Goal: Information Seeking & Learning: Learn about a topic

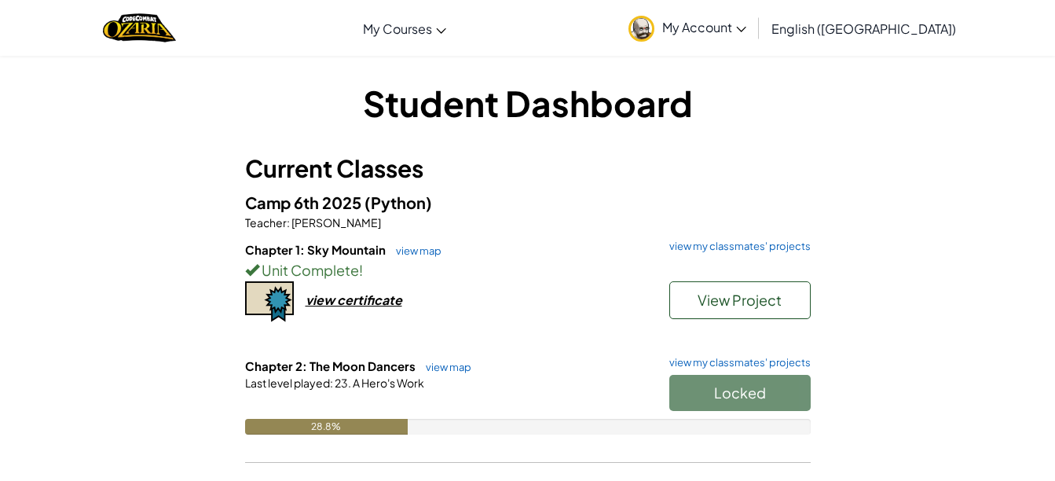
click at [721, 409] on div "Locked" at bounding box center [732, 397] width 157 height 44
click at [702, 379] on div "Locked" at bounding box center [732, 397] width 157 height 44
click at [711, 364] on link "view my classmates' projects" at bounding box center [736, 362] width 149 height 10
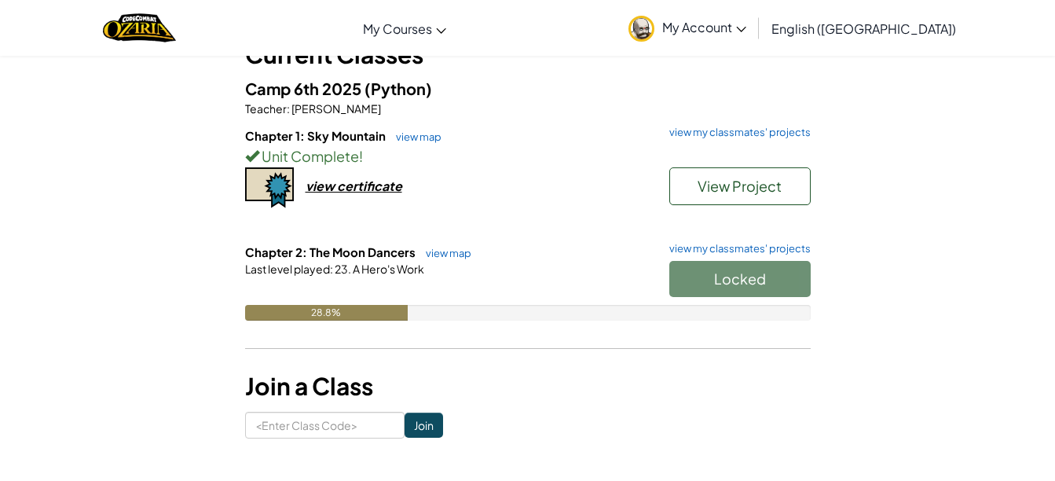
scroll to position [115, 0]
click at [319, 282] on div at bounding box center [528, 290] width 566 height 28
click at [436, 251] on link "view map" at bounding box center [444, 252] width 53 height 13
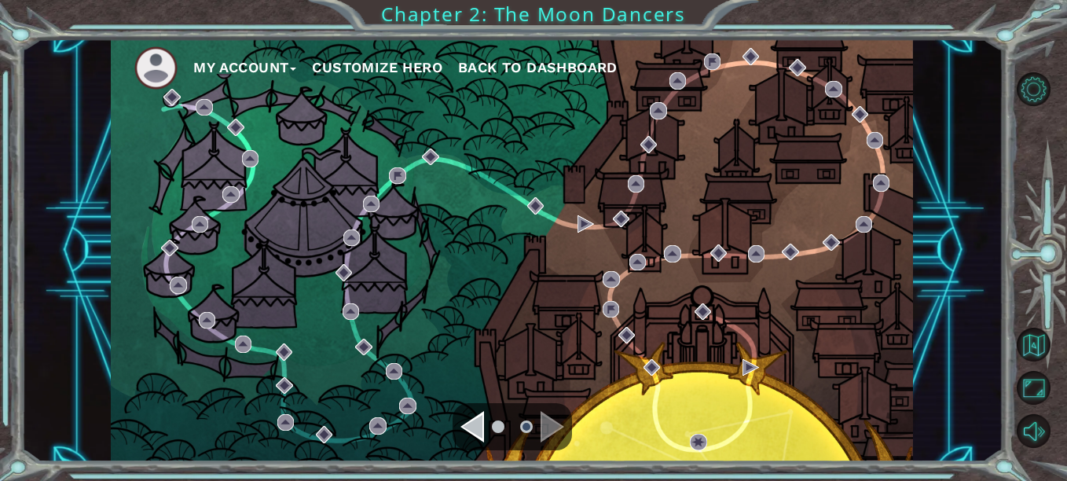
click at [477, 432] on div "Navigate to the previous page" at bounding box center [472, 426] width 24 height 31
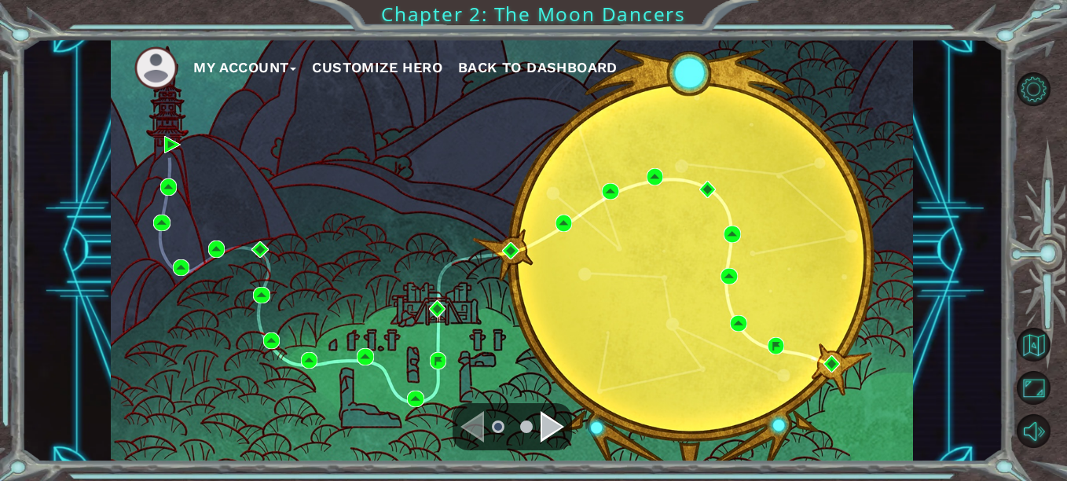
click at [474, 421] on div "Navigate to the previous page" at bounding box center [472, 426] width 24 height 31
click at [537, 431] on ul at bounding box center [512, 426] width 57 height 31
click at [539, 427] on ul at bounding box center [512, 426] width 57 height 31
click at [558, 428] on div "Navigate to the next page" at bounding box center [553, 426] width 24 height 31
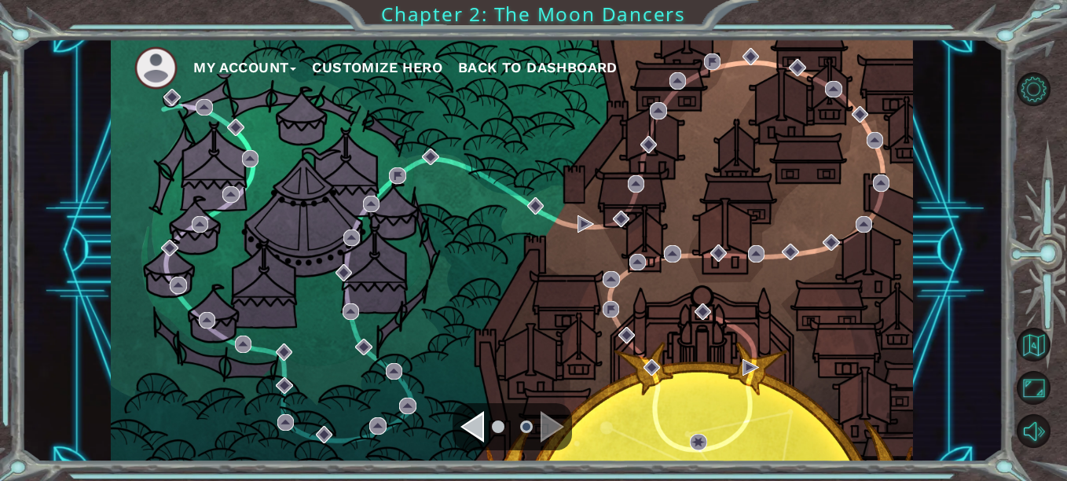
click at [474, 434] on div "Navigate to the previous page" at bounding box center [472, 426] width 24 height 31
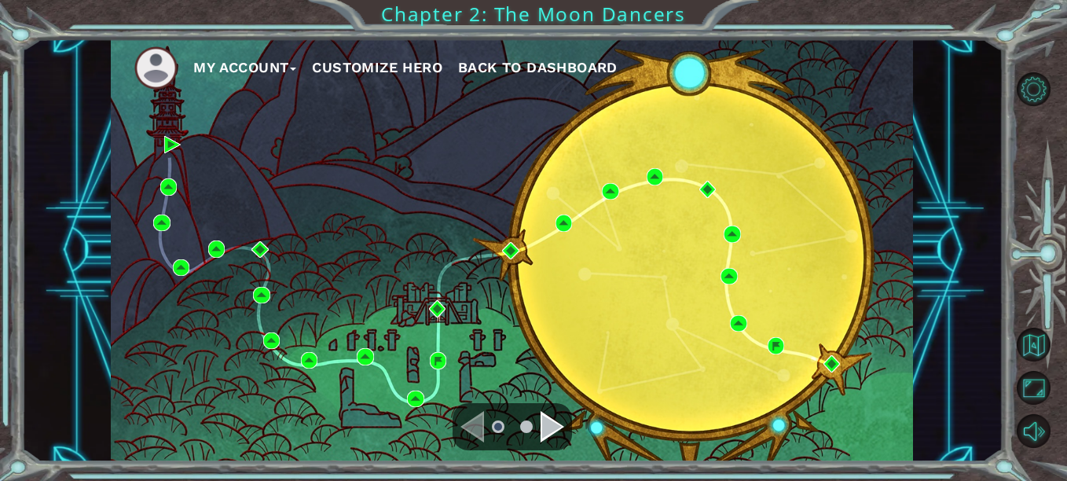
click at [554, 424] on div "Navigate to the next page" at bounding box center [553, 426] width 24 height 31
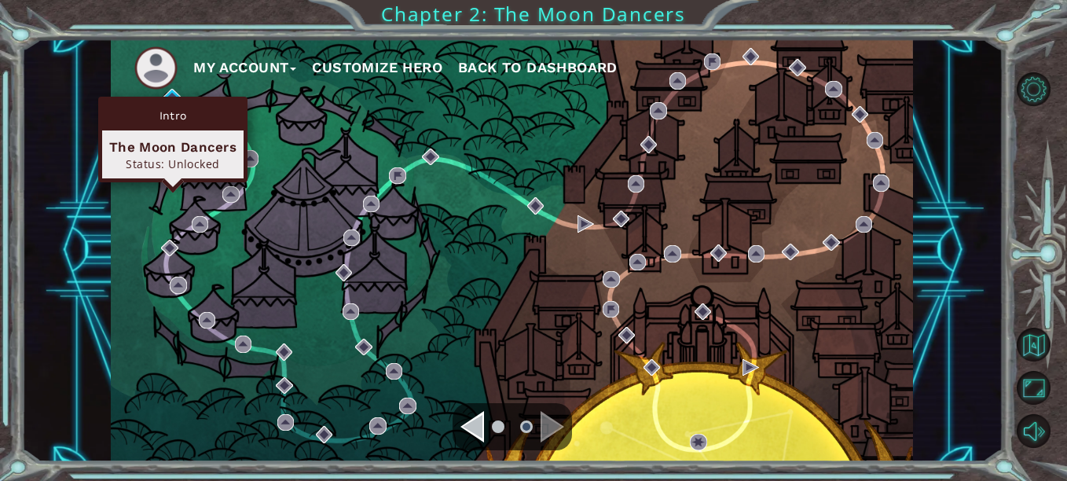
click at [173, 101] on div "Intro" at bounding box center [172, 116] width 141 height 30
click at [173, 94] on img at bounding box center [171, 97] width 16 height 16
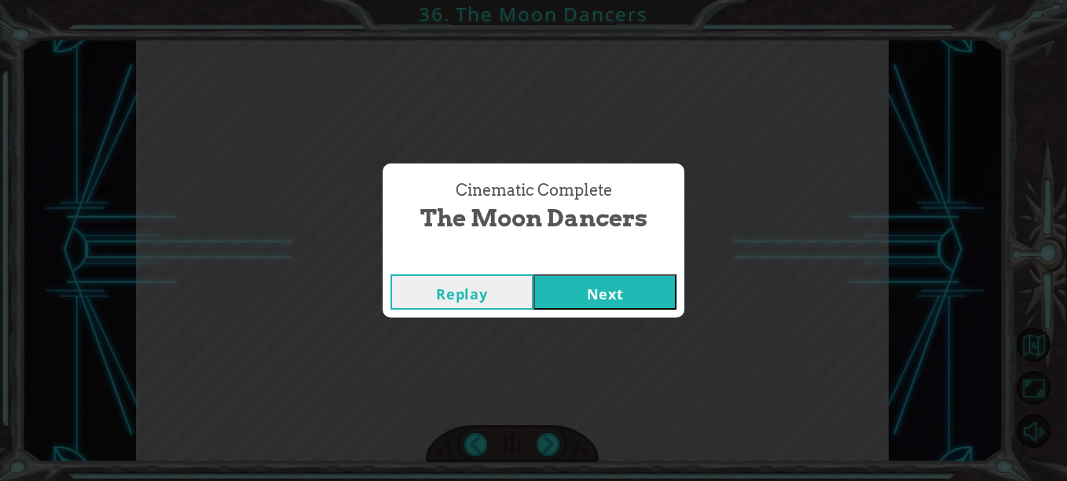
click at [642, 291] on button "Next" at bounding box center [604, 291] width 143 height 35
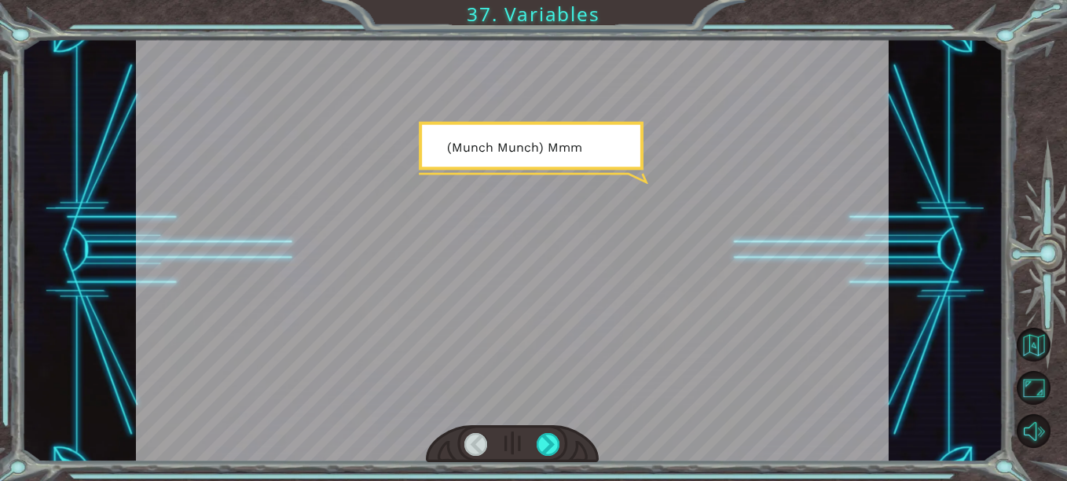
click at [642, 291] on div at bounding box center [512, 249] width 753 height 423
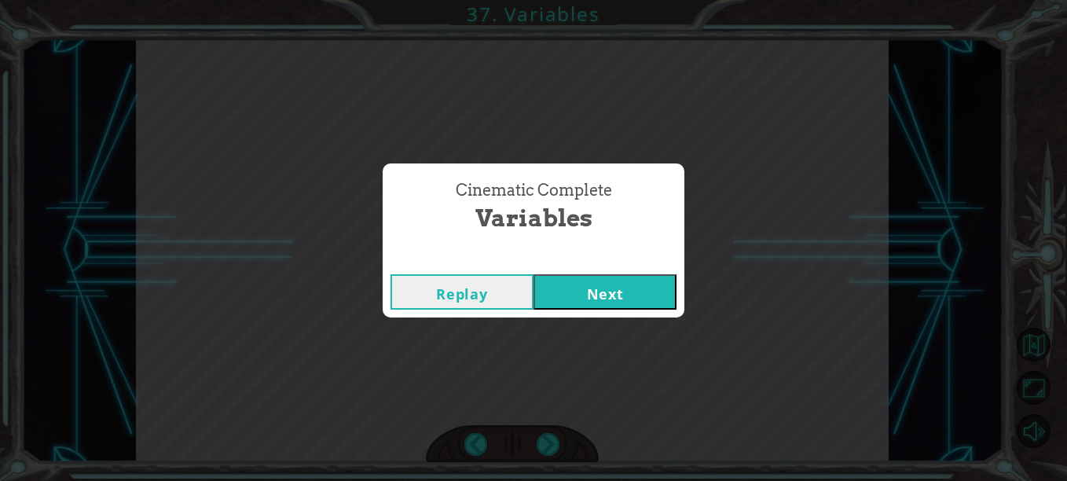
click at [642, 291] on button "Next" at bounding box center [604, 291] width 143 height 35
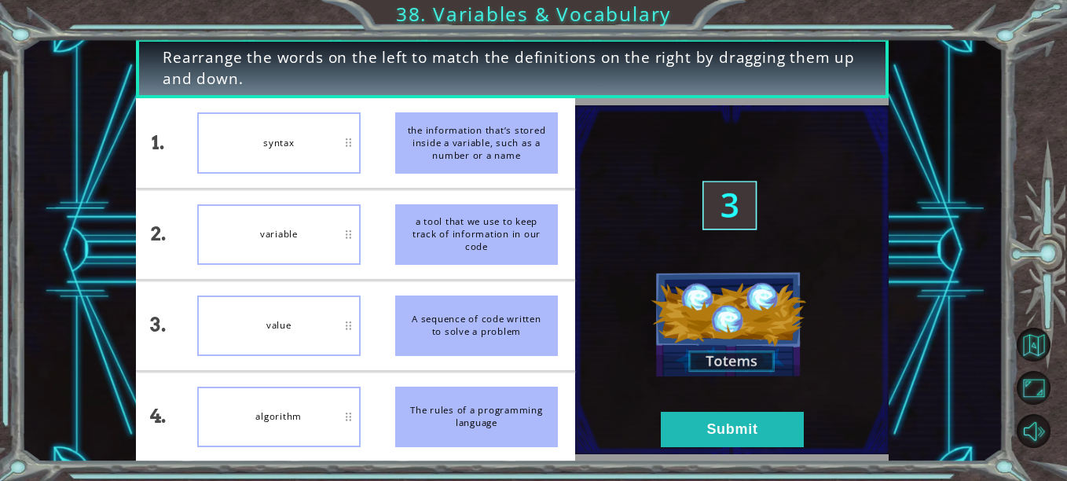
click at [743, 358] on img at bounding box center [731, 279] width 313 height 349
click at [304, 349] on div "value" at bounding box center [278, 325] width 163 height 60
click at [702, 427] on button "Submit" at bounding box center [732, 429] width 143 height 35
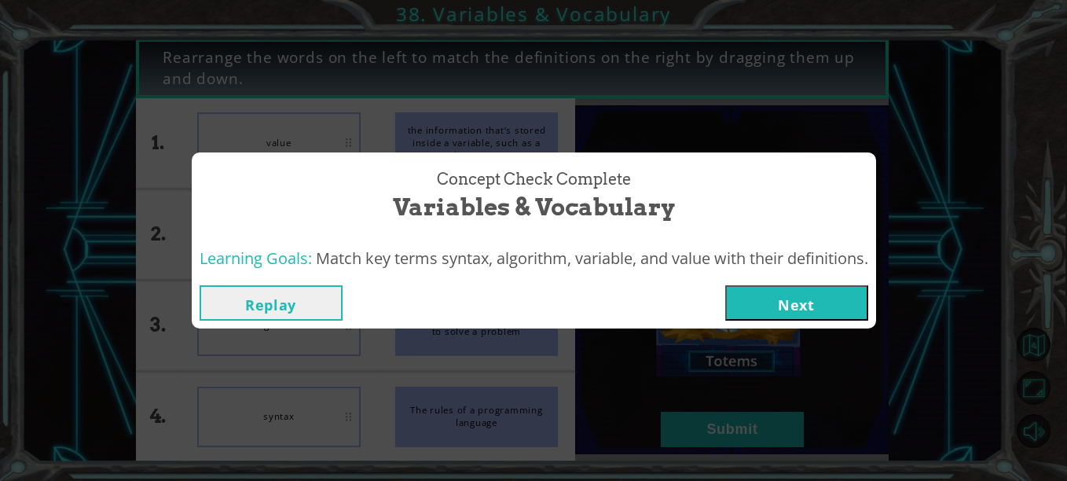
click at [808, 299] on button "Next" at bounding box center [796, 302] width 143 height 35
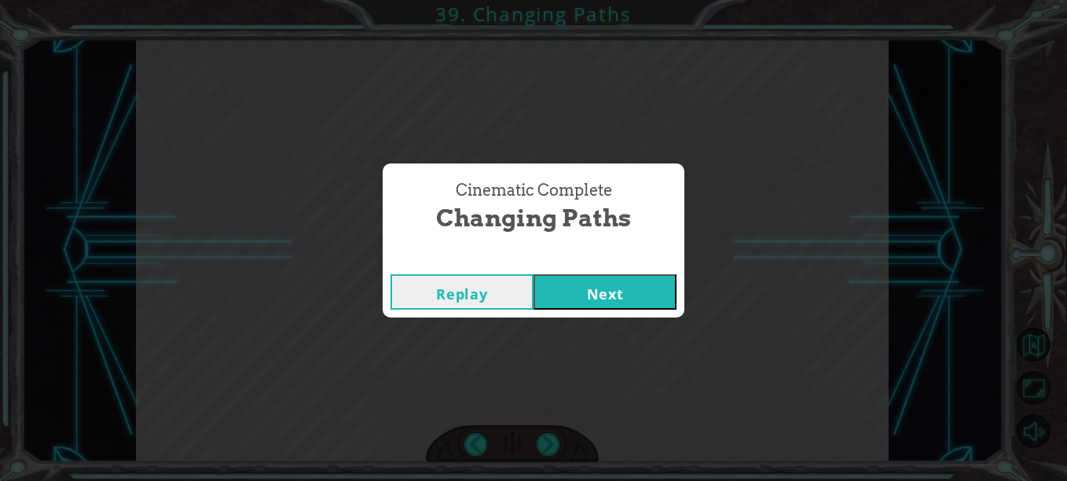
click at [631, 301] on button "Next" at bounding box center [604, 291] width 143 height 35
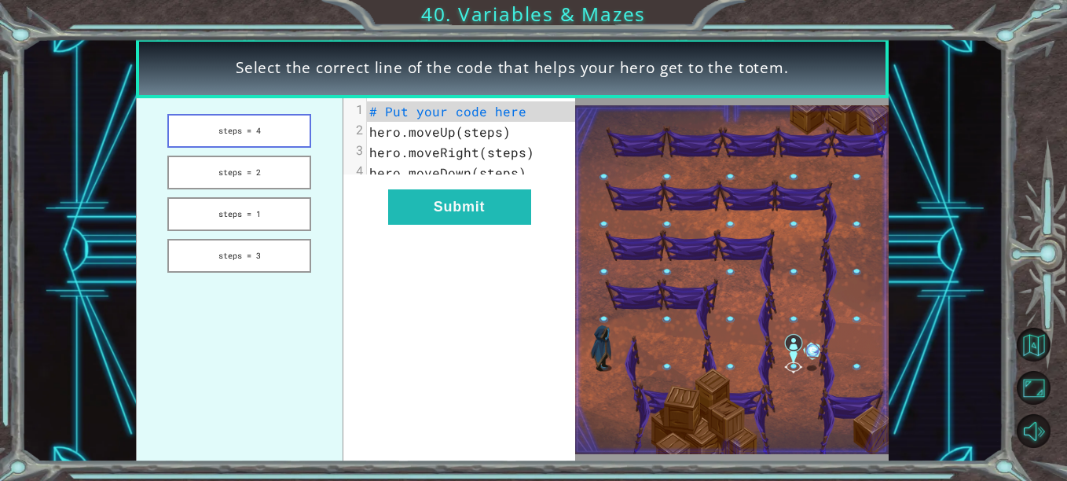
click at [281, 131] on button "steps = 4" at bounding box center [239, 131] width 144 height 34
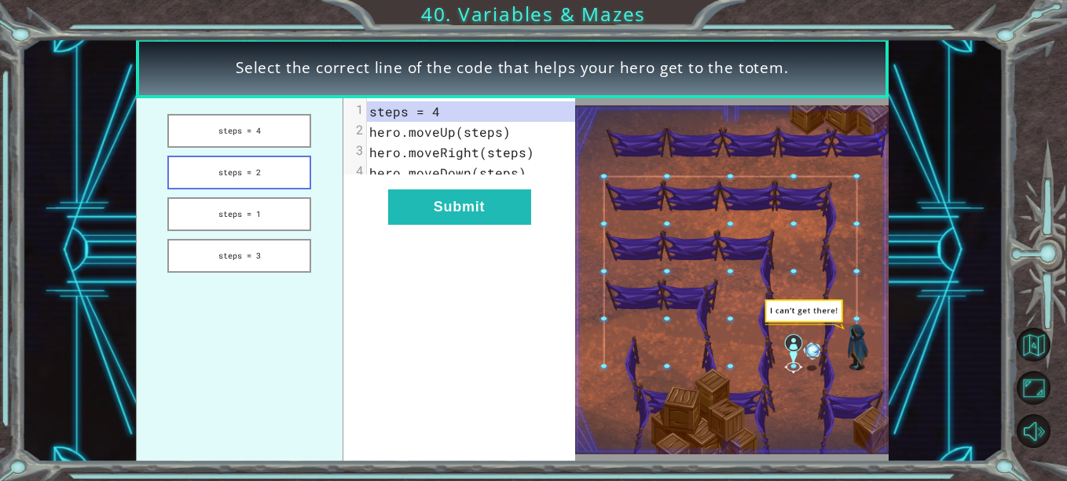
click at [273, 168] on button "steps = 2" at bounding box center [239, 173] width 144 height 34
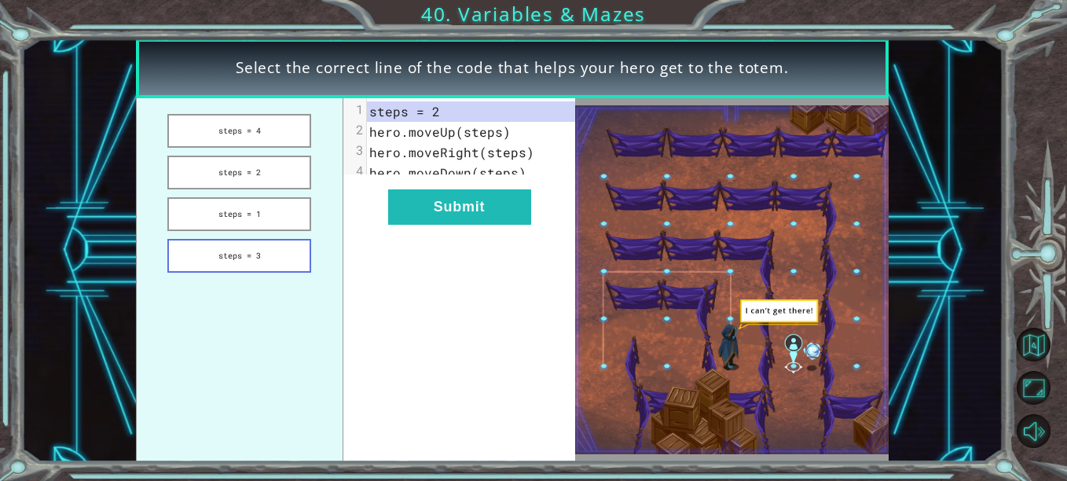
click at [288, 251] on button "steps = 3" at bounding box center [239, 256] width 144 height 34
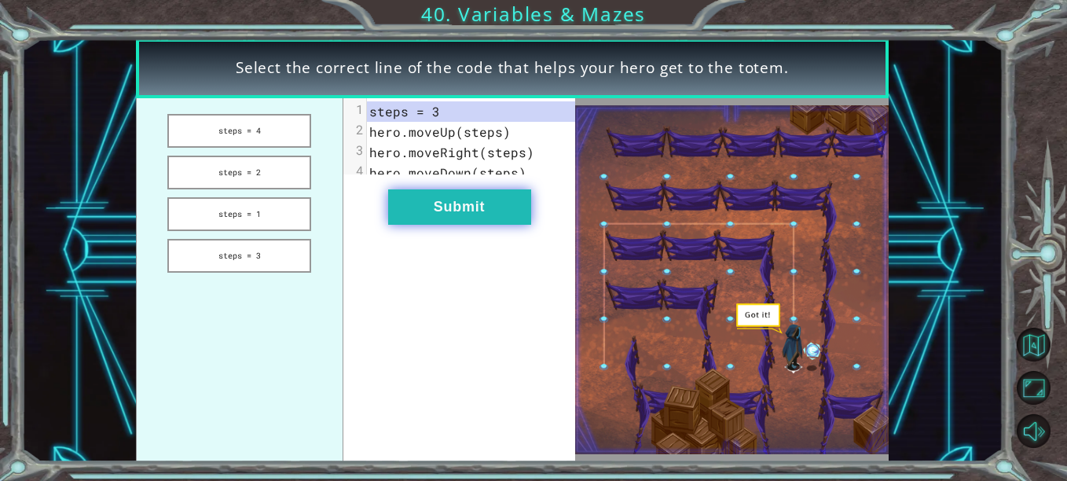
click at [486, 218] on button "Submit" at bounding box center [459, 206] width 143 height 35
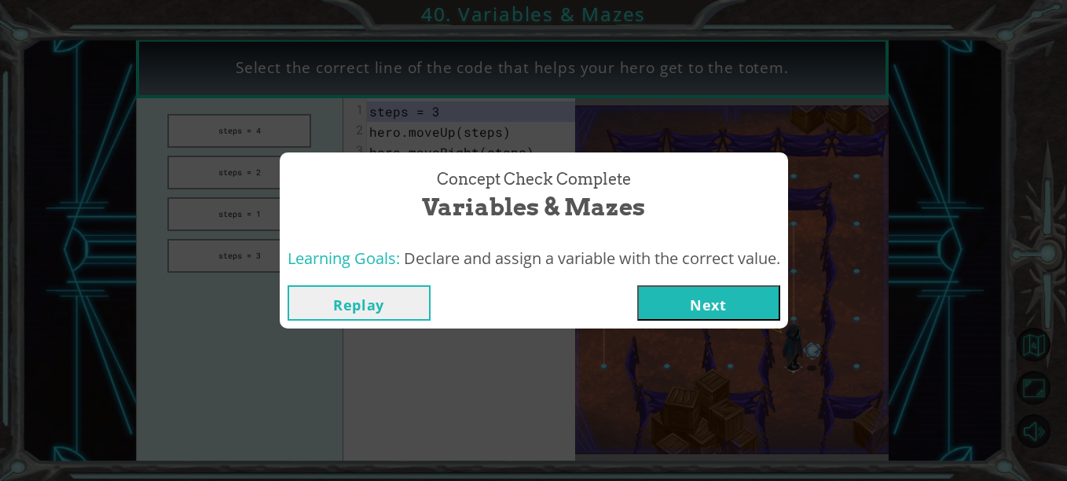
click at [672, 300] on button "Next" at bounding box center [708, 302] width 143 height 35
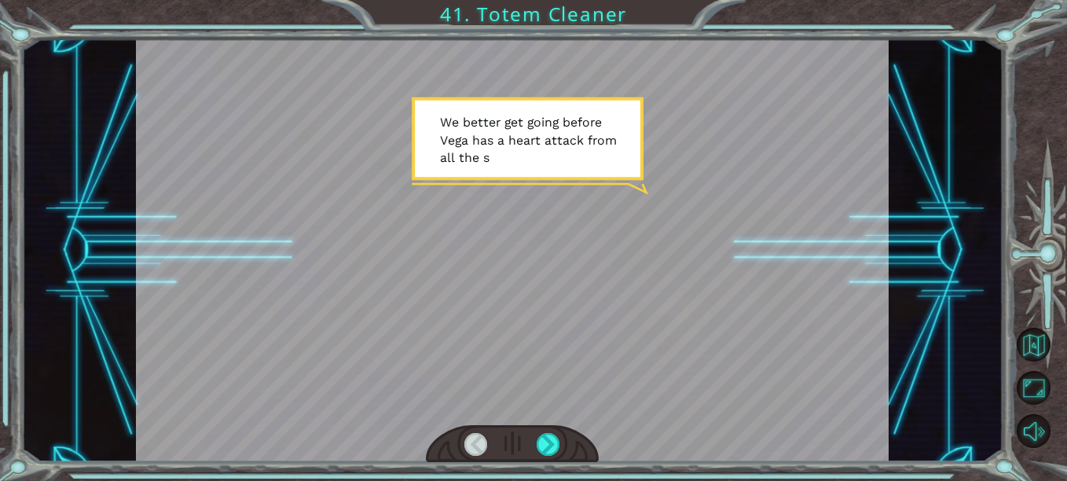
click at [480, 192] on div at bounding box center [512, 249] width 753 height 423
click at [485, 196] on div at bounding box center [512, 249] width 753 height 423
click at [487, 197] on div at bounding box center [512, 249] width 753 height 423
click at [492, 200] on div at bounding box center [512, 249] width 753 height 423
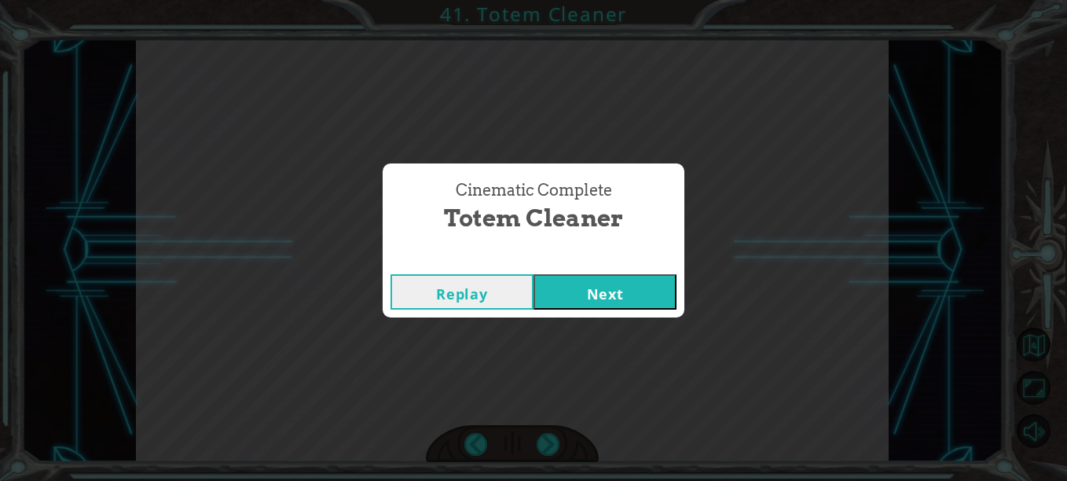
click at [486, 284] on button "Replay" at bounding box center [461, 291] width 143 height 35
click at [560, 288] on button "Next" at bounding box center [604, 291] width 143 height 35
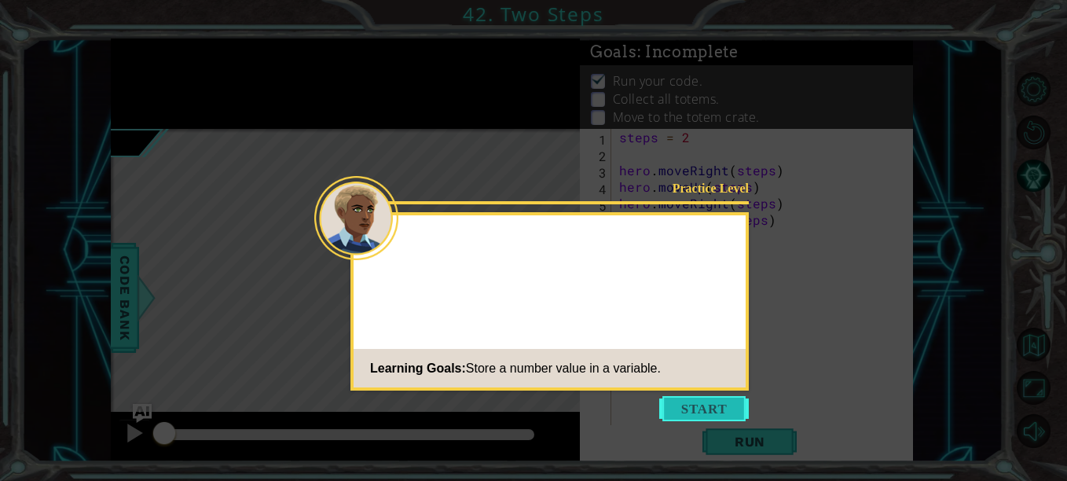
click at [689, 415] on button "Start" at bounding box center [704, 408] width 90 height 25
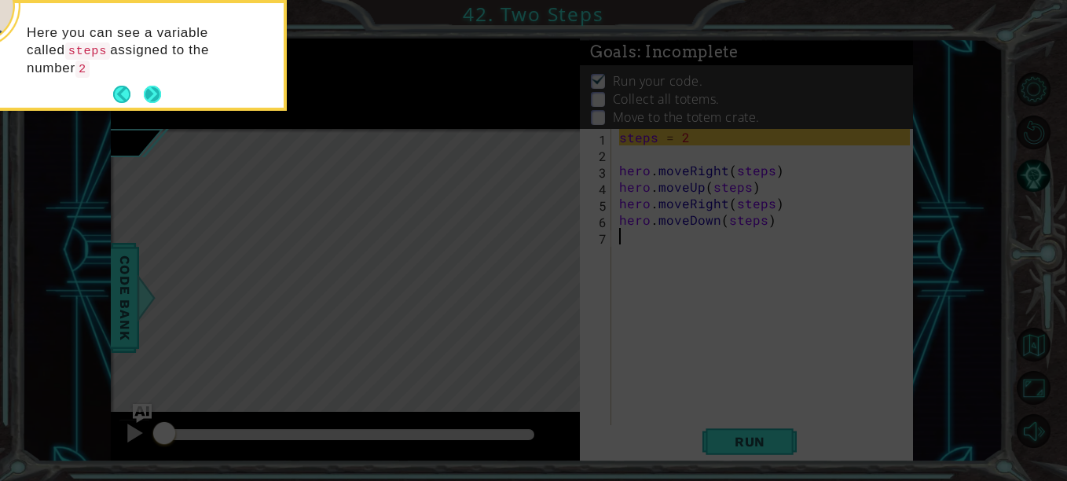
click at [152, 86] on button "Next" at bounding box center [153, 95] width 18 height 18
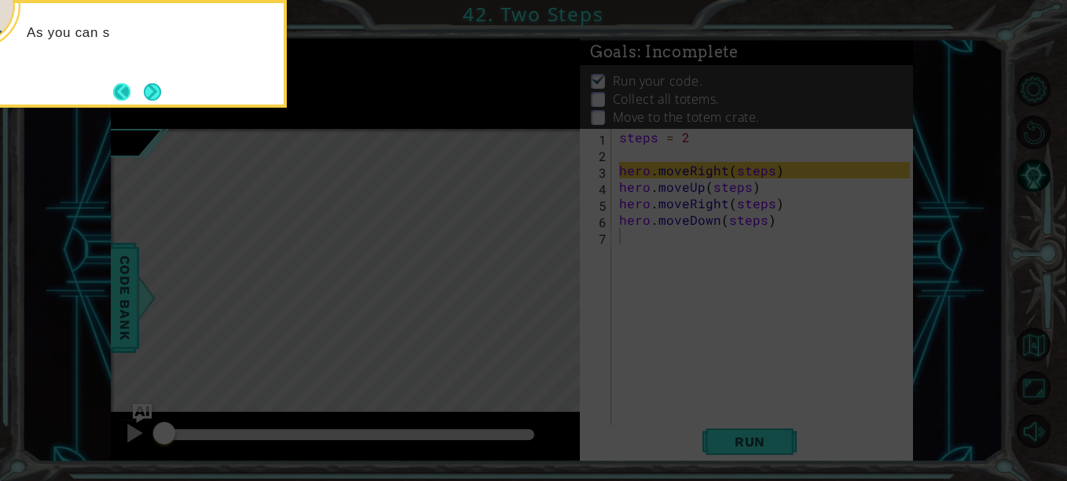
click at [136, 90] on button "Back" at bounding box center [128, 91] width 31 height 17
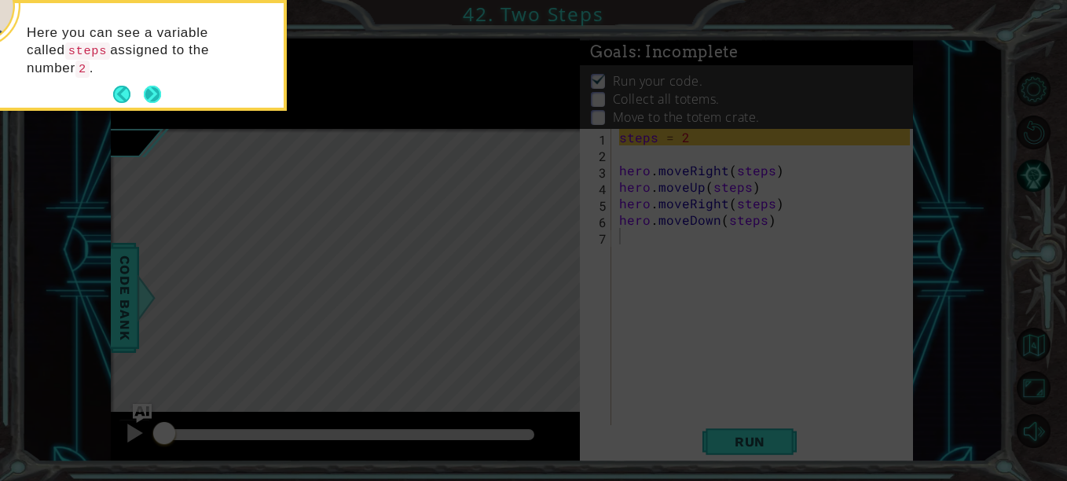
click at [141, 93] on button "Next" at bounding box center [153, 95] width 24 height 24
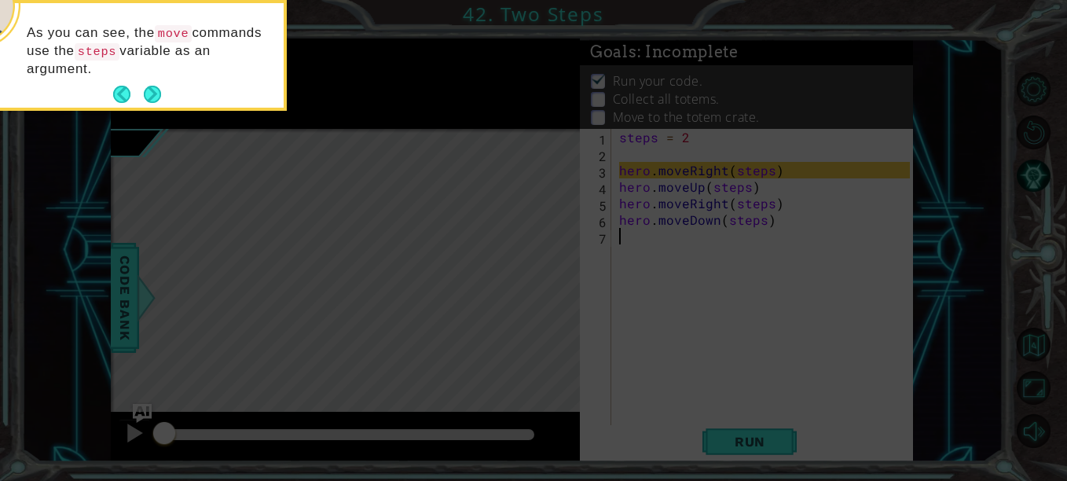
click at [144, 93] on button "Next" at bounding box center [153, 95] width 18 height 18
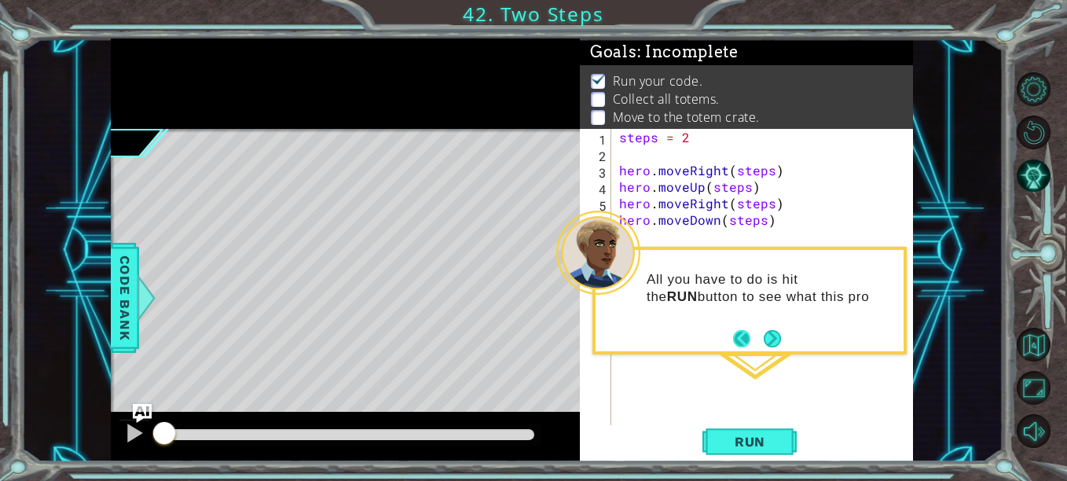
click at [761, 337] on button "Back" at bounding box center [748, 338] width 31 height 17
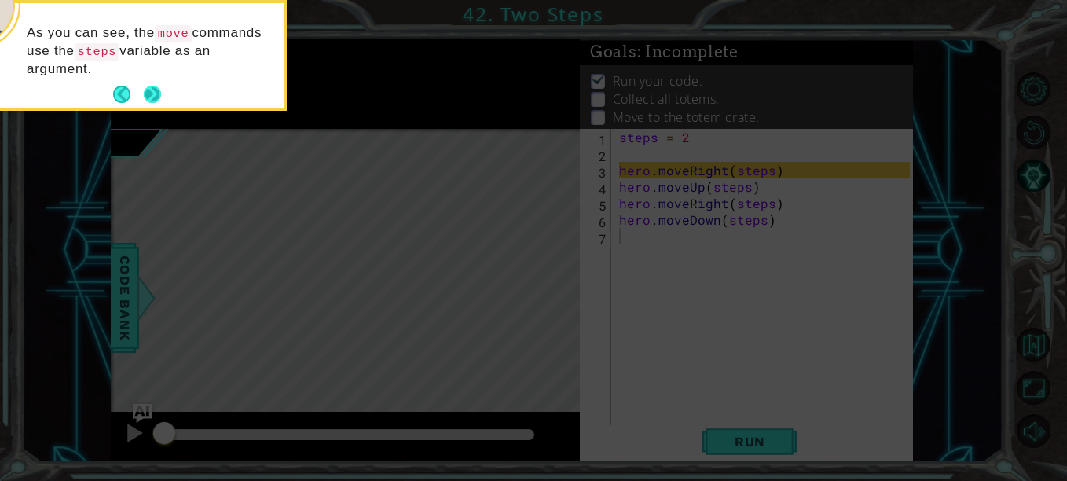
click at [148, 97] on button "Next" at bounding box center [153, 95] width 20 height 20
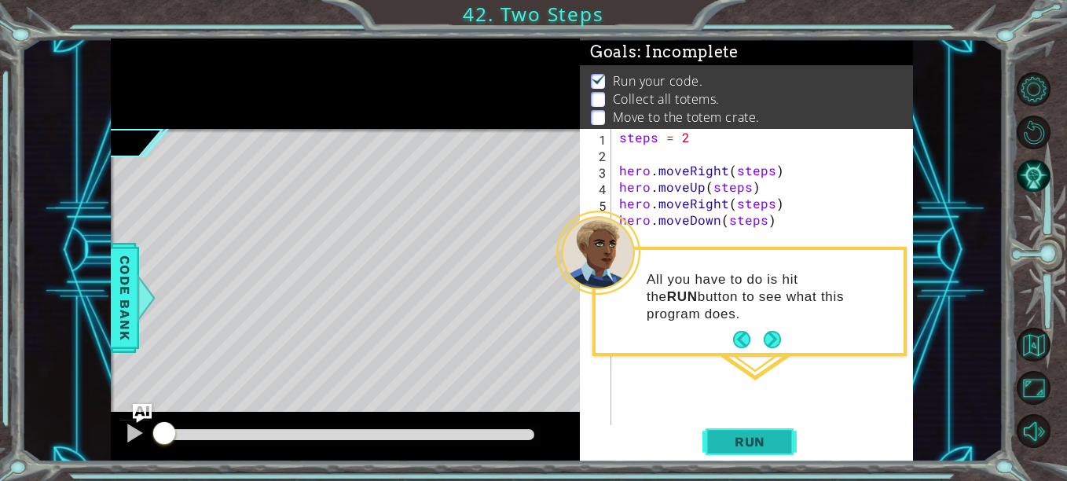
click at [751, 430] on button "Run" at bounding box center [749, 441] width 94 height 33
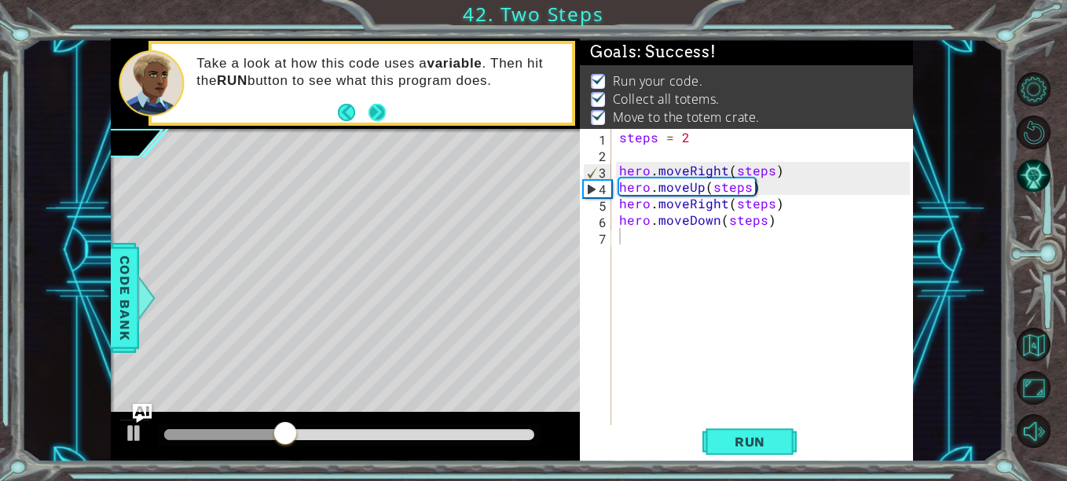
click at [368, 118] on button "Next" at bounding box center [377, 112] width 19 height 19
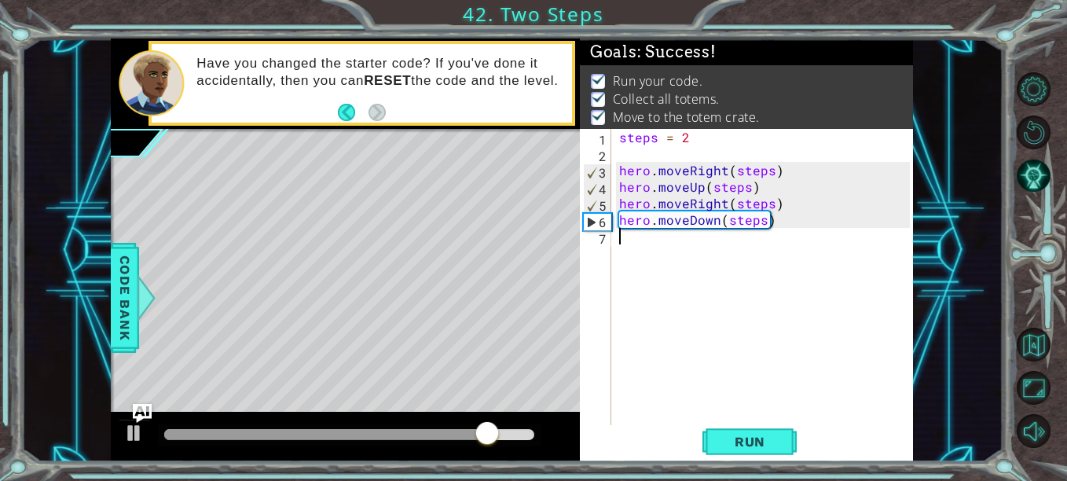
click at [838, 310] on div "steps = 2 hero . moveRight ( steps ) hero . moveUp ( steps ) hero . moveRight (…" at bounding box center [767, 294] width 302 height 330
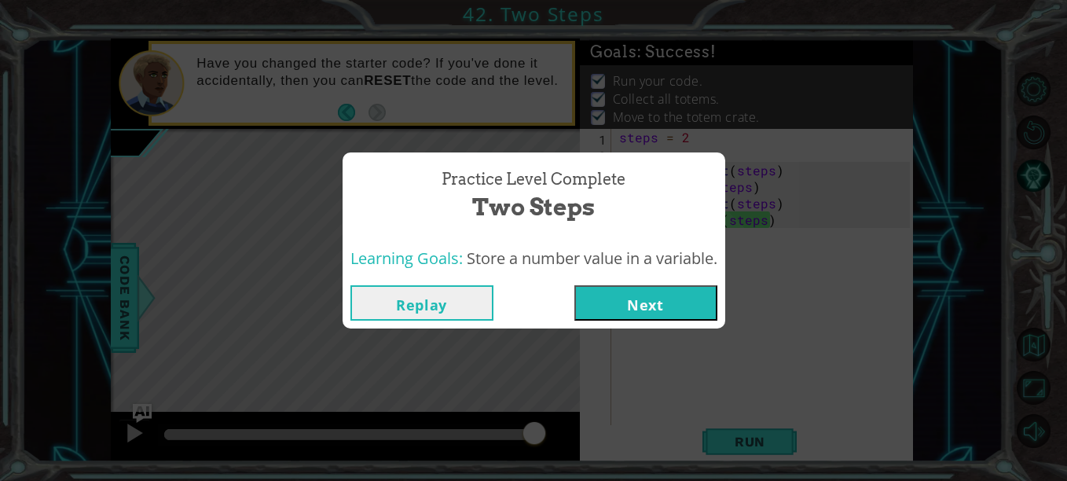
click at [643, 295] on button "Next" at bounding box center [645, 302] width 143 height 35
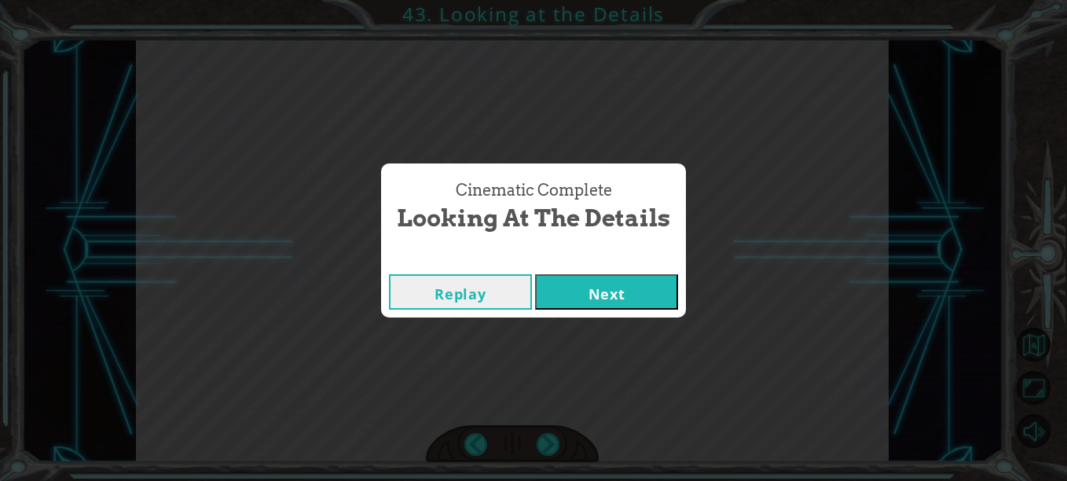
drag, startPoint x: 627, startPoint y: 290, endPoint x: 575, endPoint y: 308, distance: 54.9
click at [575, 308] on button "Next" at bounding box center [606, 291] width 143 height 35
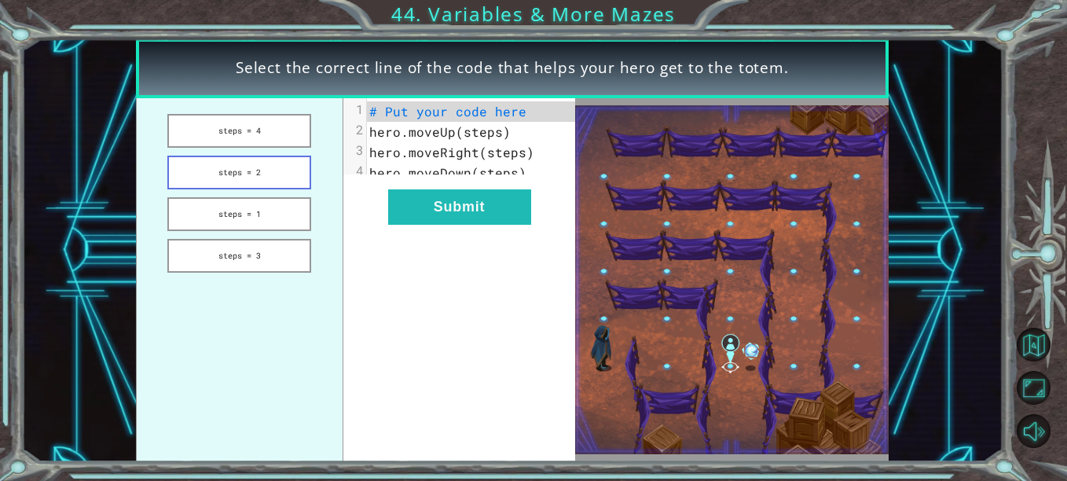
click at [271, 174] on button "steps = 2" at bounding box center [239, 173] width 144 height 34
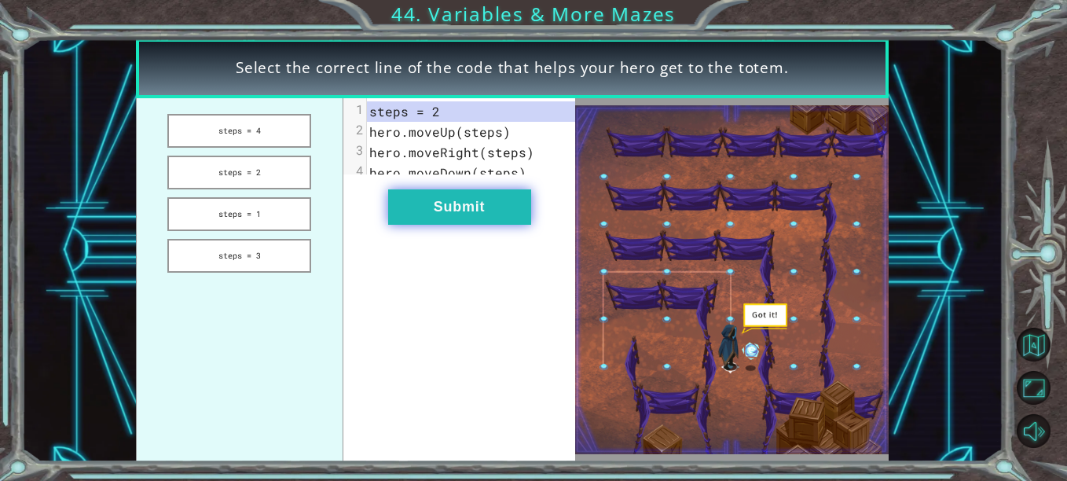
click at [430, 216] on button "Submit" at bounding box center [459, 206] width 143 height 35
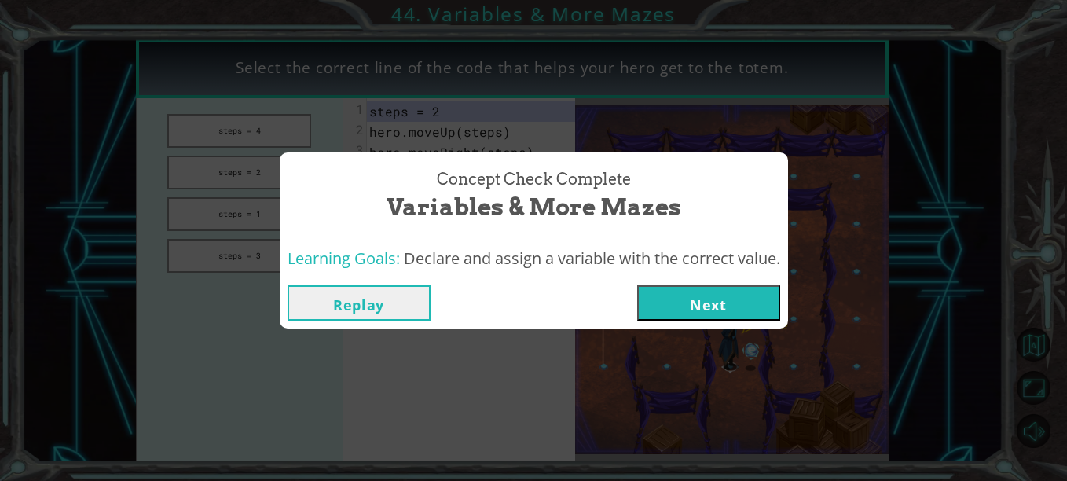
click at [701, 306] on button "Next" at bounding box center [708, 302] width 143 height 35
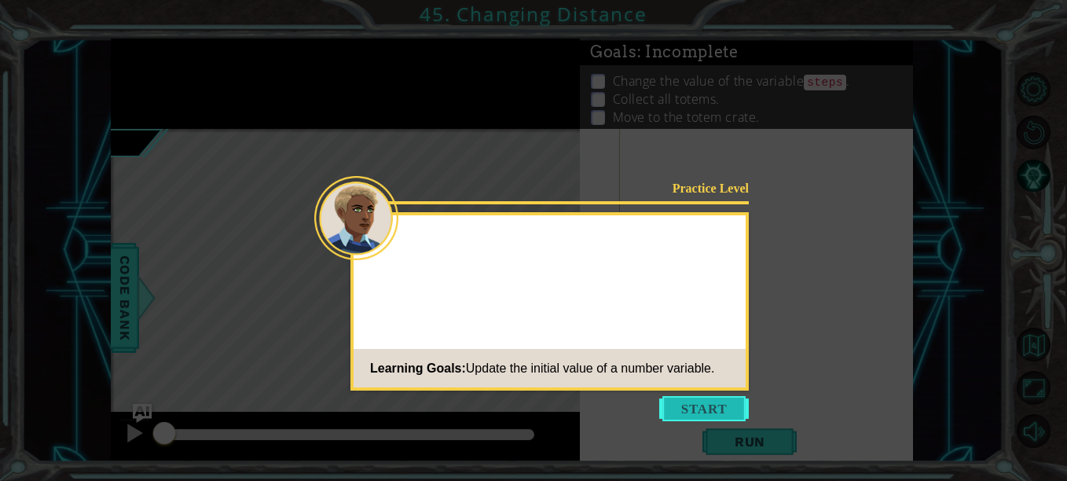
click at [705, 404] on button "Start" at bounding box center [704, 408] width 90 height 25
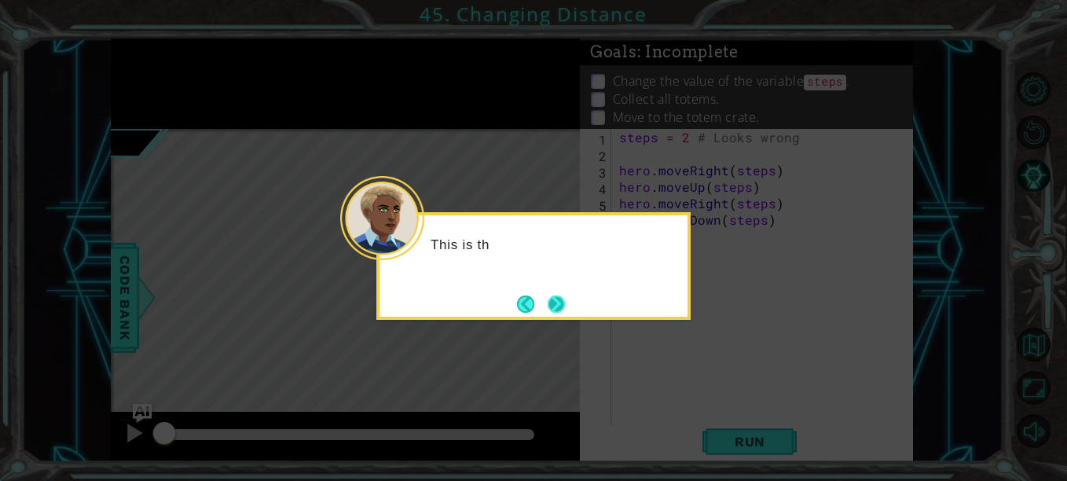
click at [560, 306] on button "Next" at bounding box center [557, 304] width 18 height 18
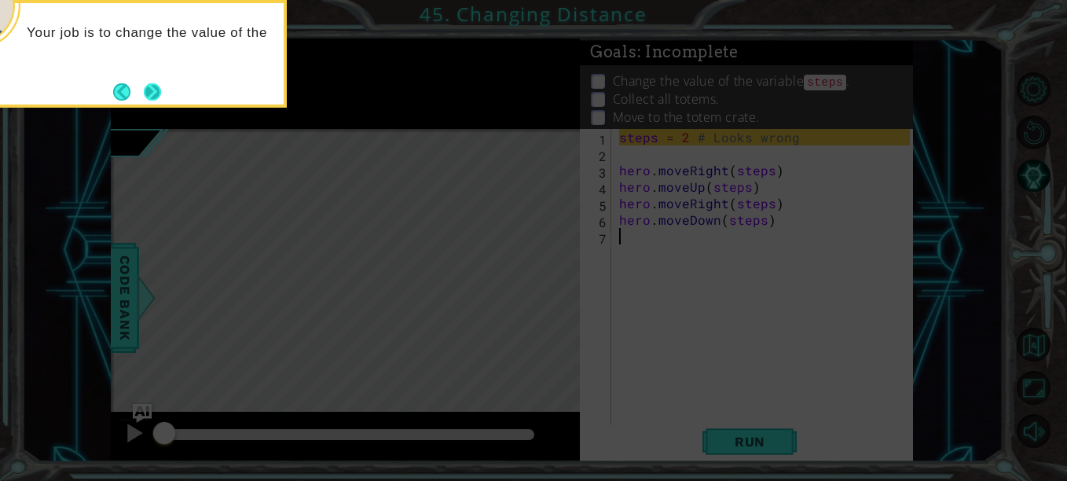
click at [146, 85] on button "Next" at bounding box center [153, 91] width 18 height 18
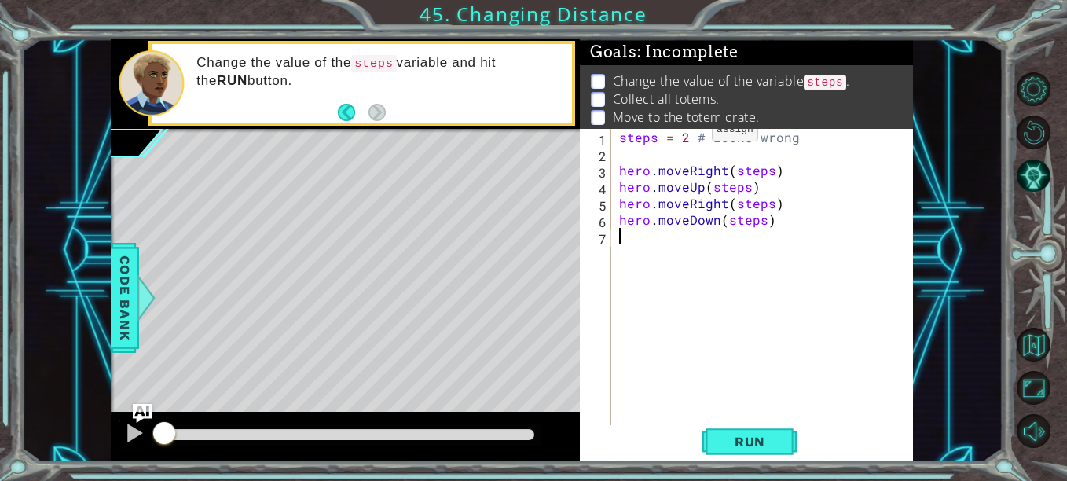
click at [684, 134] on div "steps = 2 # Looks wrong hero . moveRight ( steps ) hero . moveUp ( steps ) hero…" at bounding box center [767, 294] width 302 height 330
type textarea "steps = 3 # Looks wrong"
click at [747, 440] on span "Run" at bounding box center [750, 442] width 62 height 16
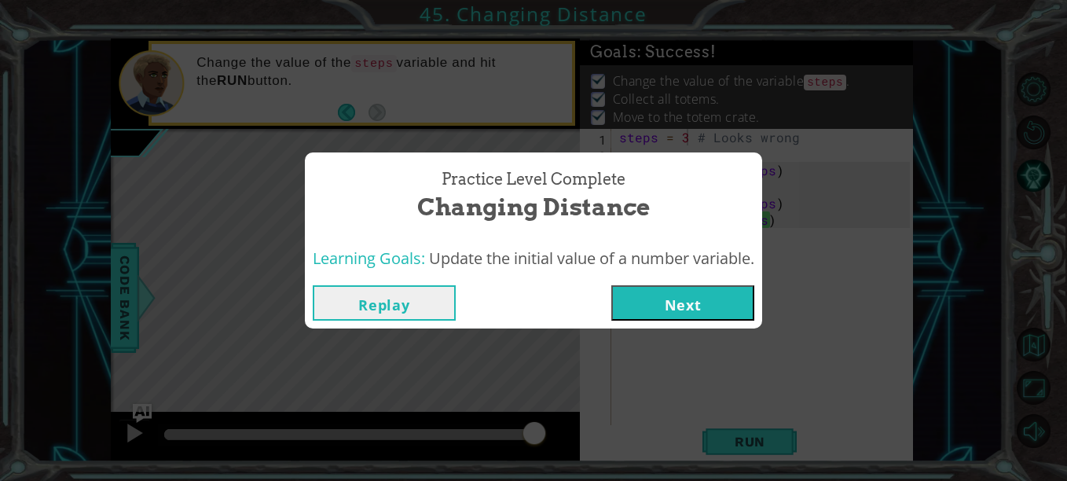
click at [678, 307] on button "Next" at bounding box center [682, 302] width 143 height 35
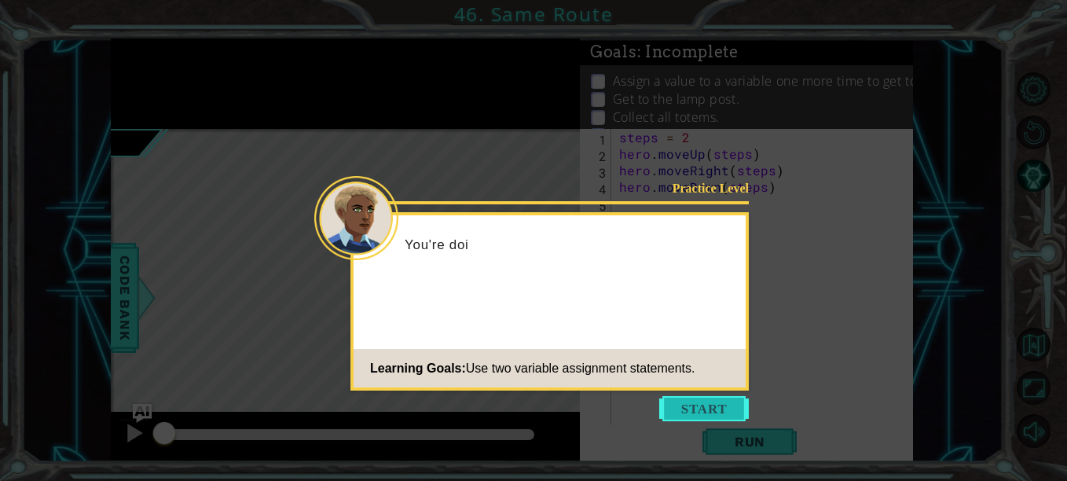
click at [687, 397] on button "Start" at bounding box center [704, 408] width 90 height 25
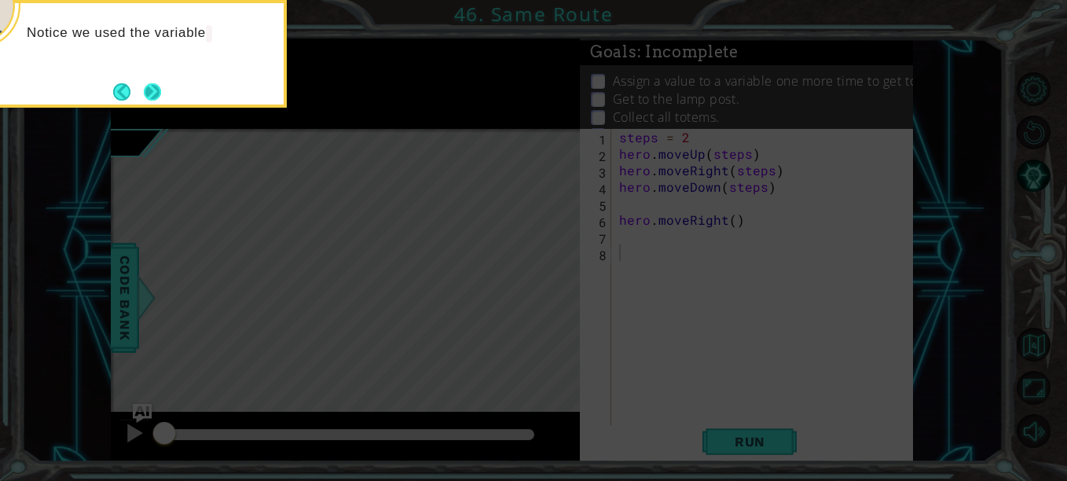
click at [151, 84] on button "Next" at bounding box center [152, 91] width 18 height 18
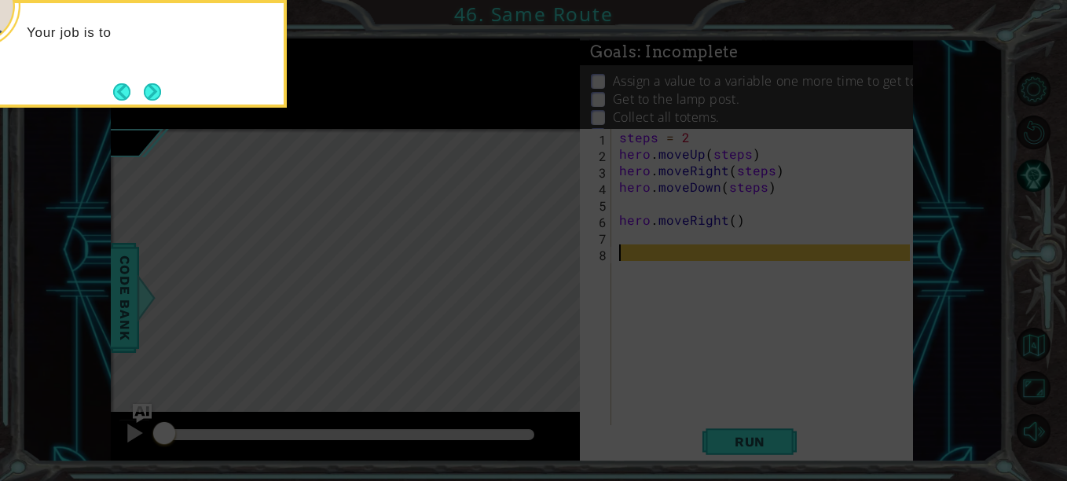
click at [132, 75] on div "Your job is to" at bounding box center [130, 54] width 314 height 108
click at [151, 90] on button "Next" at bounding box center [152, 92] width 27 height 27
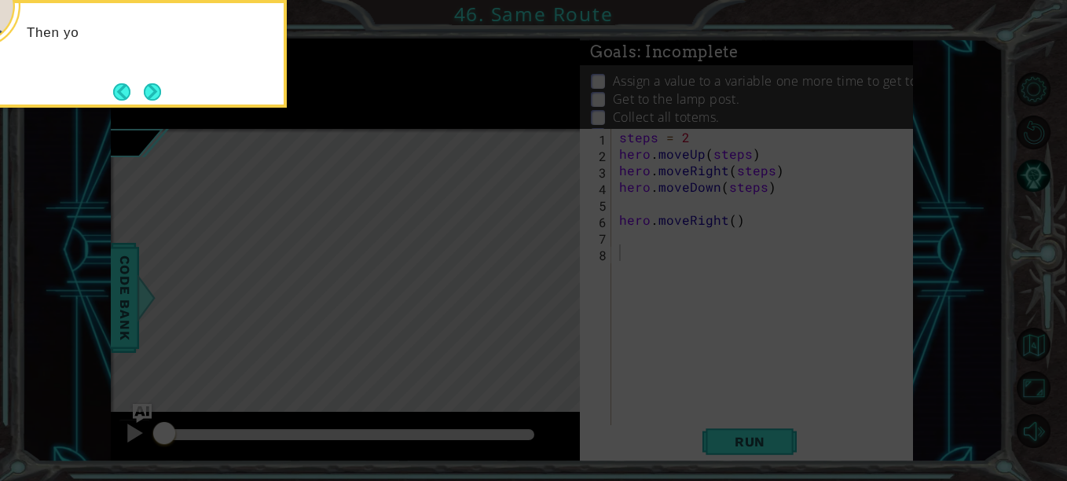
click at [151, 90] on button "Next" at bounding box center [152, 91] width 18 height 18
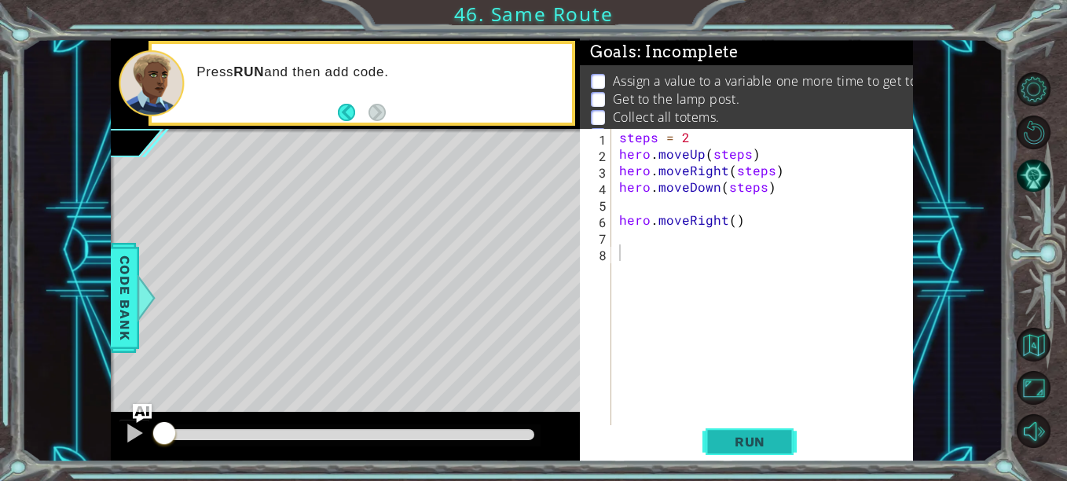
click at [746, 444] on span "Run" at bounding box center [750, 442] width 62 height 16
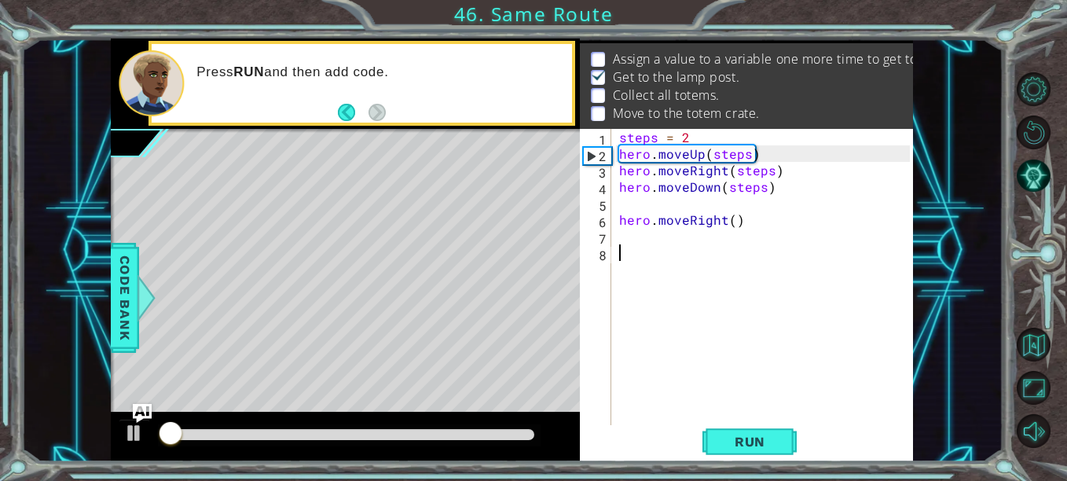
scroll to position [22, 0]
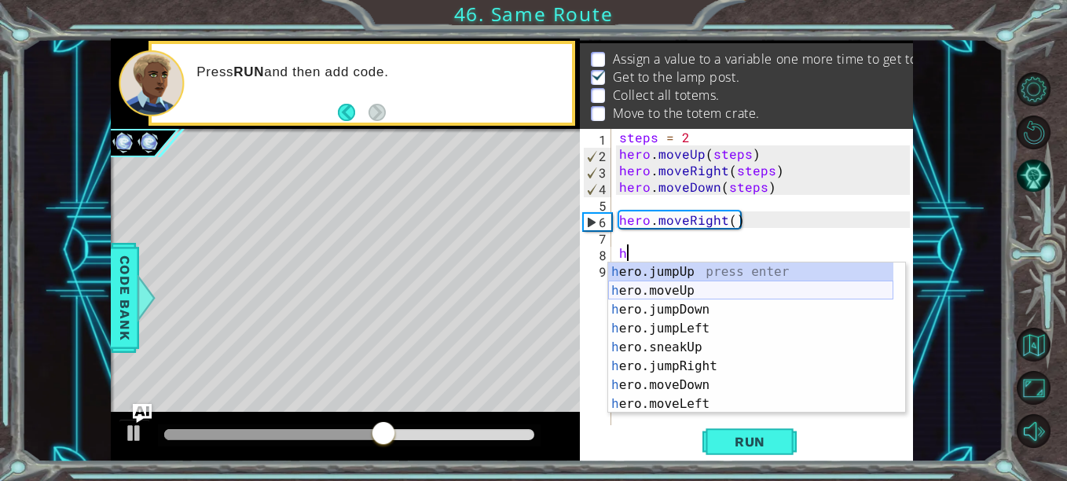
click at [695, 292] on div "h ero.jumpUp press enter h ero.moveUp press enter h ero.jumpDown press enter h …" at bounding box center [750, 356] width 285 height 189
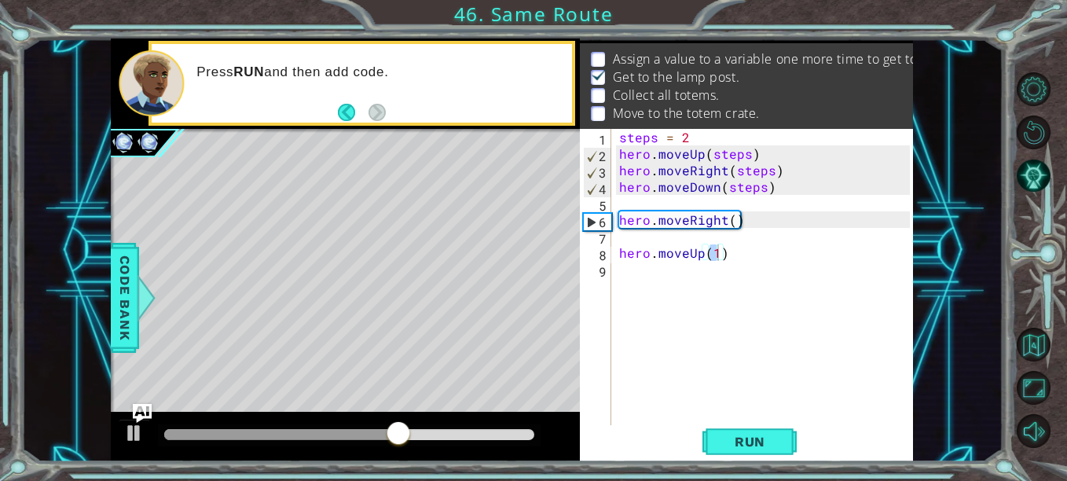
click at [651, 116] on p "Move to the totem crate." at bounding box center [686, 112] width 147 height 17
type textarea "steps = 2"
click at [691, 130] on div "steps = 2 hero . moveUp ( steps ) hero . moveRight ( steps ) hero . moveDown ( …" at bounding box center [767, 294] width 302 height 330
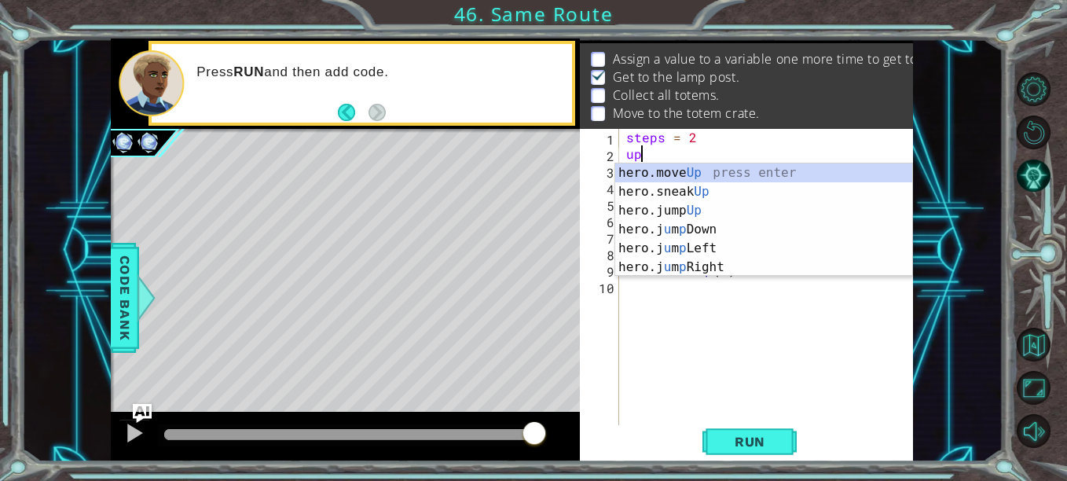
scroll to position [0, 0]
type textarea "u"
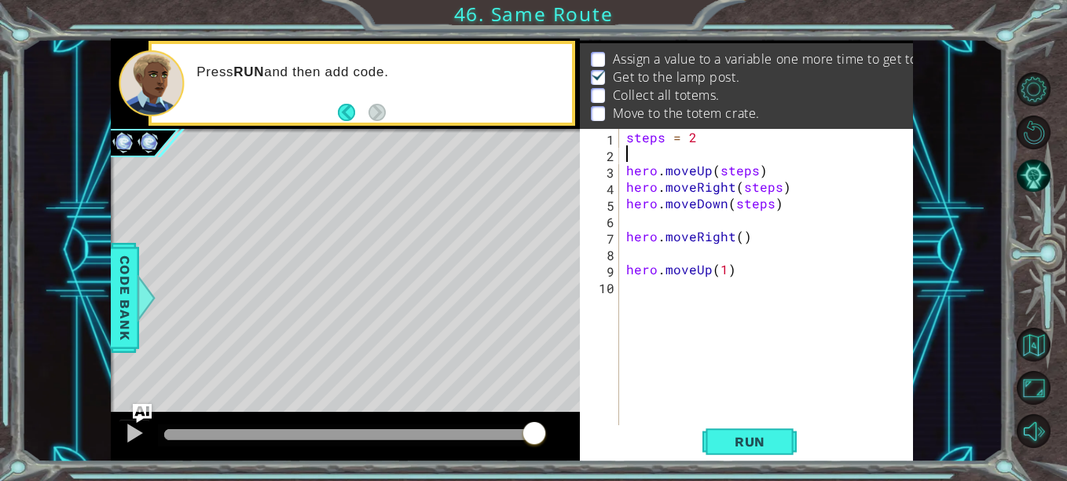
type textarea "w"
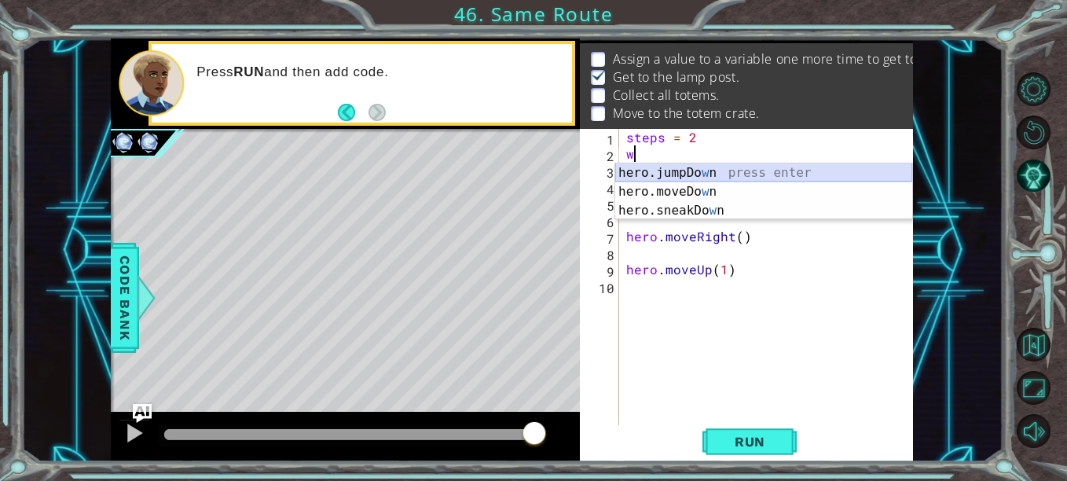
click at [768, 164] on body "1 ההההההההההההההההההההההההההההההההההההההההההההההההההההההההההההההההההההההההההההה…" at bounding box center [533, 240] width 1067 height 481
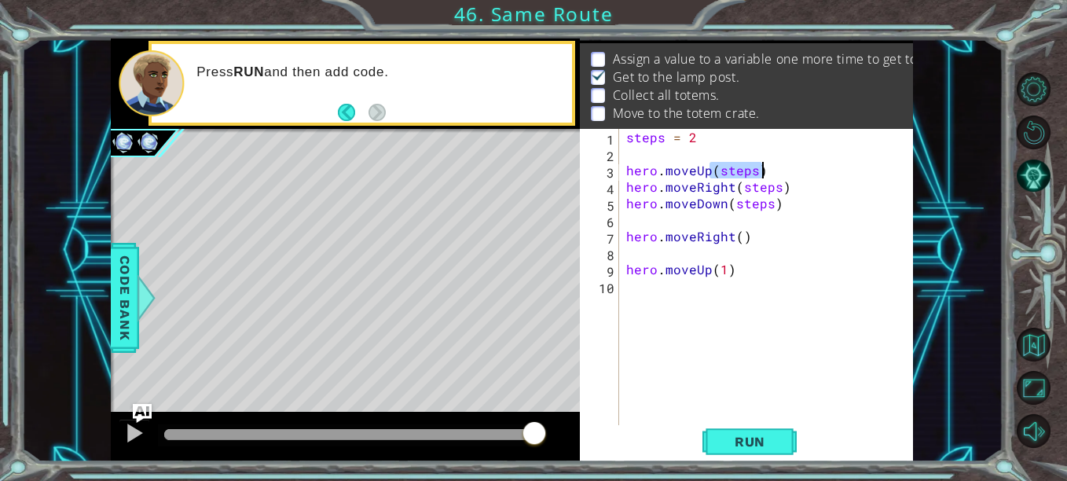
click at [768, 164] on div "steps = 2 hero . moveUp ( steps ) hero . moveRight ( steps ) hero . moveDown ( …" at bounding box center [770, 294] width 295 height 330
type textarea "hero.moveUp(steps)"
click at [687, 152] on div "steps = 2 hero . moveUp ( steps ) hero . moveRight ( steps ) hero . moveDown ( …" at bounding box center [770, 294] width 295 height 330
click at [720, 268] on div "steps = 2 f = 3 hero . moveUp ( steps ) hero . moveRight ( steps ) hero . moveD…" at bounding box center [770, 294] width 295 height 330
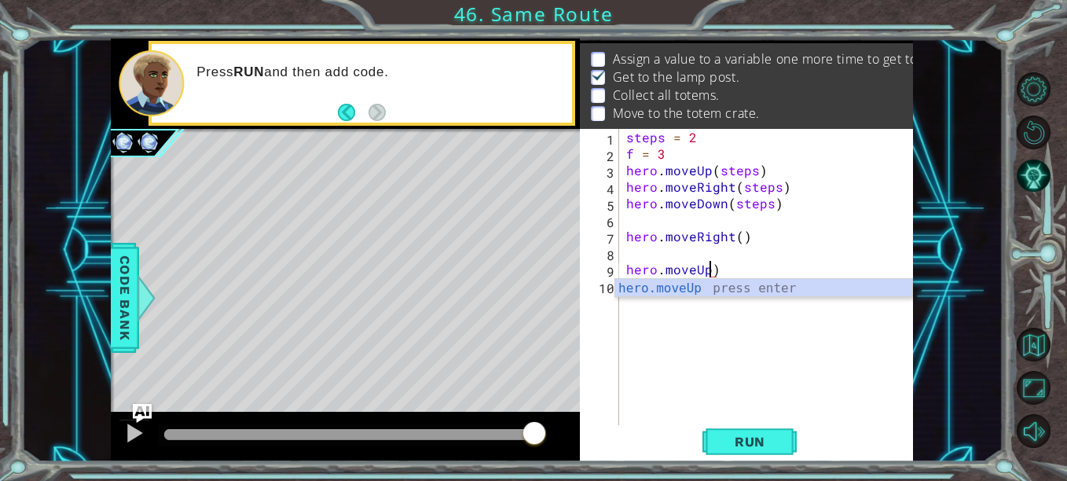
scroll to position [0, 5]
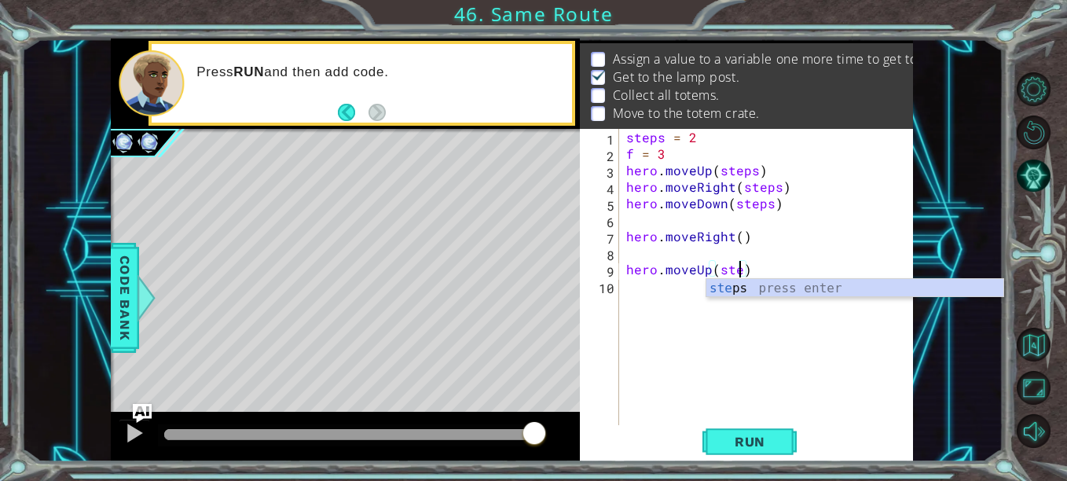
type textarea "hero.moveUp(steps)"
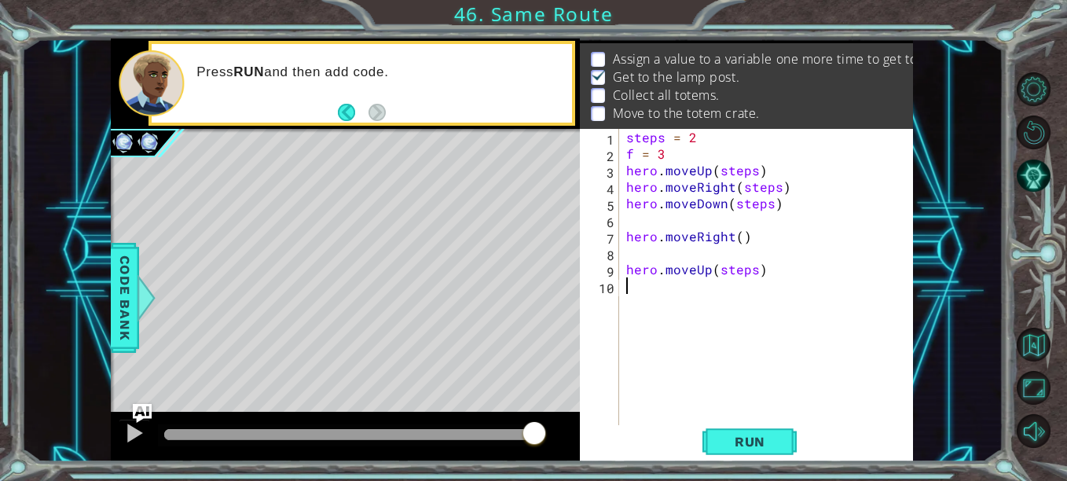
click at [662, 284] on div "steps = 2 f = 3 hero . moveUp ( steps ) hero . moveRight ( steps ) hero . moveD…" at bounding box center [770, 294] width 295 height 330
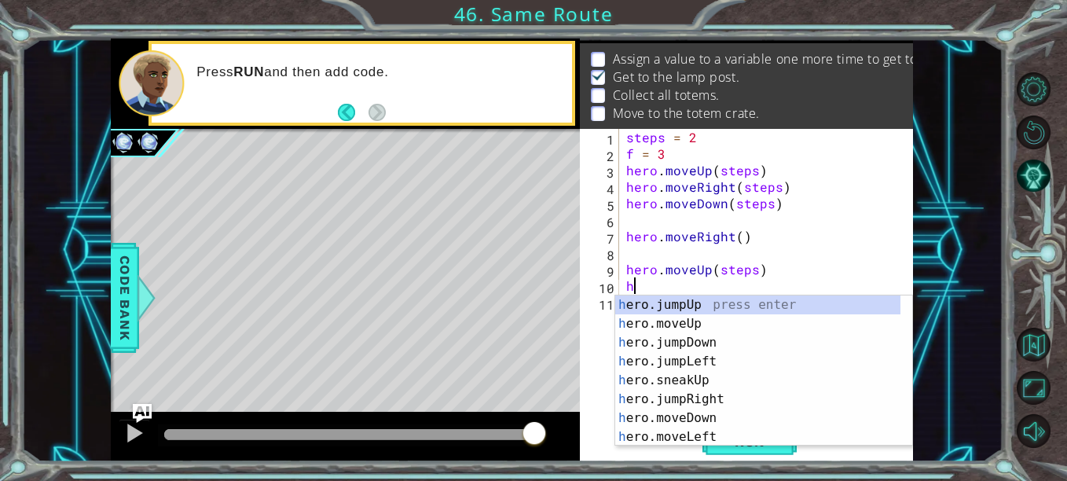
click at [752, 272] on div "steps = 2 f = 3 hero . moveUp ( steps ) hero . moveRight ( steps ) hero . moveD…" at bounding box center [770, 294] width 295 height 330
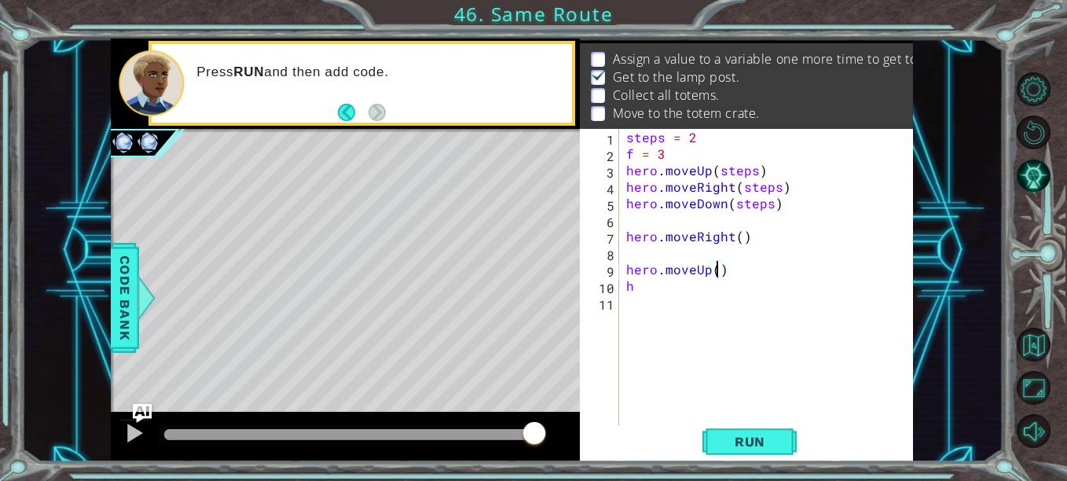
scroll to position [0, 5]
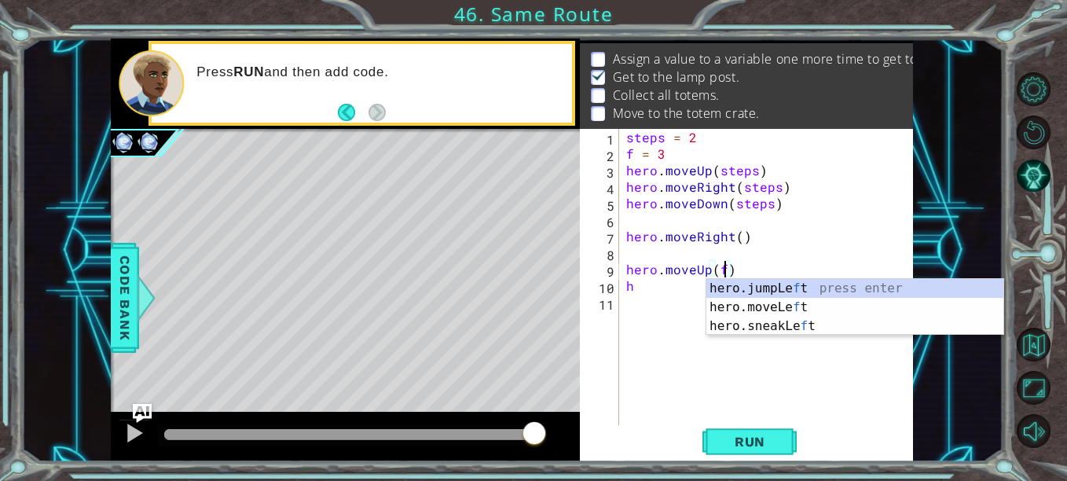
click at [638, 288] on div "steps = 2 f = 3 hero . moveUp ( steps ) hero . moveRight ( steps ) hero . moveD…" at bounding box center [770, 294] width 295 height 330
type textarea "h"
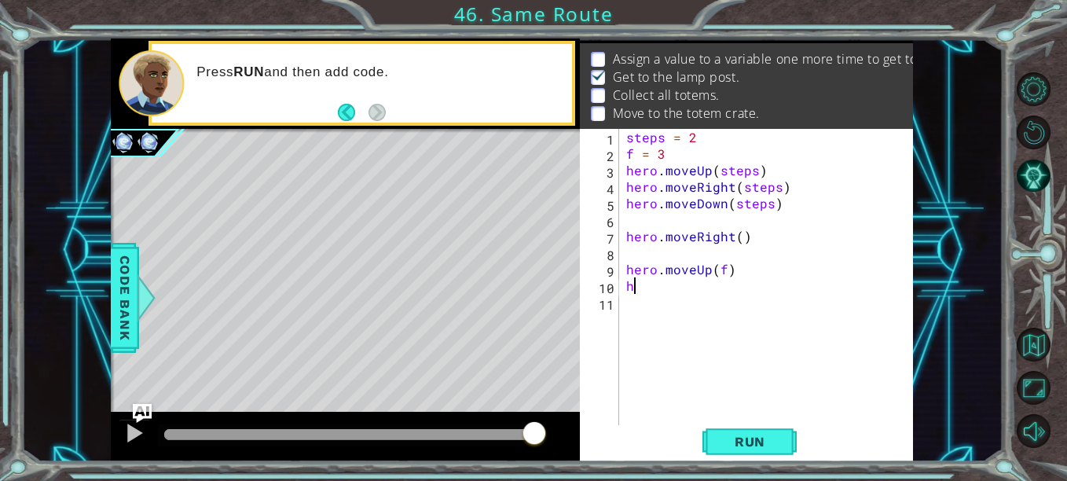
scroll to position [0, 0]
type textarea "h"
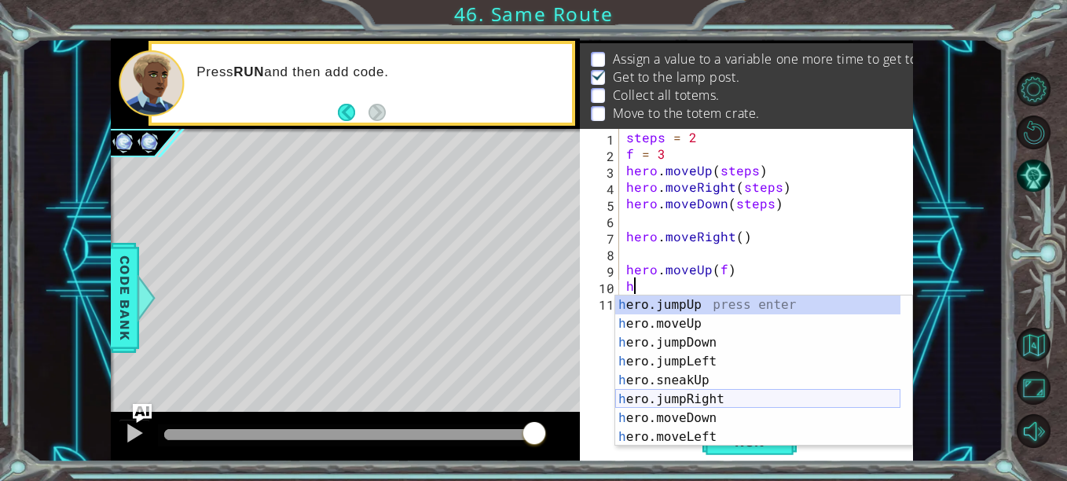
click at [667, 397] on div "h ero.jumpUp press enter h ero.moveUp press enter h ero.jumpDown press enter h …" at bounding box center [757, 389] width 285 height 189
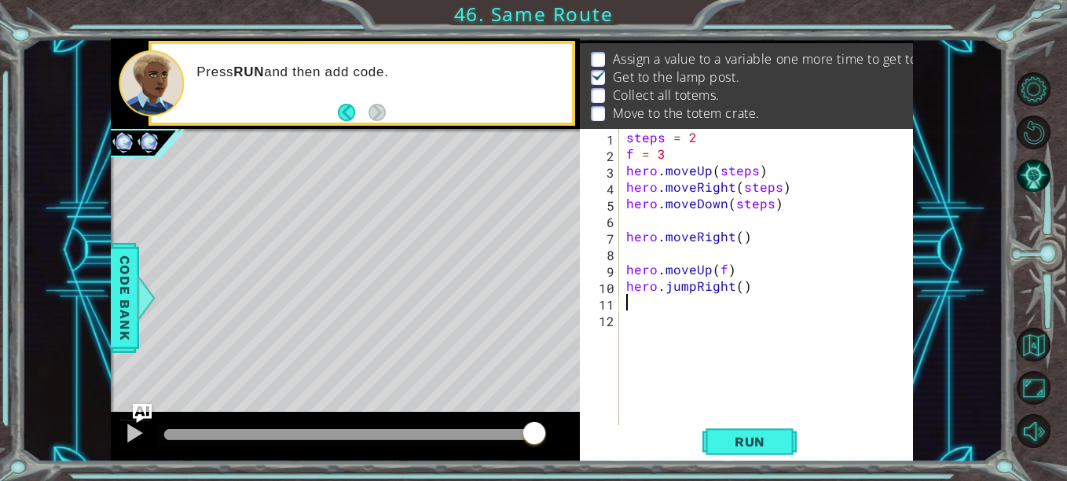
click at [739, 293] on div "steps = 2 f = 3 hero . moveUp ( steps ) hero . moveRight ( steps ) hero . moveD…" at bounding box center [770, 294] width 295 height 330
type textarea "hero.jumpRight(f)"
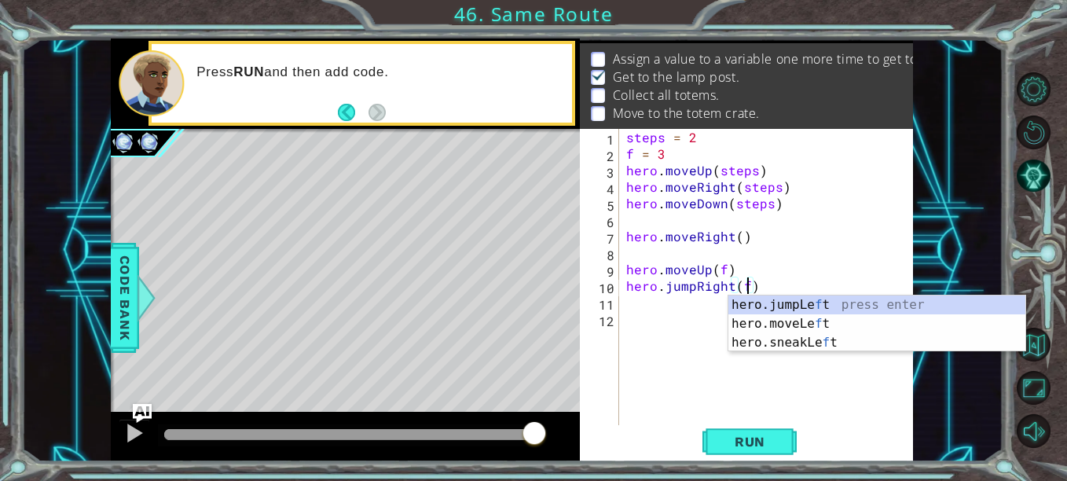
click at [646, 313] on div "steps = 2 f = 3 hero . moveUp ( steps ) hero . moveRight ( steps ) hero . moveD…" at bounding box center [770, 294] width 295 height 330
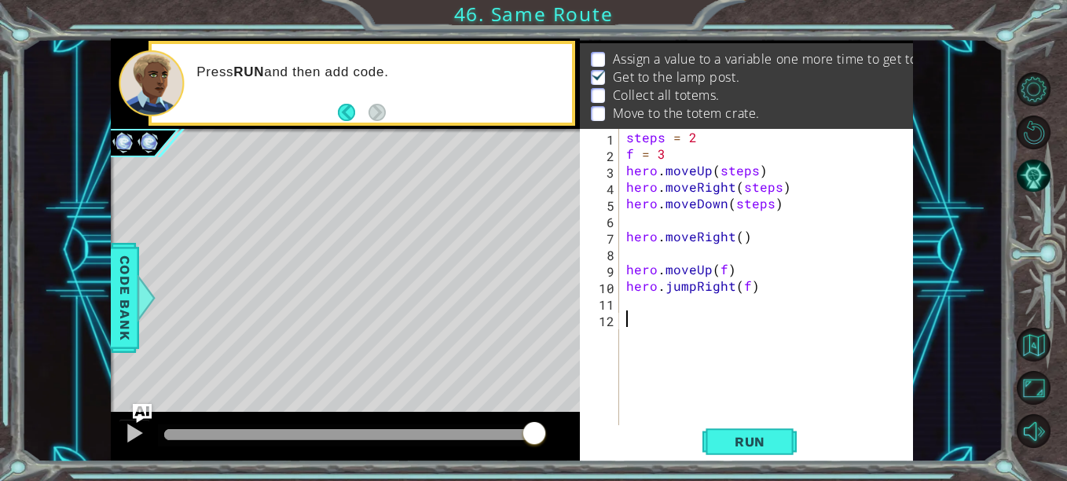
scroll to position [0, 0]
click at [647, 307] on div "steps = 2 f = 3 hero . moveUp ( steps ) hero . moveRight ( steps ) hero . moveD…" at bounding box center [770, 294] width 295 height 330
type textarea "d"
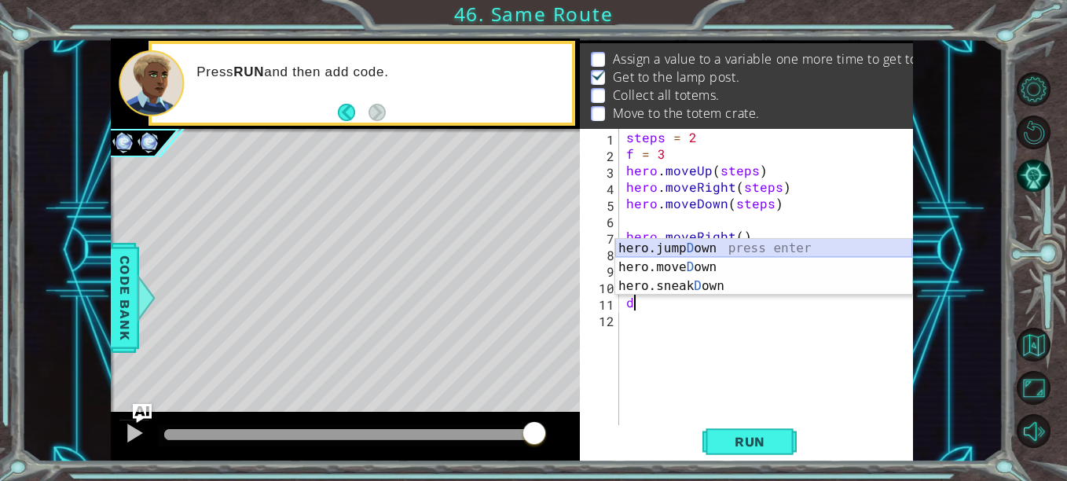
click at [673, 245] on div "hero.jump D own press enter hero.[PERSON_NAME] own press enter hero.sneak D own…" at bounding box center [763, 286] width 297 height 94
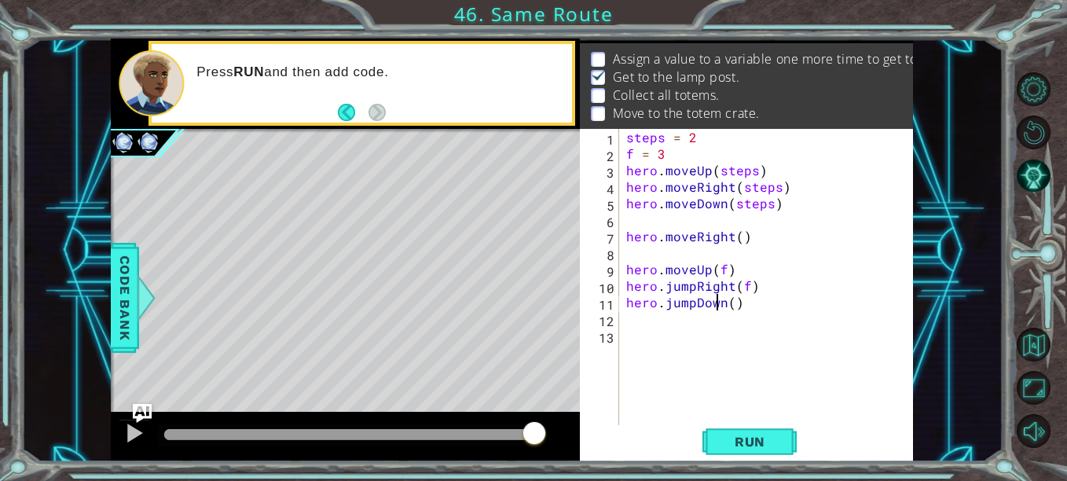
click at [719, 302] on div "steps = 2 f = 3 hero . moveUp ( steps ) hero . moveRight ( steps ) hero . moveD…" at bounding box center [770, 294] width 295 height 330
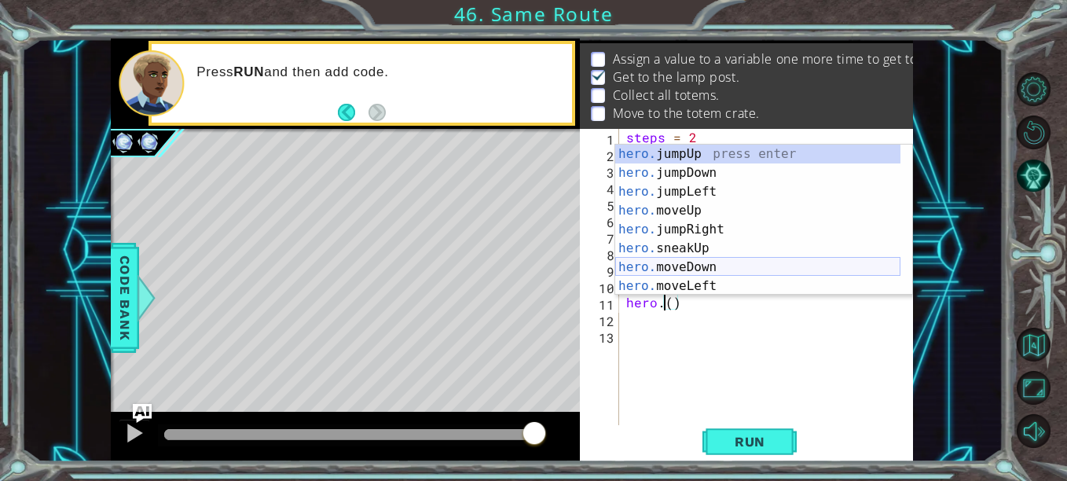
click at [731, 267] on div "hero. jumpUp press enter hero. jumpDown press enter hero. jumpLeft press enter …" at bounding box center [757, 239] width 285 height 189
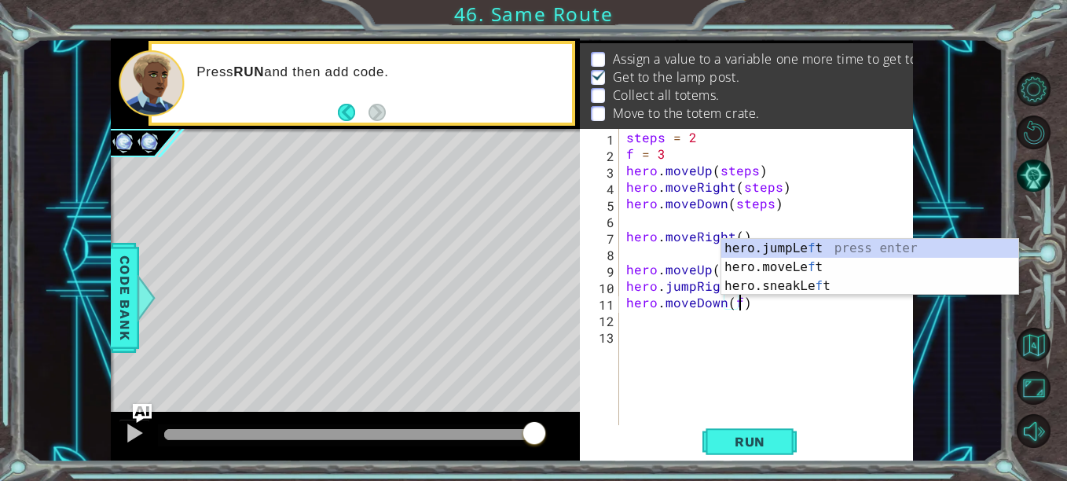
scroll to position [0, 7]
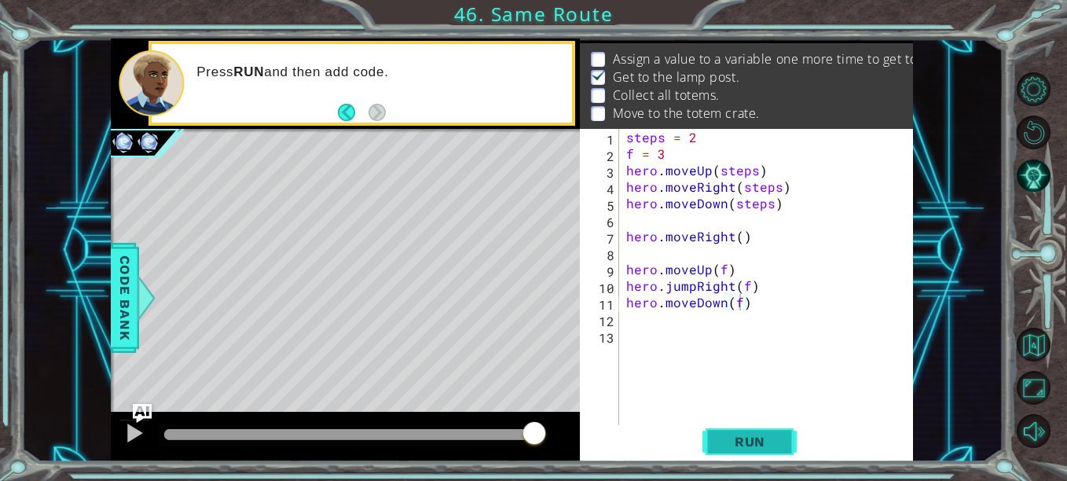
click at [768, 428] on button "Run" at bounding box center [749, 441] width 94 height 33
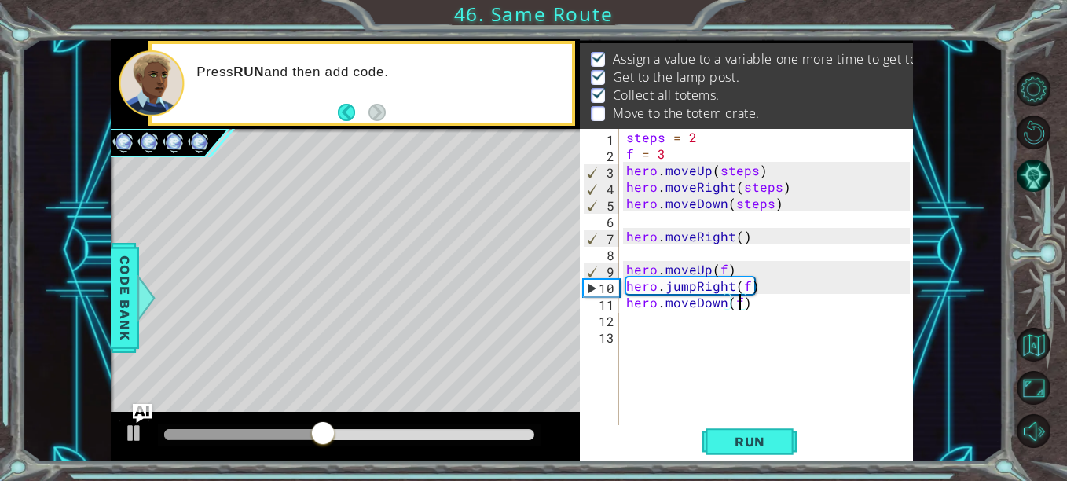
click at [698, 282] on div "steps = 2 f = 3 hero . moveUp ( steps ) hero . moveRight ( steps ) hero . moveD…" at bounding box center [770, 294] width 295 height 330
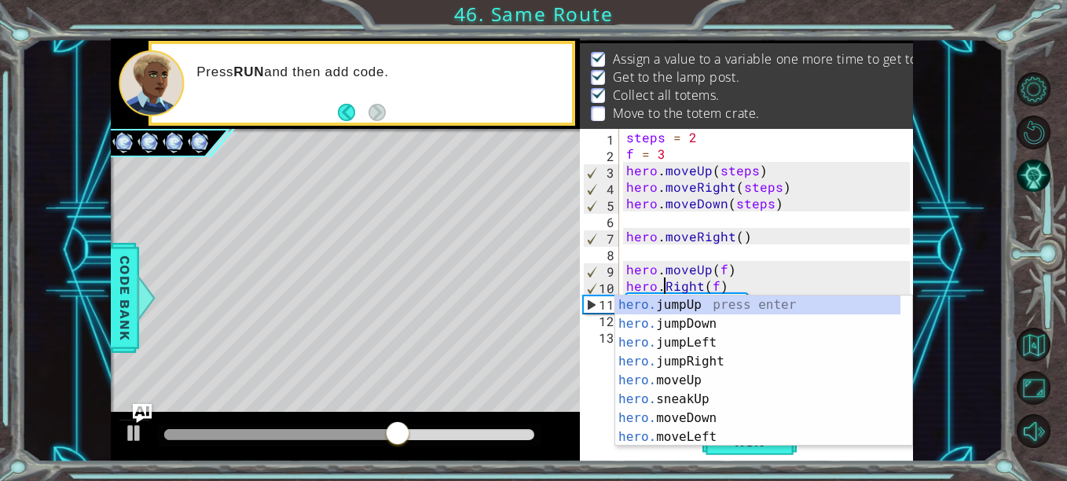
scroll to position [0, 3]
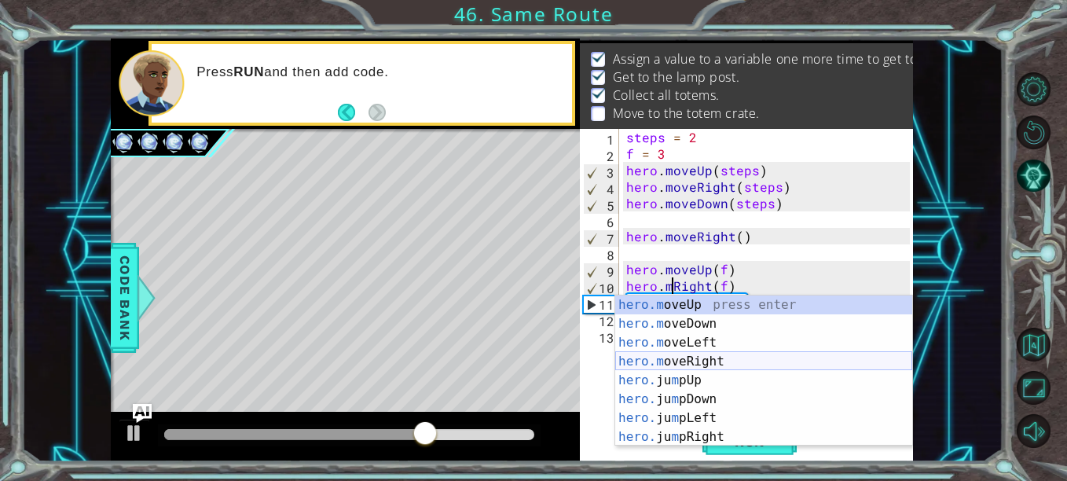
click at [745, 361] on div "hero.m oveUp press enter hero.m oveDown press enter hero.m oveLeft press enter …" at bounding box center [763, 389] width 297 height 189
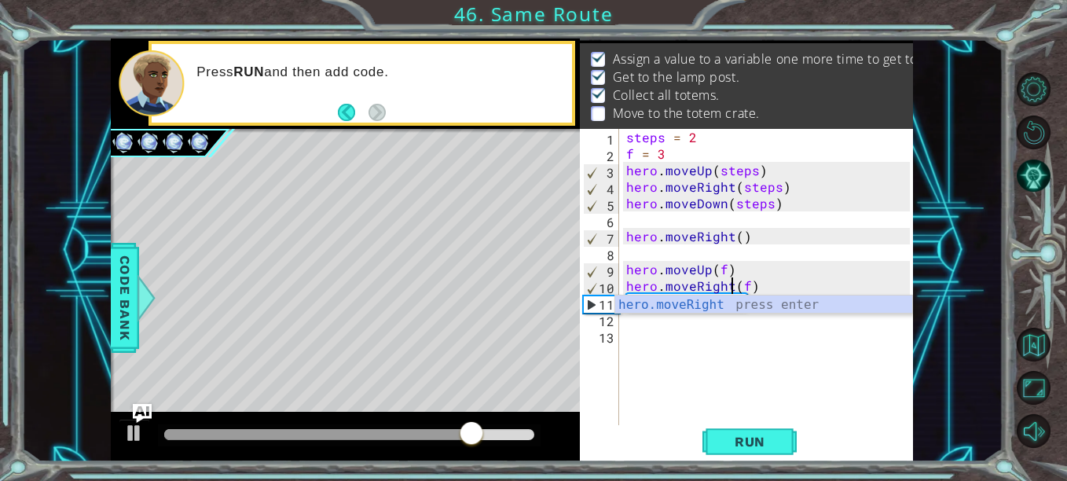
type textarea "hero.moveRight(f)"
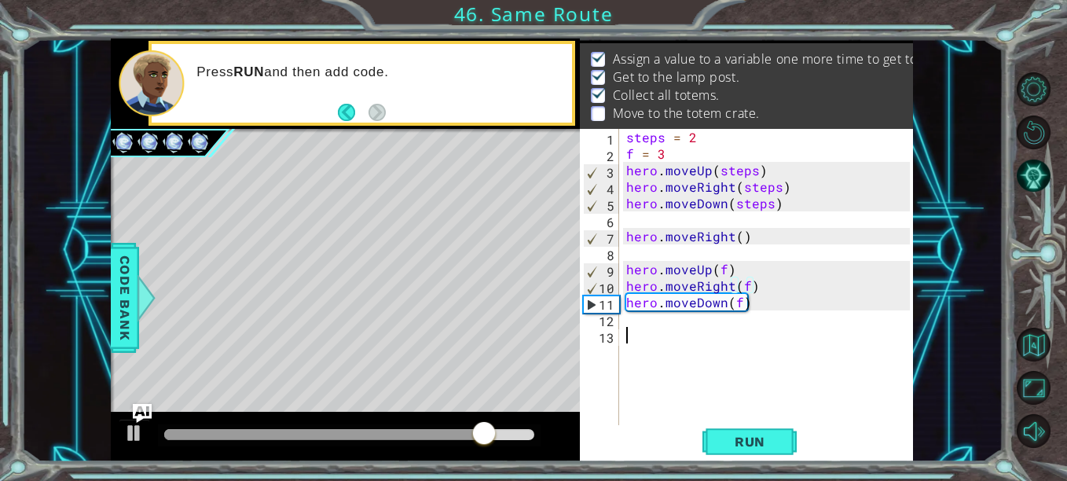
click at [771, 371] on div "steps = 2 f = 3 hero . moveUp ( steps ) hero . moveRight ( steps ) hero . moveD…" at bounding box center [770, 294] width 295 height 330
click at [761, 431] on button "Run" at bounding box center [749, 441] width 94 height 33
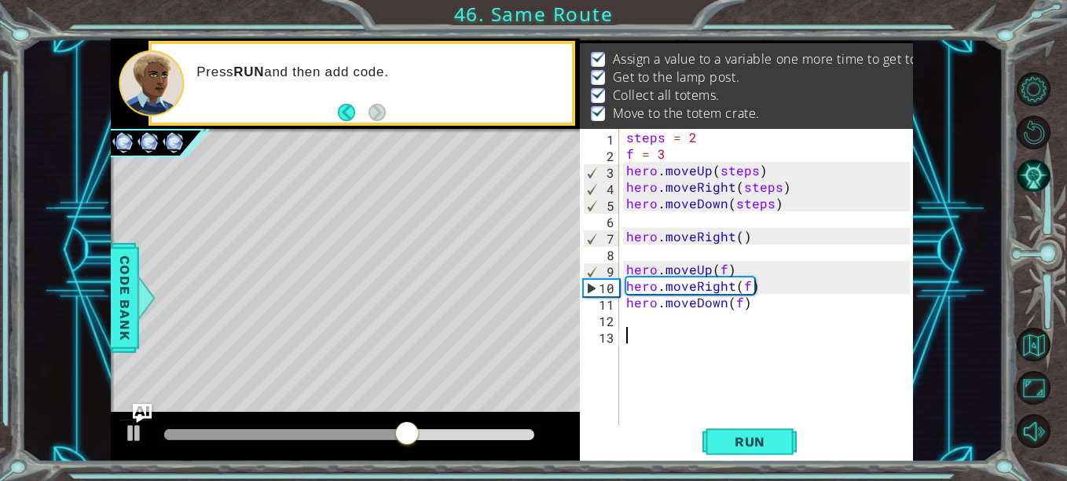
click at [420, 338] on div "Level Map" at bounding box center [474, 360] width 726 height 463
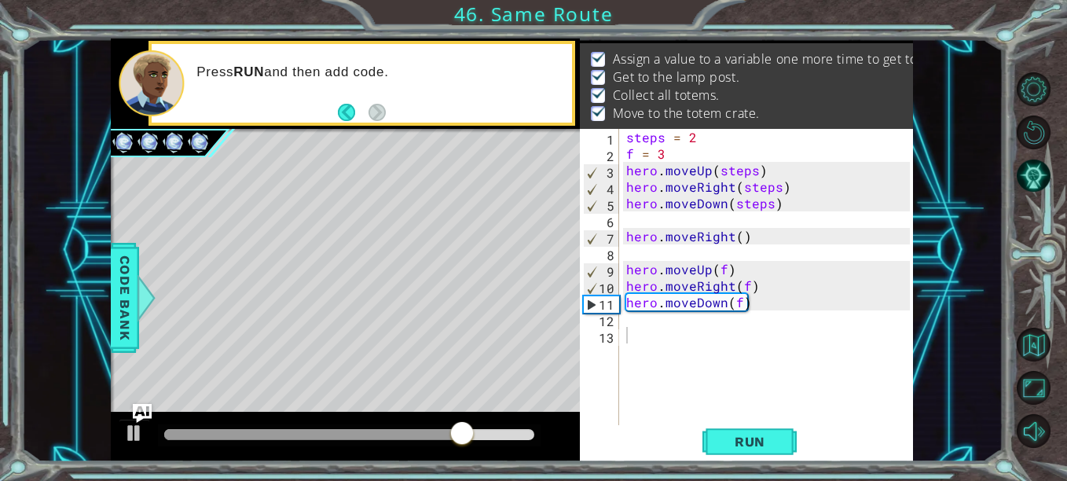
click at [443, 350] on div "Level Map" at bounding box center [474, 360] width 726 height 463
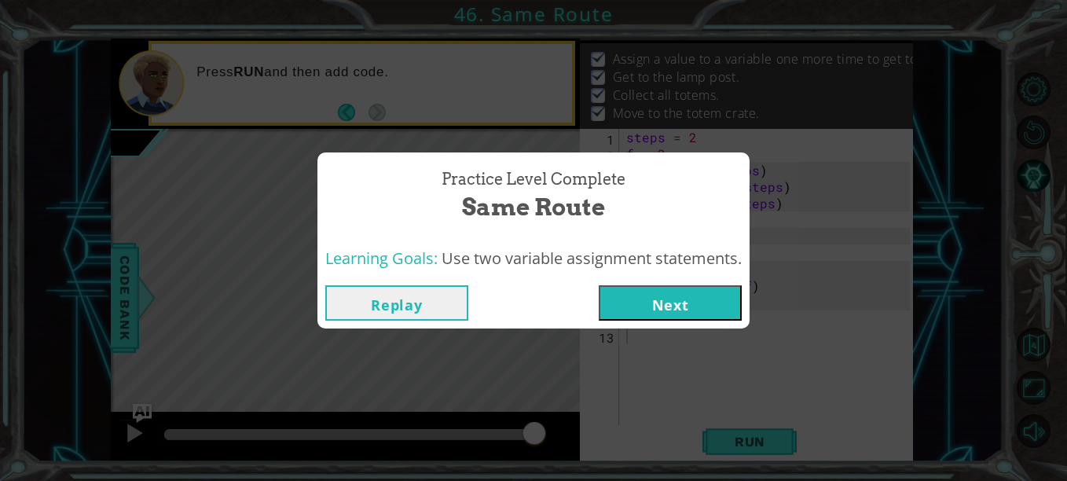
click at [626, 310] on button "Next" at bounding box center [670, 302] width 143 height 35
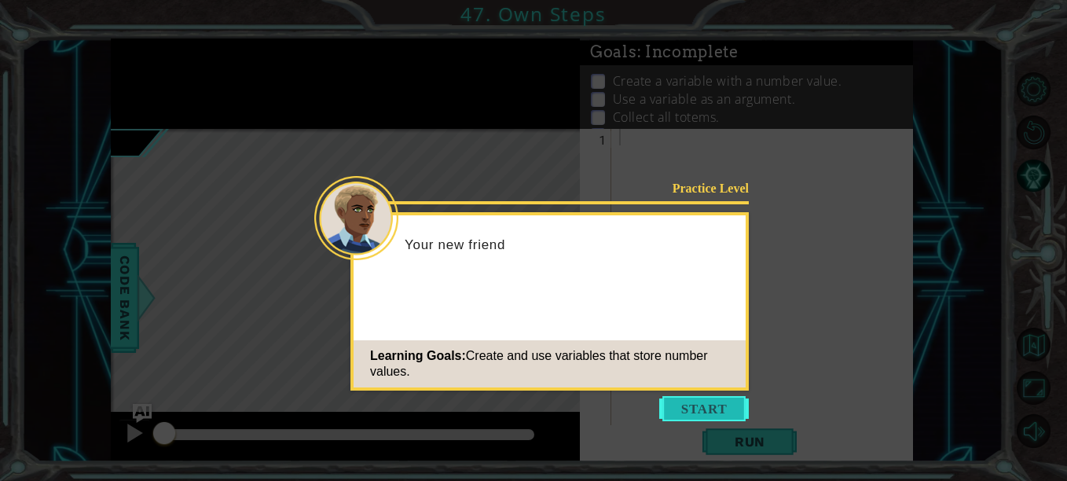
click at [705, 416] on button "Start" at bounding box center [704, 408] width 90 height 25
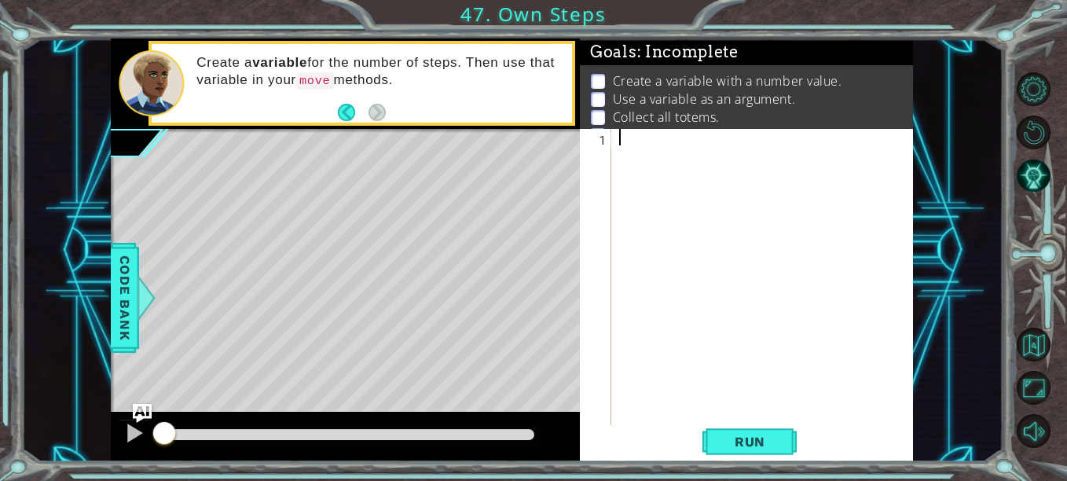
click at [629, 137] on div at bounding box center [767, 294] width 302 height 330
type textarea "r = 2"
click at [634, 160] on div "r = 2" at bounding box center [767, 294] width 302 height 330
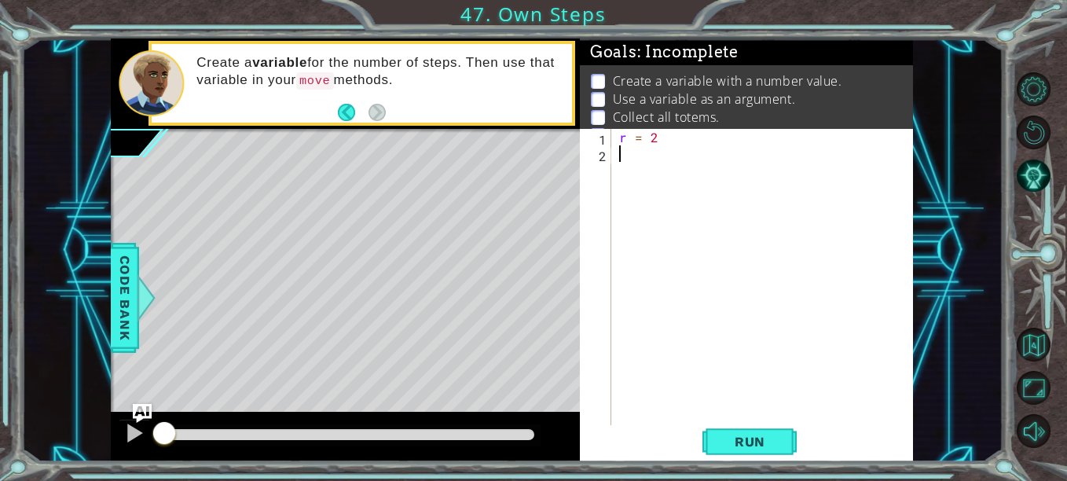
scroll to position [0, 0]
type textarea "f = 3"
click at [634, 184] on div "r = 2 f = 3" at bounding box center [767, 294] width 302 height 330
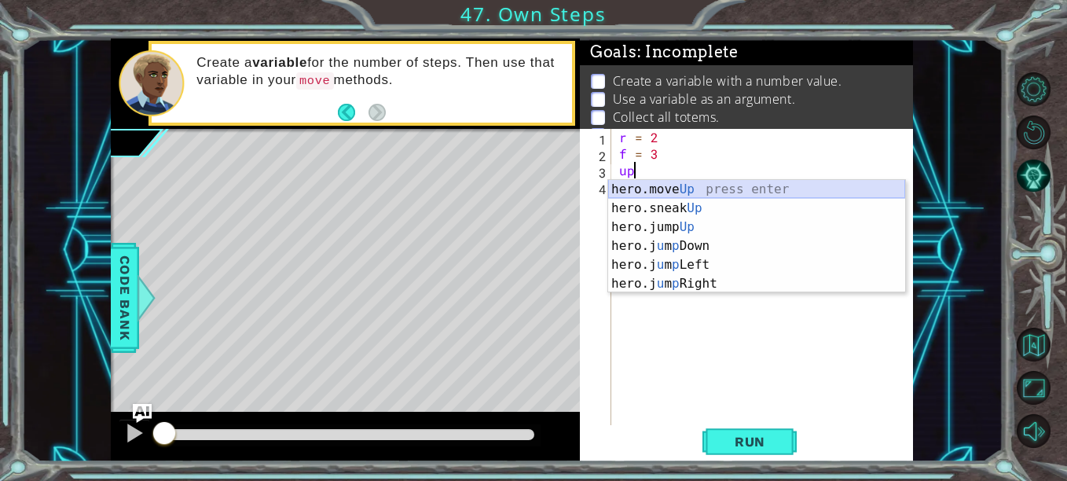
click at [709, 185] on div "hero.move Up press enter hero.sneak Up press enter hero.jump Up press enter her…" at bounding box center [756, 255] width 297 height 151
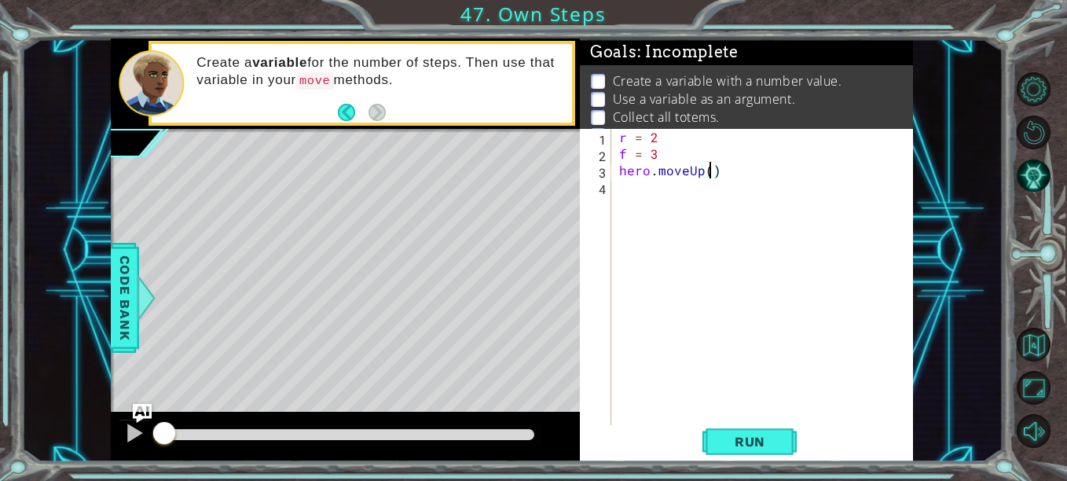
type textarea "hero.moveUp(f)"
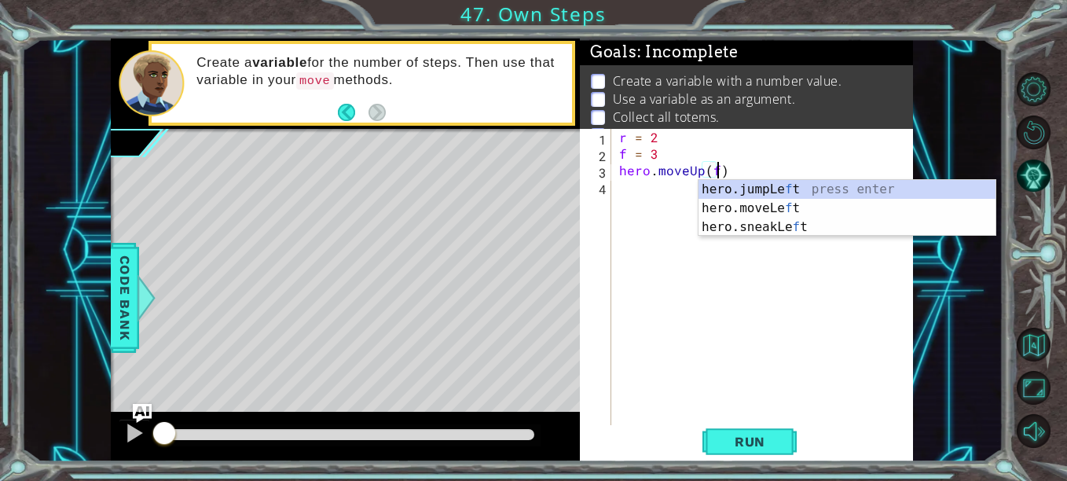
scroll to position [0, 5]
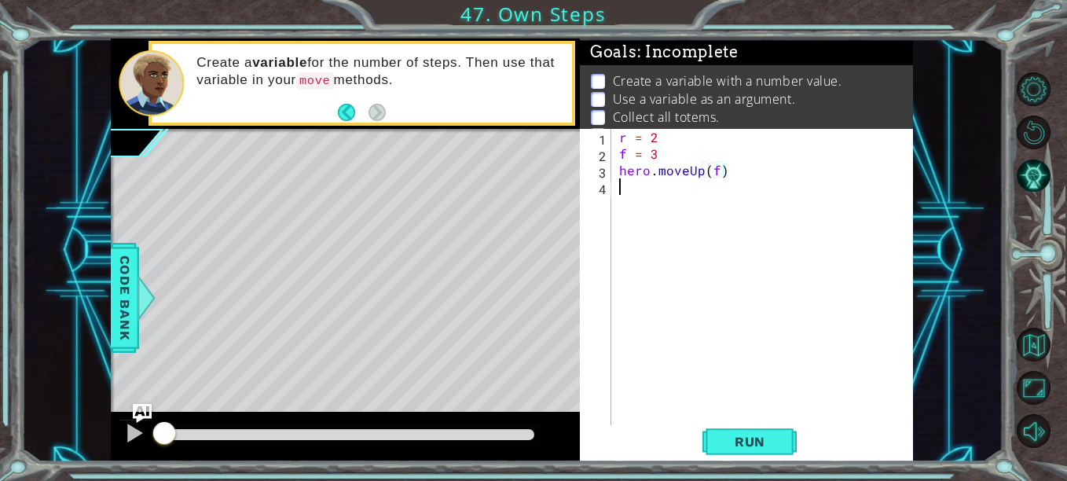
click at [646, 192] on div "r = 2 f = 3 hero . moveUp ( f )" at bounding box center [767, 294] width 302 height 330
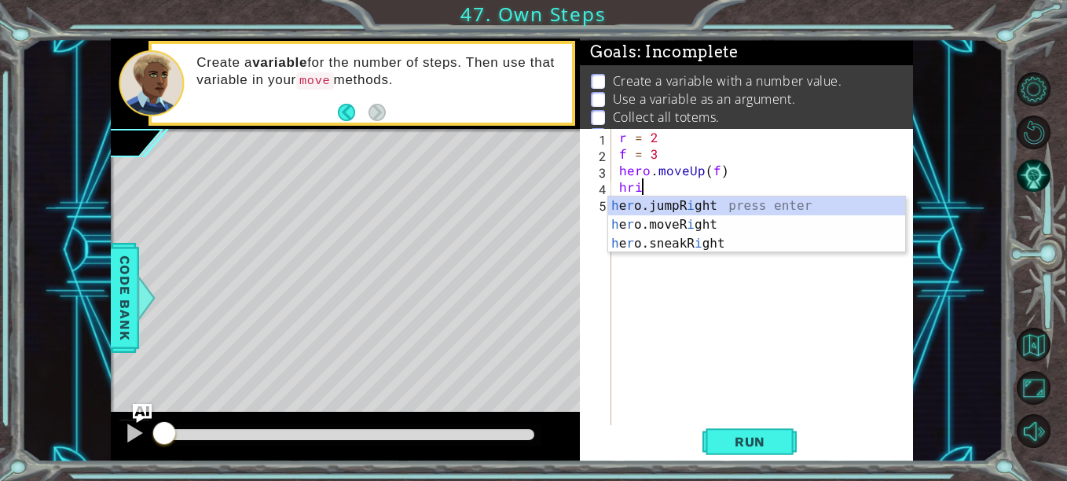
scroll to position [0, 1]
click at [777, 222] on div "h e r o.jumpR i ght press enter h e r o.moveR i ght press enter h e r o.sneakR …" at bounding box center [756, 243] width 297 height 94
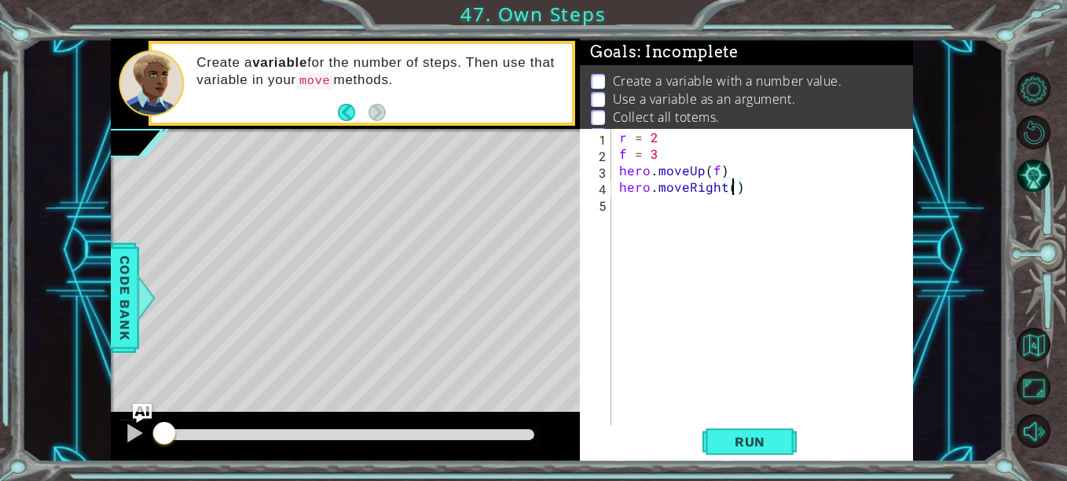
type textarea "hero.moveRight(f)"
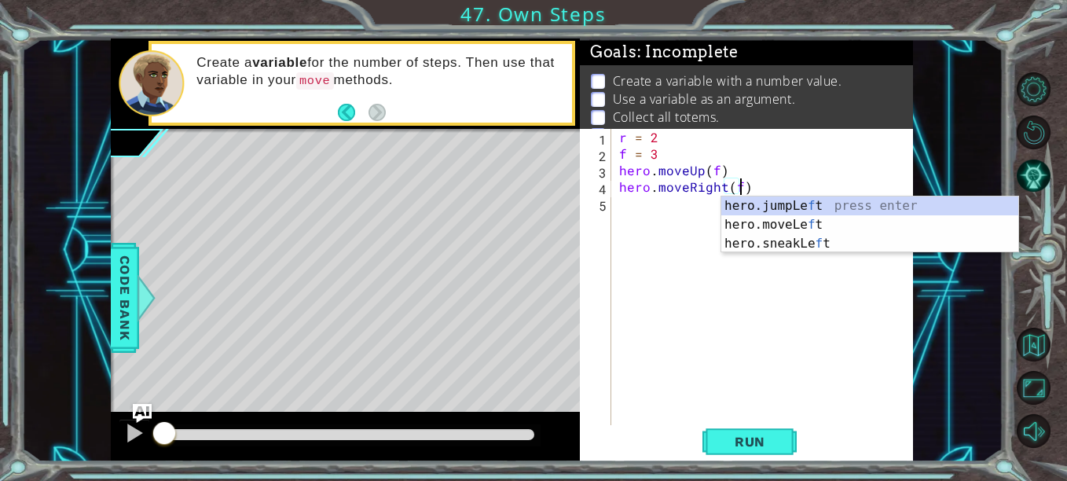
scroll to position [0, 7]
click at [644, 211] on div "r = 2 f = 3 hero . moveUp ( f ) hero . moveRight ( f )" at bounding box center [767, 294] width 302 height 330
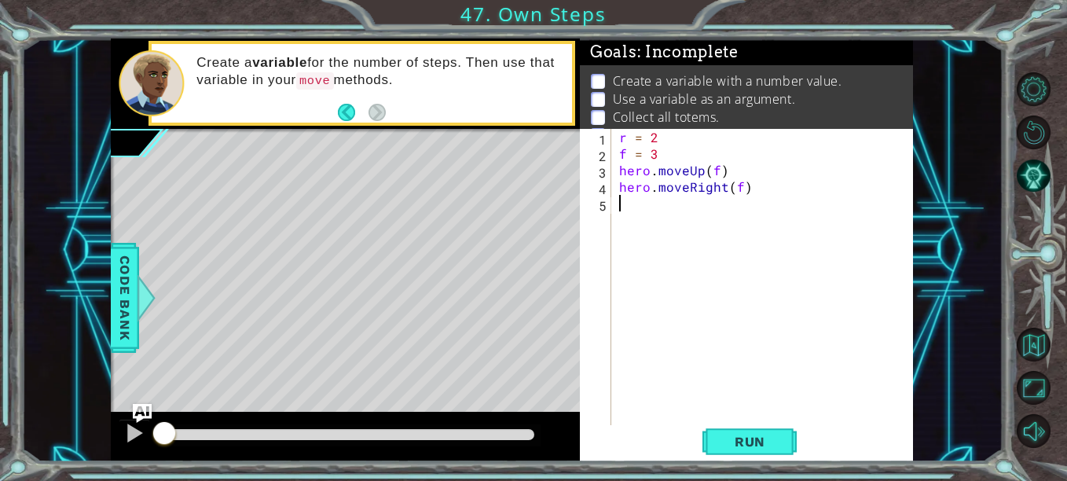
scroll to position [0, 0]
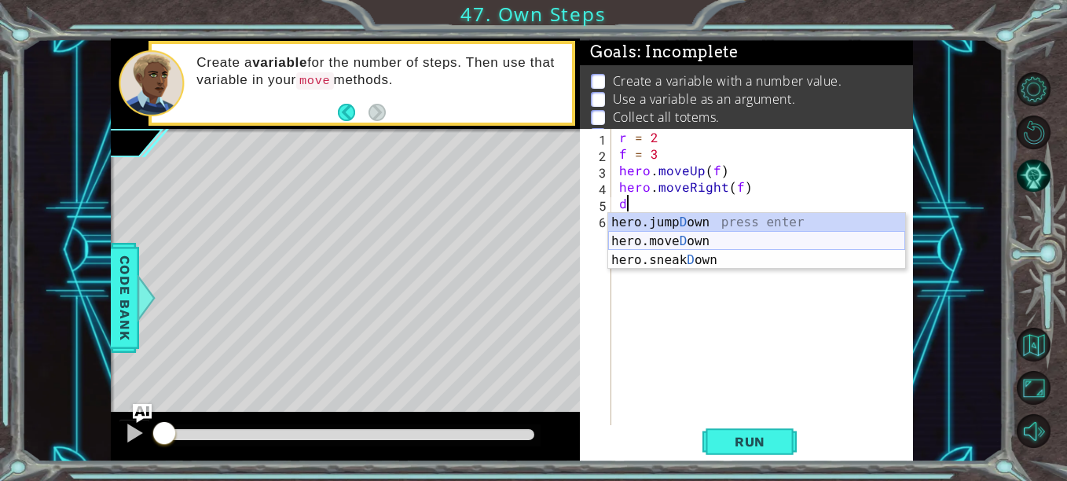
click at [674, 245] on div "hero.jump D own press enter hero.[PERSON_NAME] own press enter hero.sneak D own…" at bounding box center [756, 260] width 297 height 94
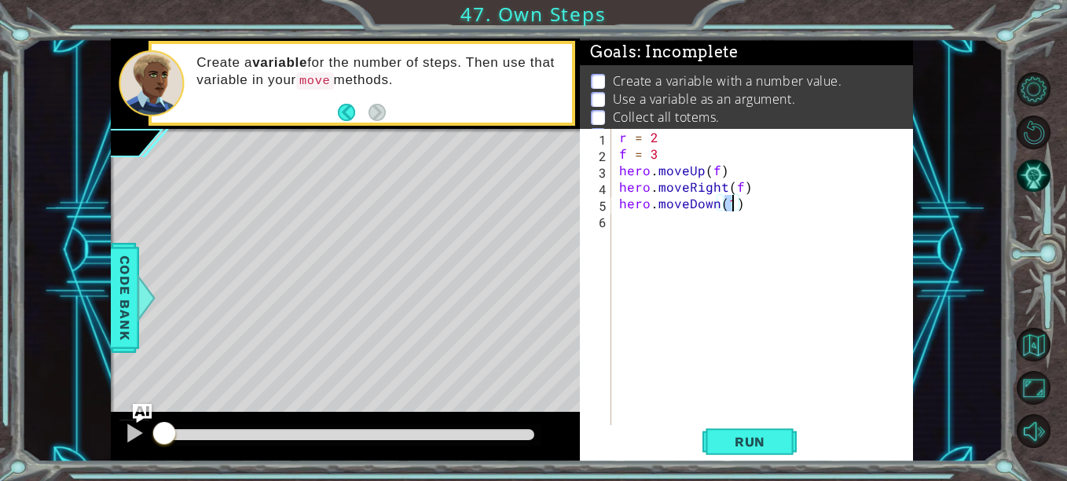
type textarea "hero.moveDown(f)"
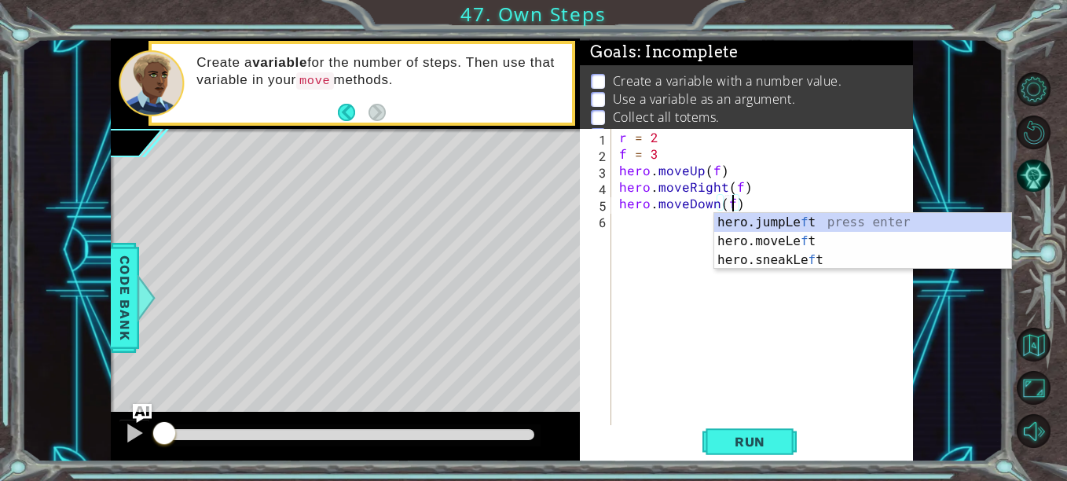
scroll to position [0, 7]
click at [680, 204] on div "r = 2 f = 3 hero . moveUp ( f ) hero . moveRight ( f ) hero . moveDown ( f )" at bounding box center [767, 294] width 302 height 330
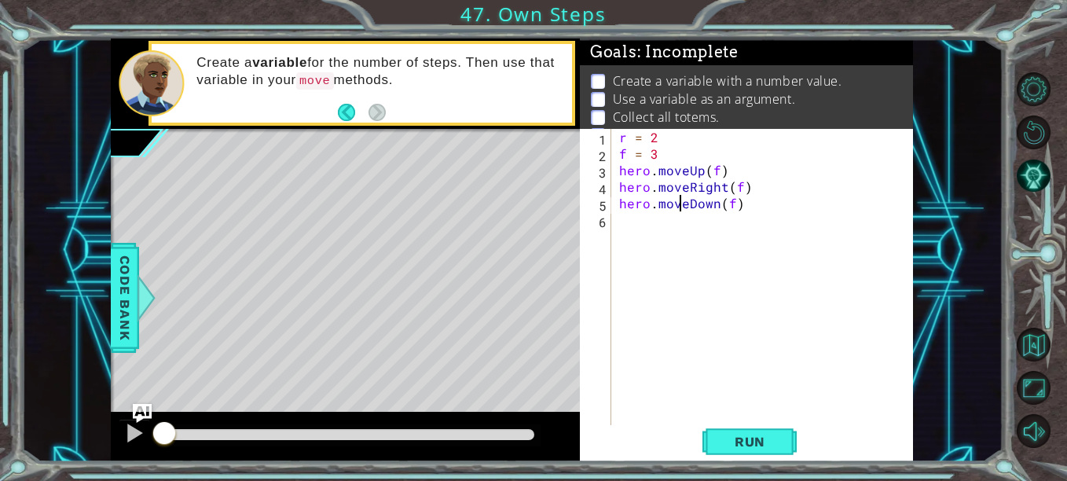
click at [678, 223] on div "r = 2 f = 3 hero . moveUp ( f ) hero . moveRight ( f ) hero . moveDown ( f )" at bounding box center [767, 294] width 302 height 330
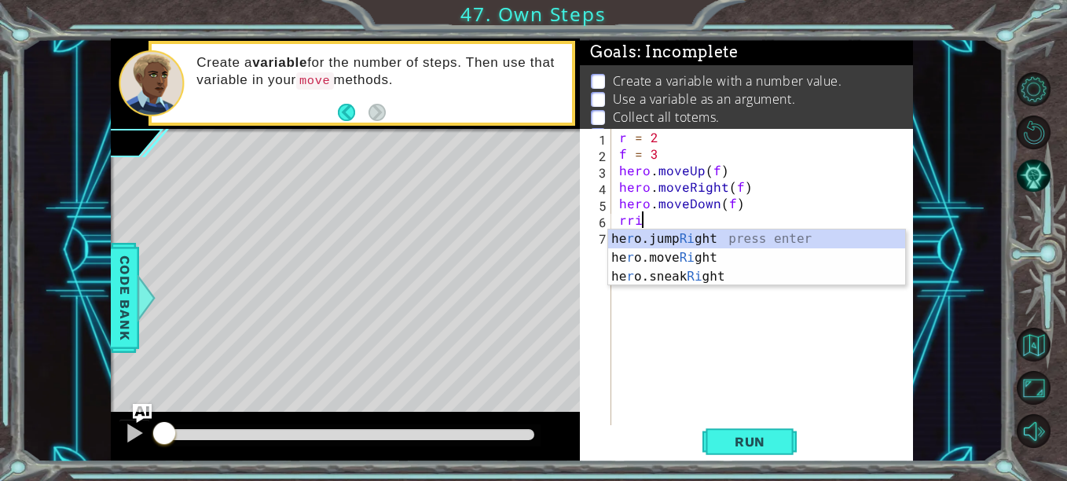
scroll to position [0, 1]
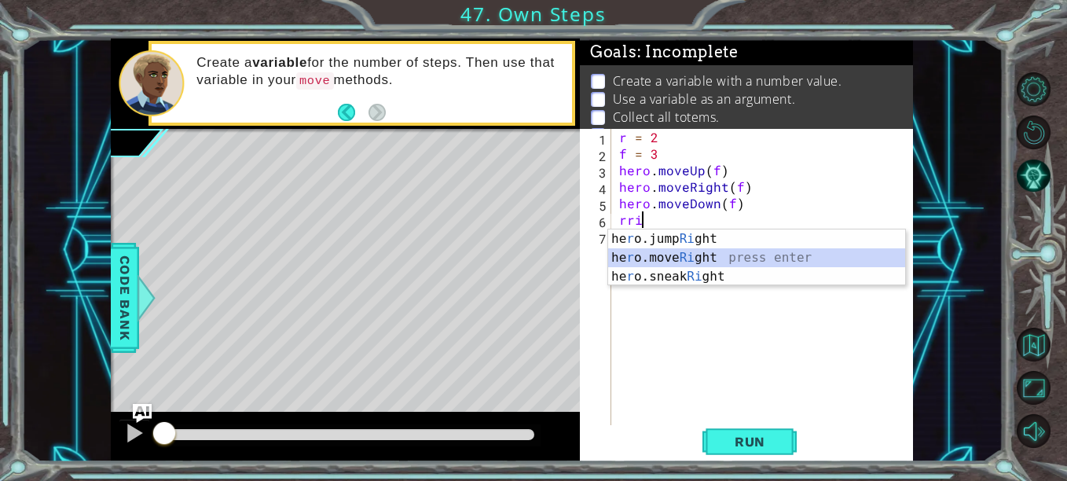
click at [731, 258] on div "he r o.jump Ri ght press enter he r o.move Ri ght press enter he r o.sneak Ri g…" at bounding box center [756, 276] width 297 height 94
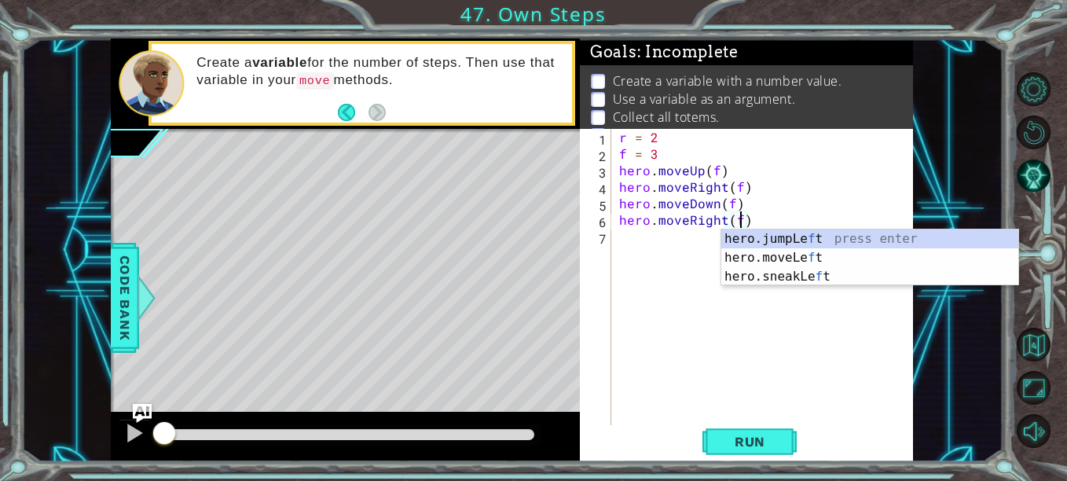
scroll to position [0, 7]
type textarea "hero.moveRight(f)"
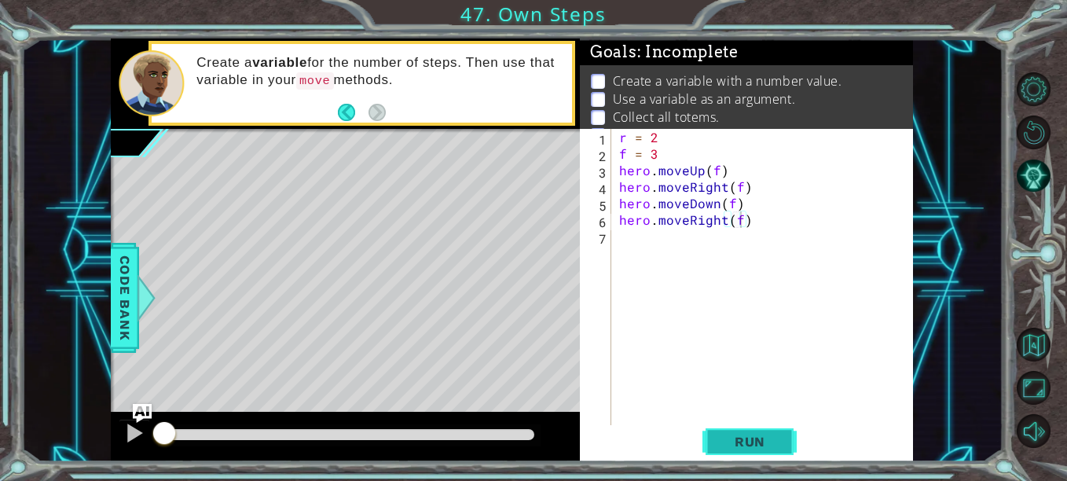
click at [743, 434] on span "Run" at bounding box center [750, 442] width 62 height 16
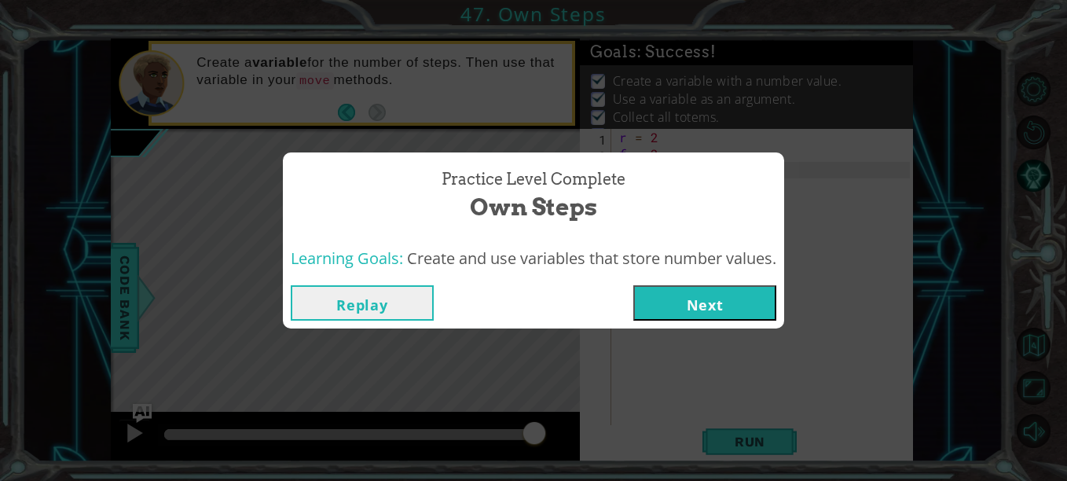
click at [703, 299] on button "Next" at bounding box center [704, 302] width 143 height 35
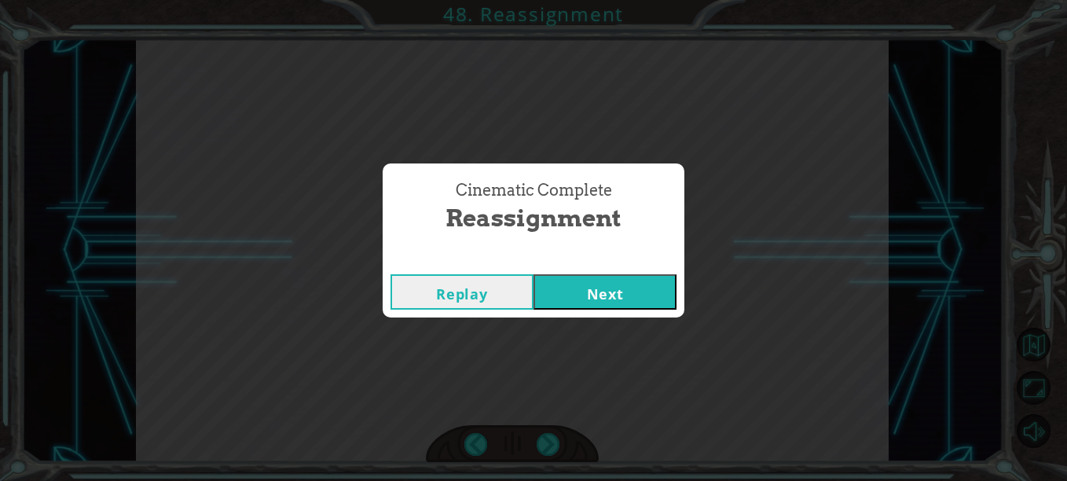
click at [601, 291] on button "Next" at bounding box center [604, 291] width 143 height 35
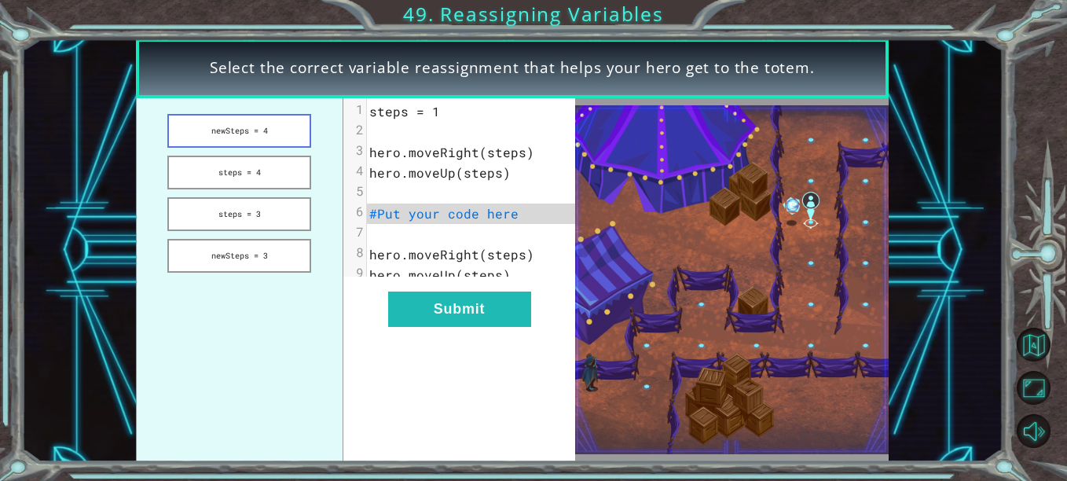
click at [280, 126] on button "newSteps = 4" at bounding box center [239, 131] width 144 height 34
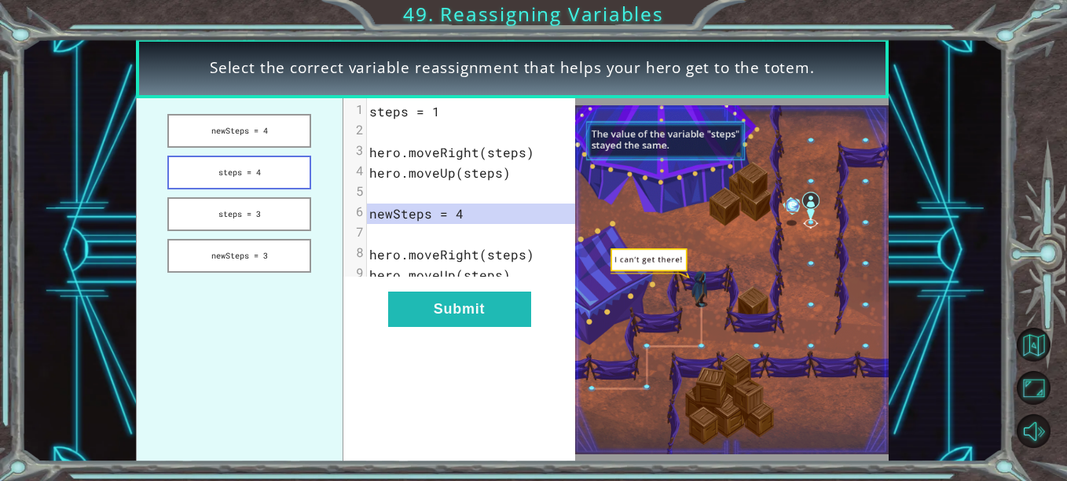
click at [285, 176] on button "steps = 4" at bounding box center [239, 173] width 144 height 34
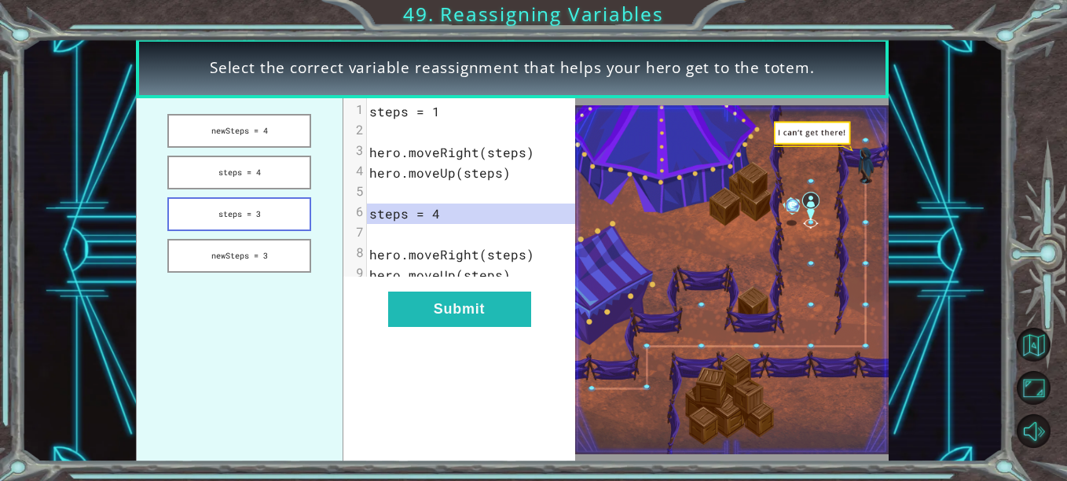
click at [286, 200] on button "steps = 3" at bounding box center [239, 214] width 144 height 34
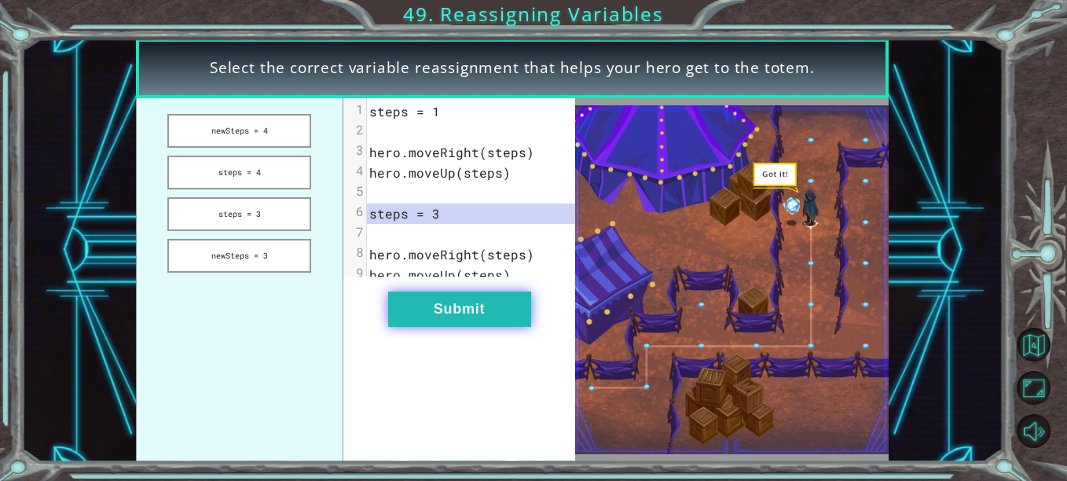
click at [425, 313] on button "Submit" at bounding box center [459, 308] width 143 height 35
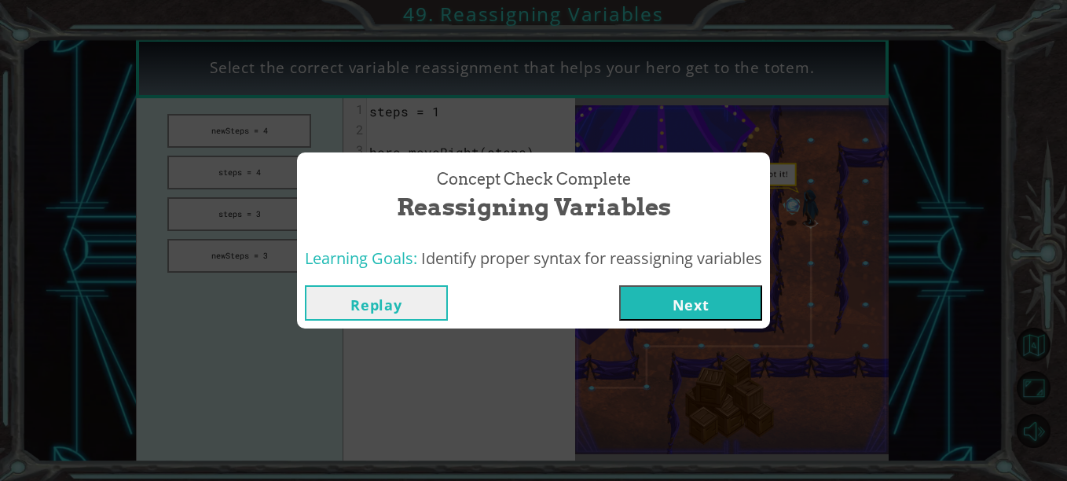
click at [676, 299] on button "Next" at bounding box center [690, 302] width 143 height 35
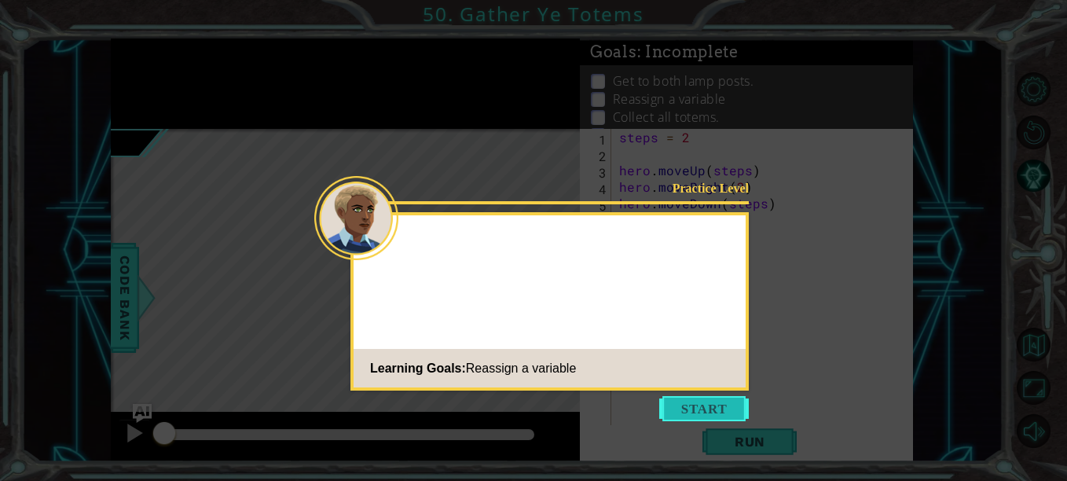
click at [707, 402] on button "Start" at bounding box center [704, 408] width 90 height 25
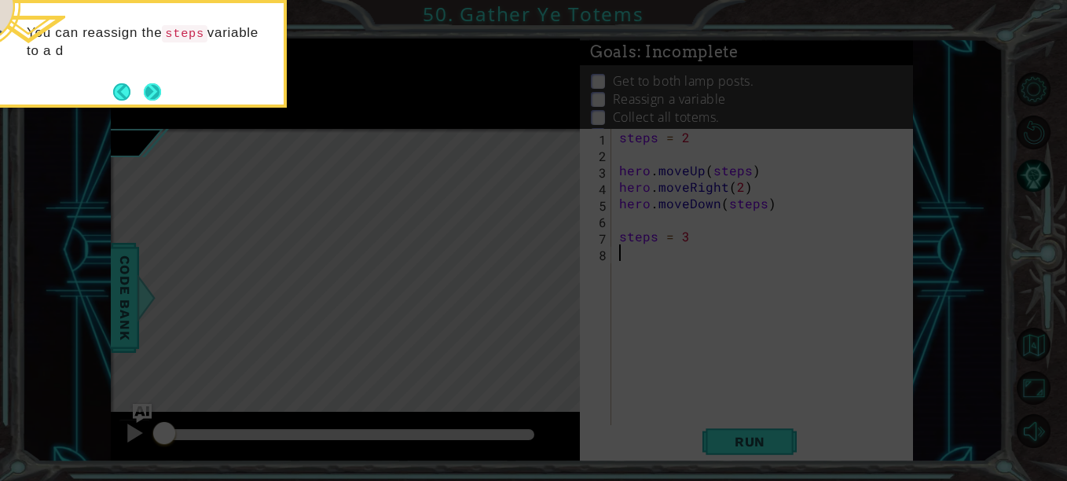
click at [152, 94] on button "Next" at bounding box center [152, 91] width 17 height 17
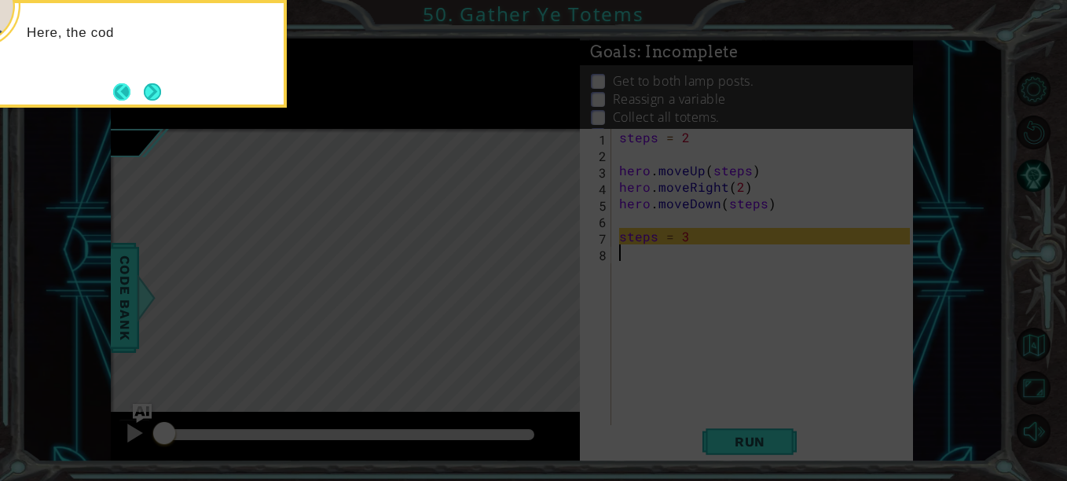
click at [136, 89] on button "Back" at bounding box center [128, 91] width 31 height 17
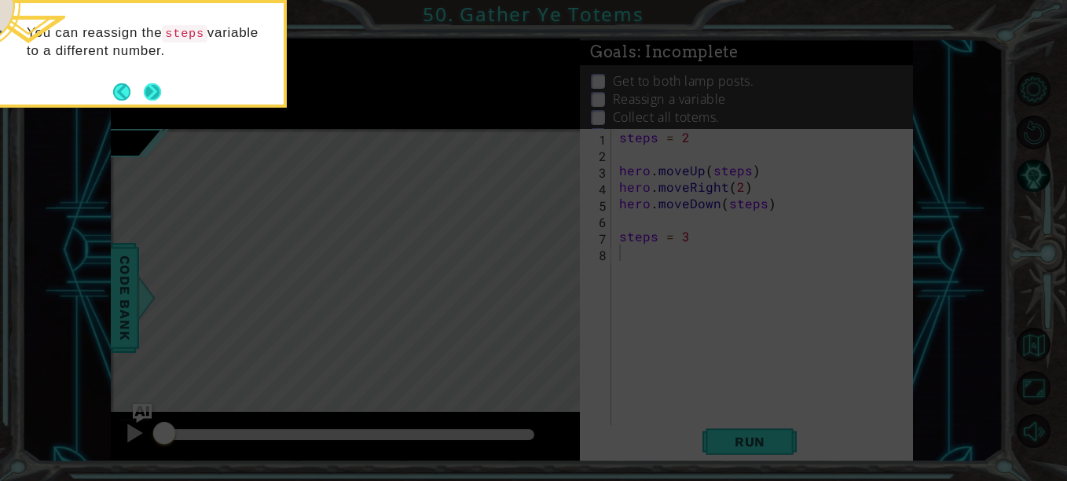
click at [155, 90] on button "Next" at bounding box center [152, 91] width 17 height 17
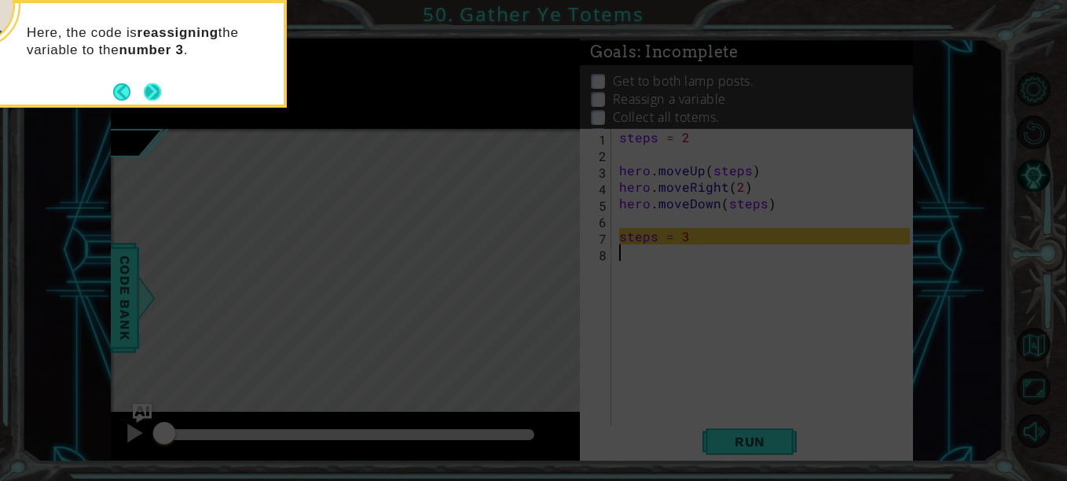
click at [156, 90] on button "Next" at bounding box center [153, 91] width 18 height 18
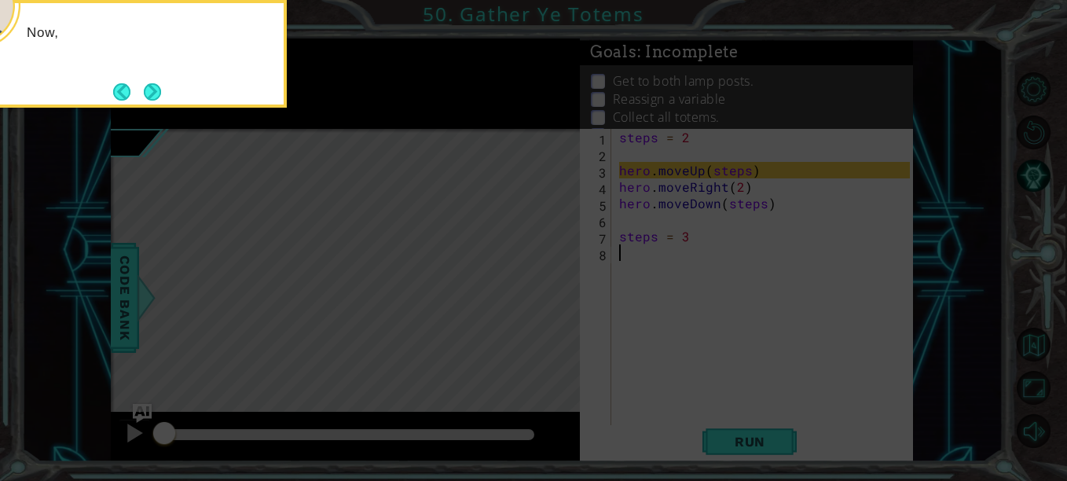
click at [156, 90] on button "Next" at bounding box center [152, 91] width 17 height 17
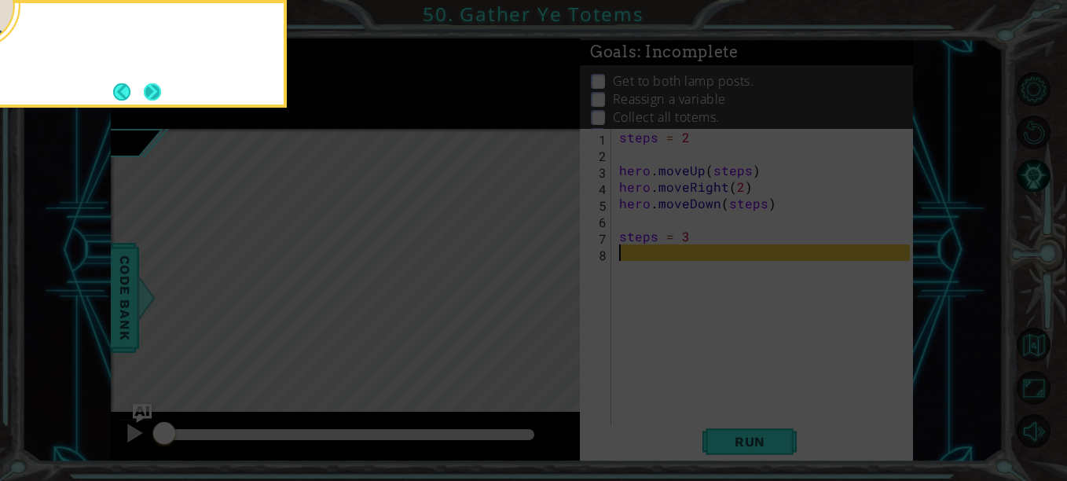
click at [155, 90] on button "Next" at bounding box center [152, 91] width 17 height 17
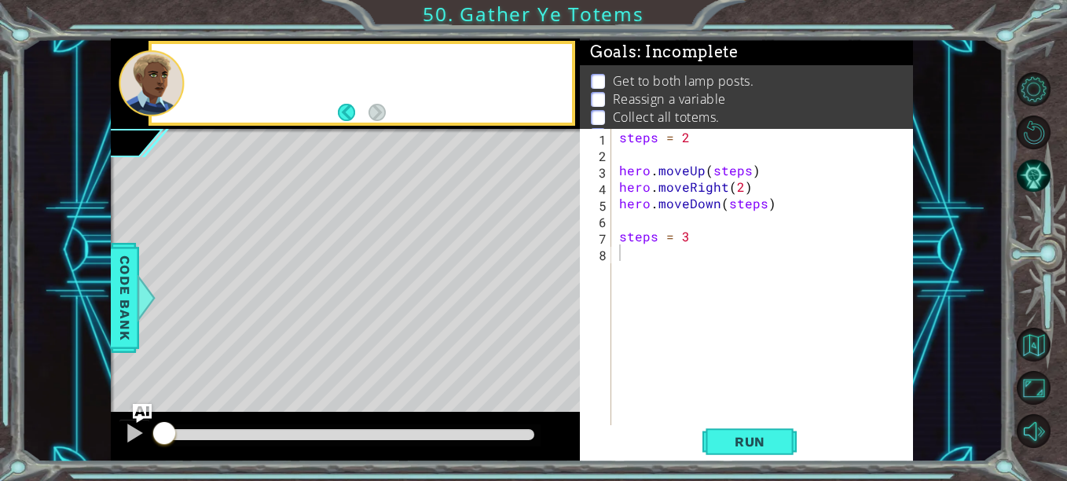
click at [155, 90] on div at bounding box center [151, 83] width 65 height 66
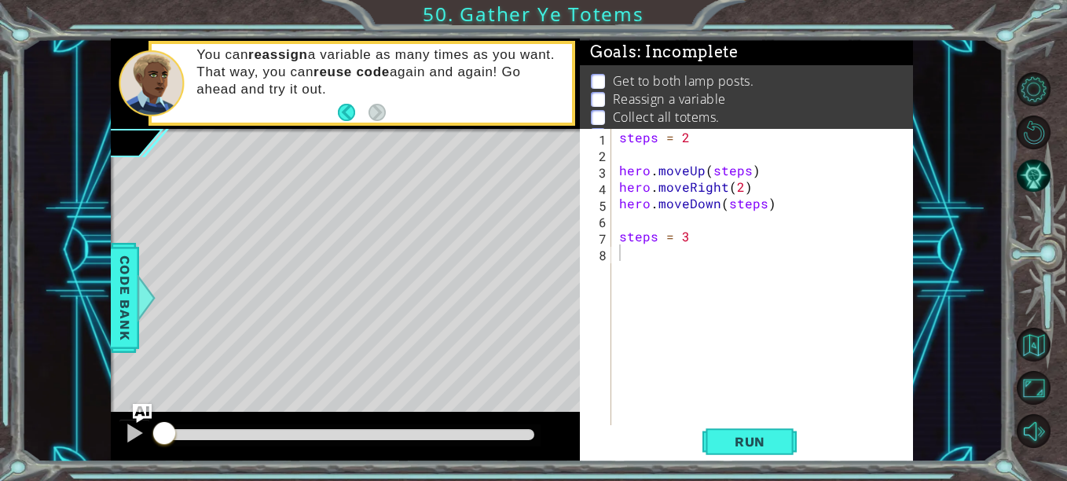
click at [659, 237] on div "steps = 2 hero . moveUp ( steps ) hero . moveRight ( 2 ) hero . moveDown ( step…" at bounding box center [767, 294] width 302 height 330
type textarea "f = 3"
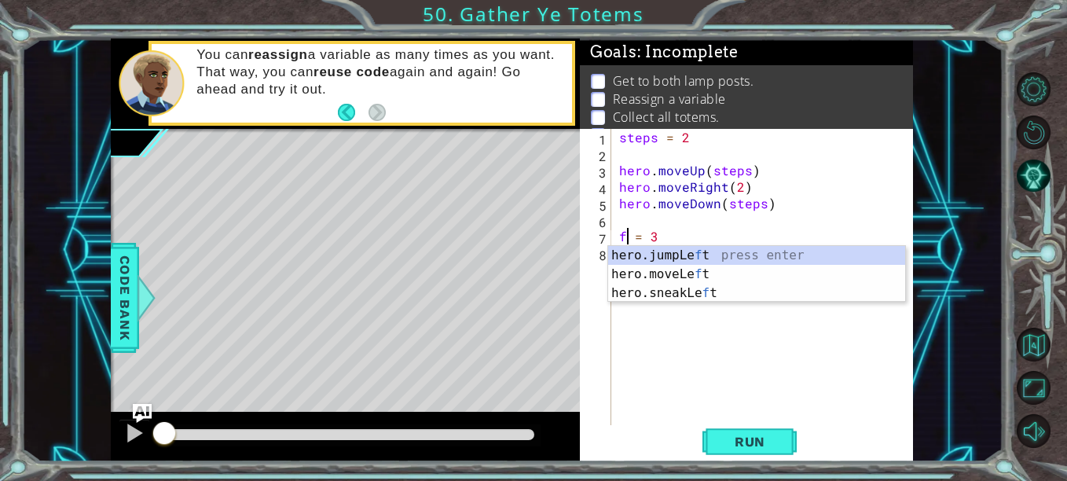
click at [688, 340] on div "steps = 2 hero . moveUp ( steps ) hero . moveRight ( 2 ) hero . moveDown ( step…" at bounding box center [767, 294] width 302 height 330
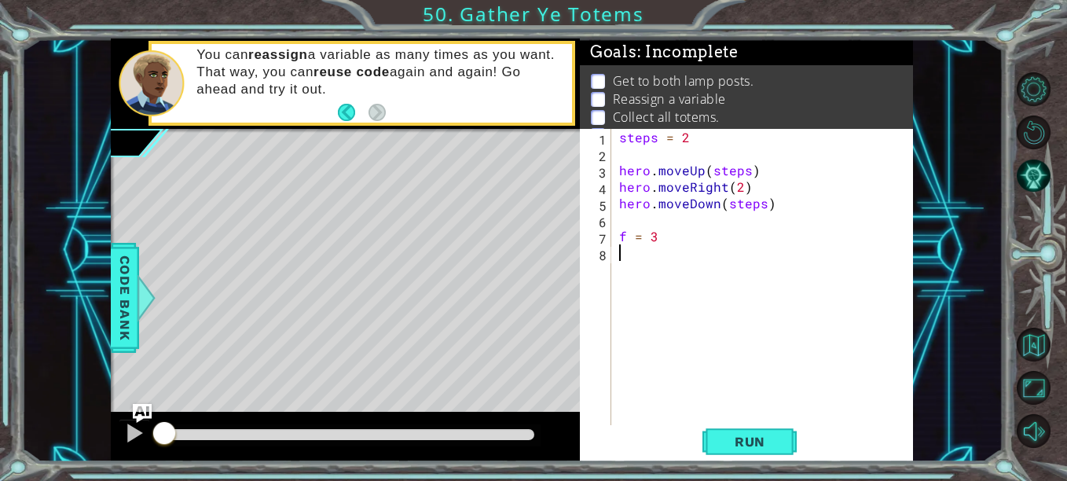
click at [673, 264] on div "steps = 2 hero . moveUp ( steps ) hero . moveRight ( 2 ) hero . moveDown ( step…" at bounding box center [767, 294] width 302 height 330
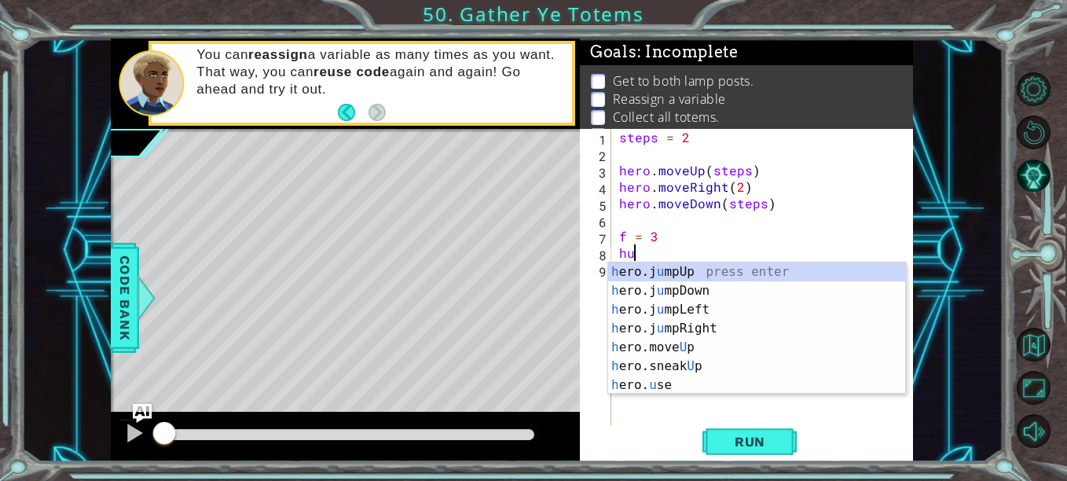
scroll to position [0, 1]
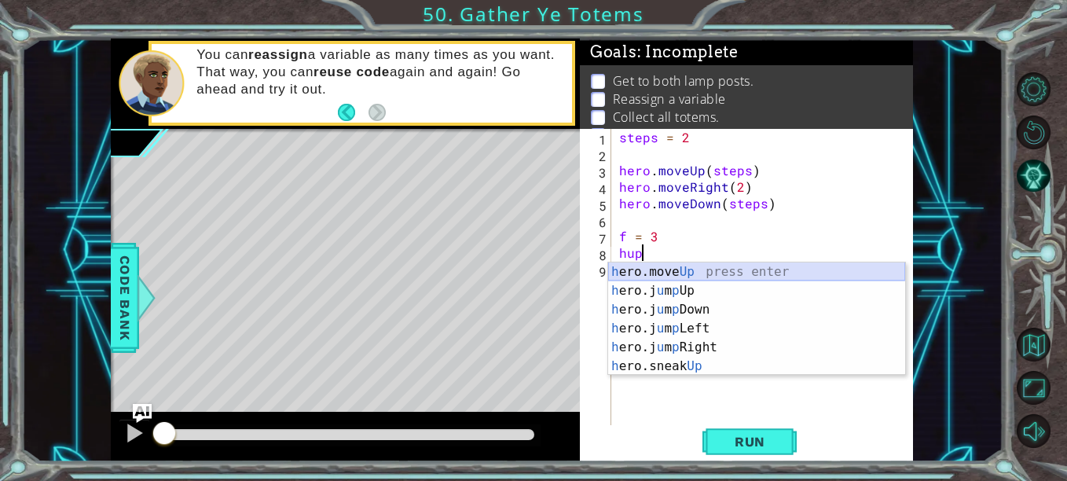
click at [687, 268] on div "h ero.move Up press enter h ero.j u m p Up press enter h ero.j u m p Down press…" at bounding box center [756, 337] width 297 height 151
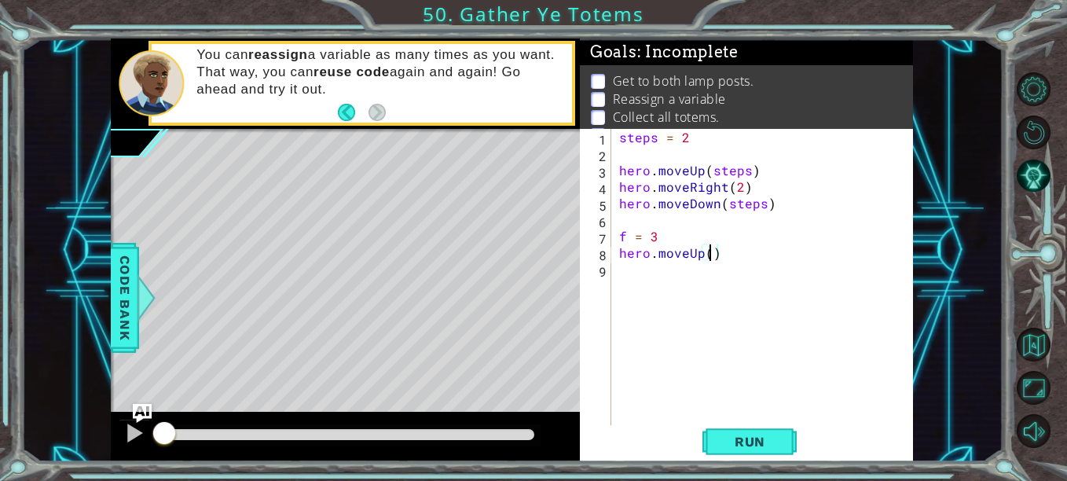
type textarea "hero.moveUp(f)"
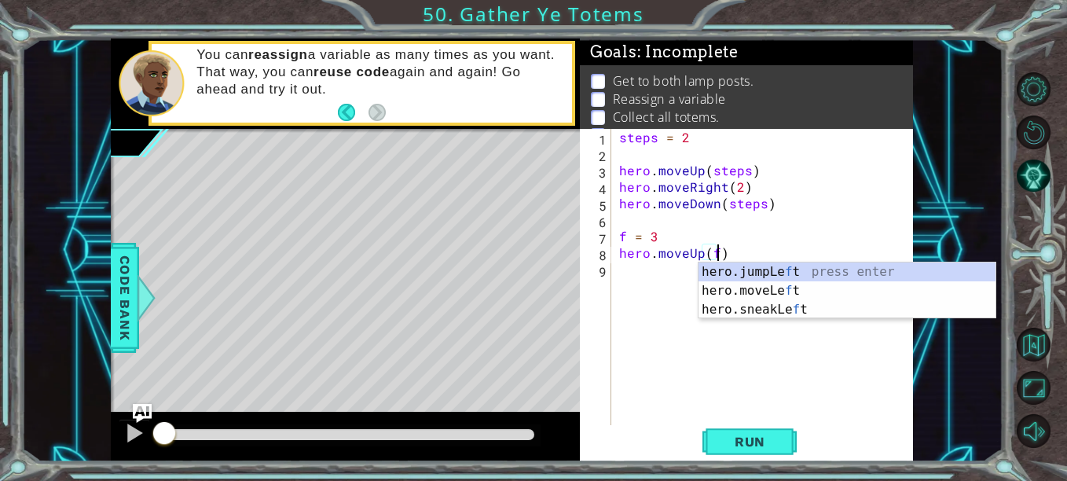
scroll to position [0, 5]
click at [638, 270] on div "steps = 2 hero . moveUp ( steps ) hero . moveRight ( 2 ) hero . moveDown ( step…" at bounding box center [767, 294] width 302 height 330
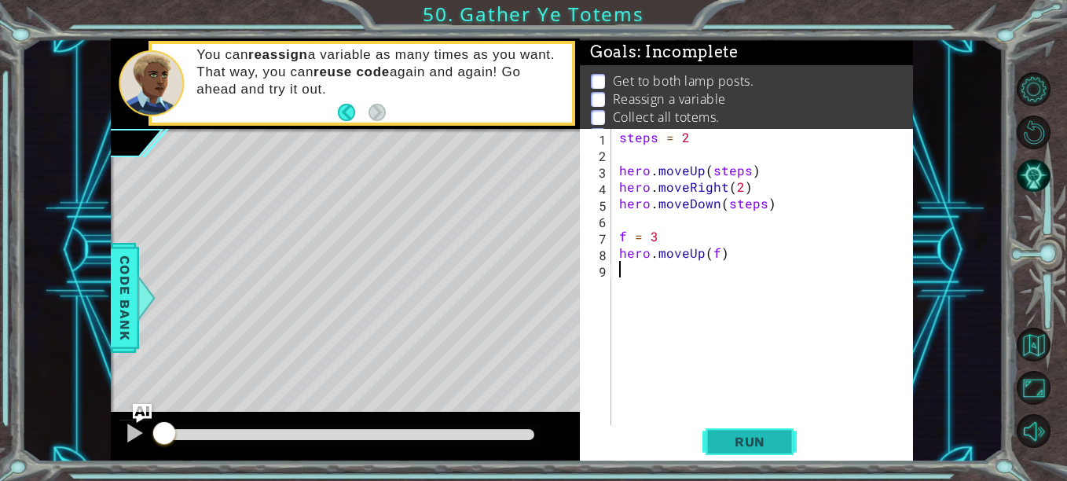
click at [753, 432] on button "Run" at bounding box center [749, 441] width 94 height 33
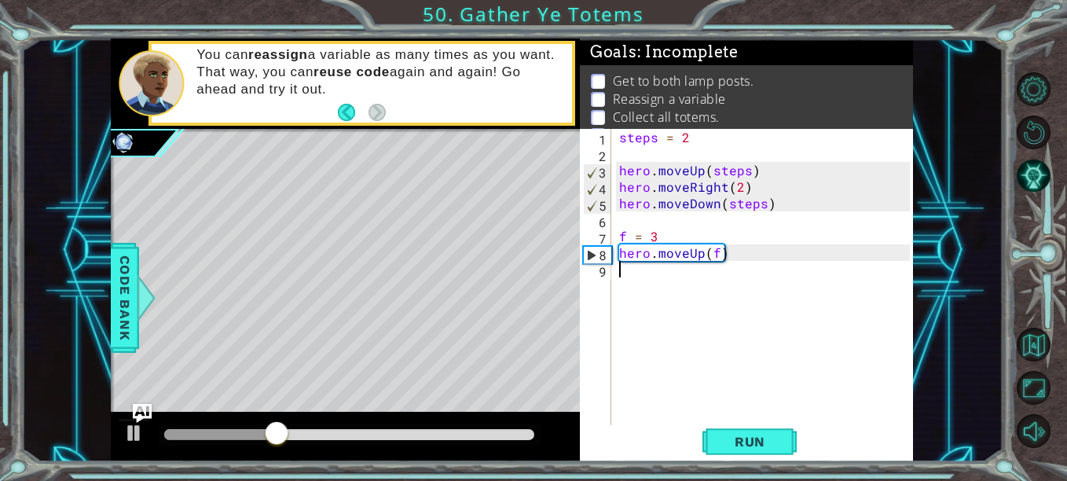
click at [655, 141] on div "steps = 2 hero . moveUp ( steps ) hero . moveRight ( 2 ) hero . moveDown ( step…" at bounding box center [767, 294] width 302 height 330
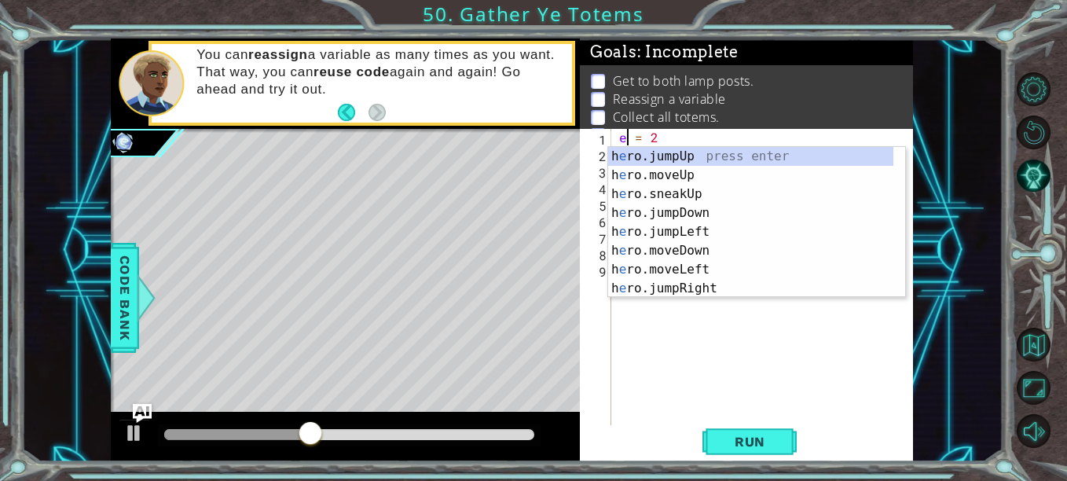
scroll to position [0, 1]
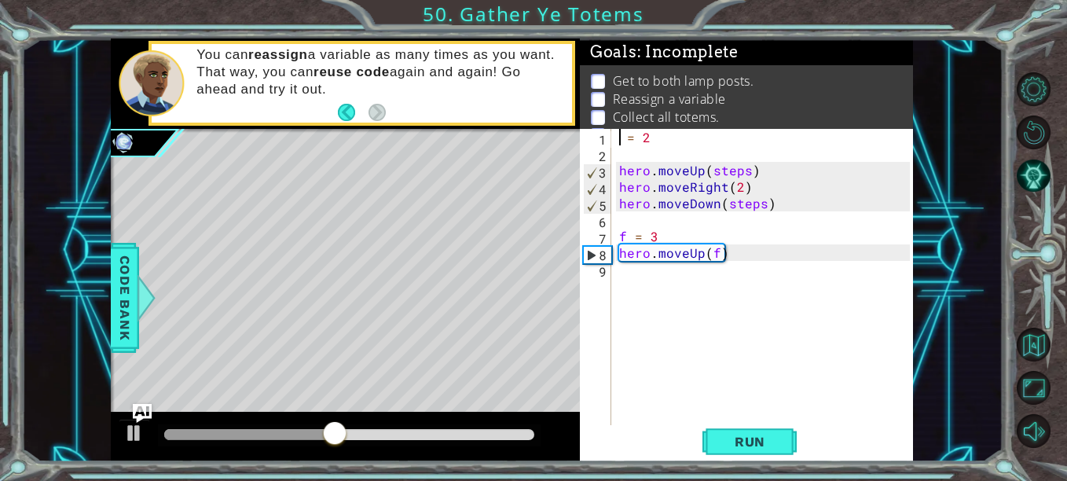
type textarea "d = 2"
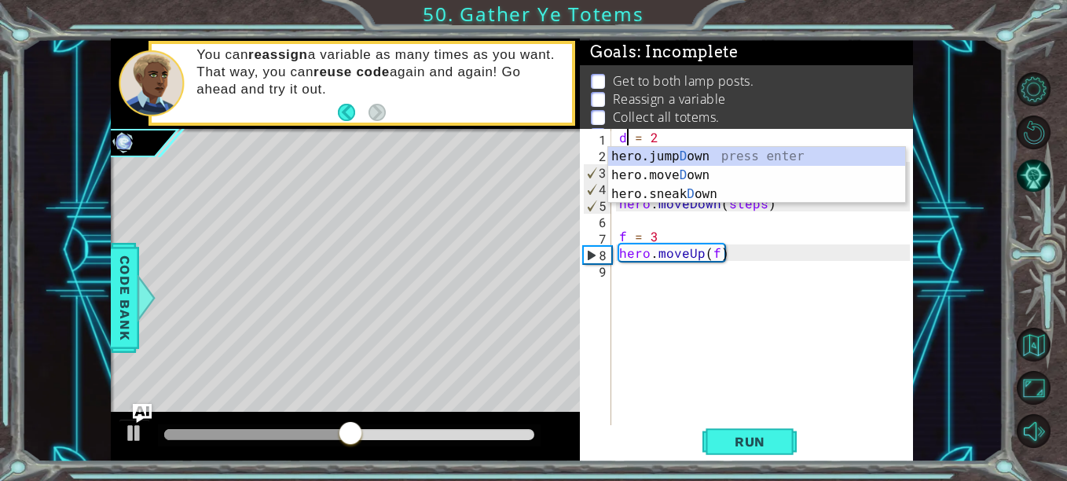
click at [769, 343] on div "d = 2 hero . moveUp ( steps ) hero . moveRight ( 2 ) hero . moveDown ( steps ) …" at bounding box center [767, 294] width 302 height 330
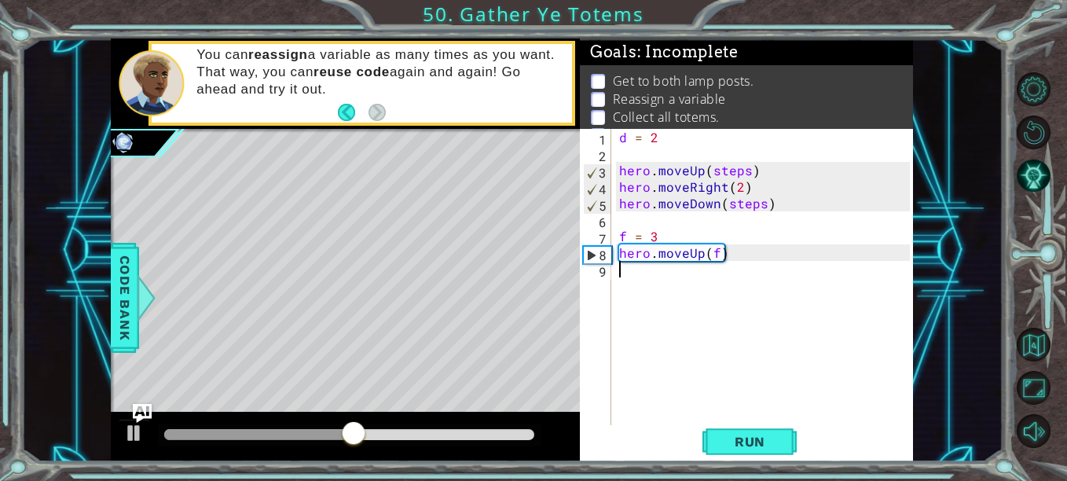
scroll to position [0, 0]
click at [747, 166] on div "d = 2 hero . moveUp ( steps ) hero . moveRight ( 2 ) hero . moveDown ( steps ) …" at bounding box center [767, 294] width 302 height 330
type textarea "hero.moveUp(d)"
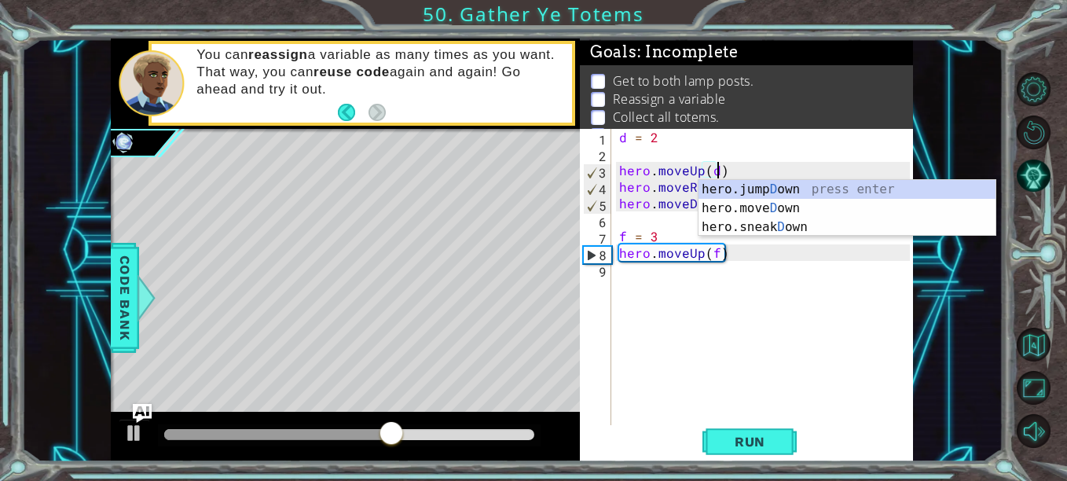
scroll to position [0, 5]
click at [794, 272] on div "d = 2 hero . moveUp ( d ) hero . moveRight ( 2 ) hero . moveDown ( steps ) f = …" at bounding box center [767, 294] width 302 height 330
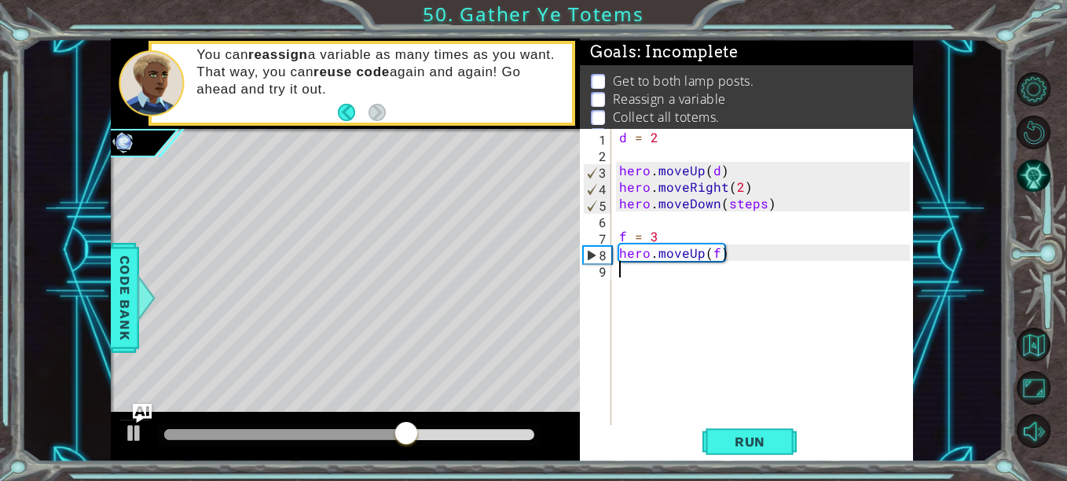
scroll to position [0, 0]
click at [762, 209] on div "d = 2 hero . moveUp ( d ) hero . moveRight ( 2 ) hero . moveDown ( steps ) f = …" at bounding box center [767, 294] width 302 height 330
type textarea "hero.moveDown(d)"
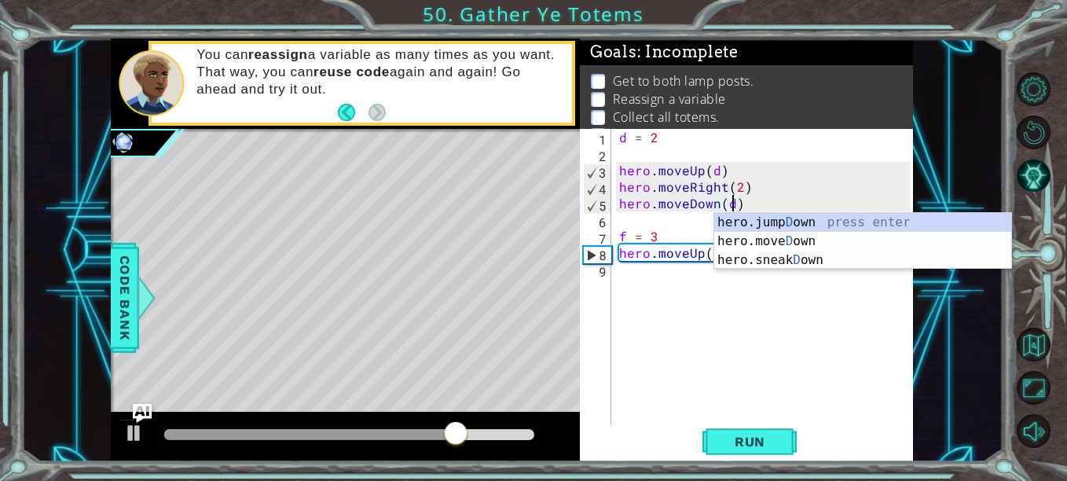
click at [669, 289] on div "d = 2 hero . moveUp ( d ) hero . moveRight ( 2 ) hero . moveDown ( d ) f = 3 he…" at bounding box center [767, 294] width 302 height 330
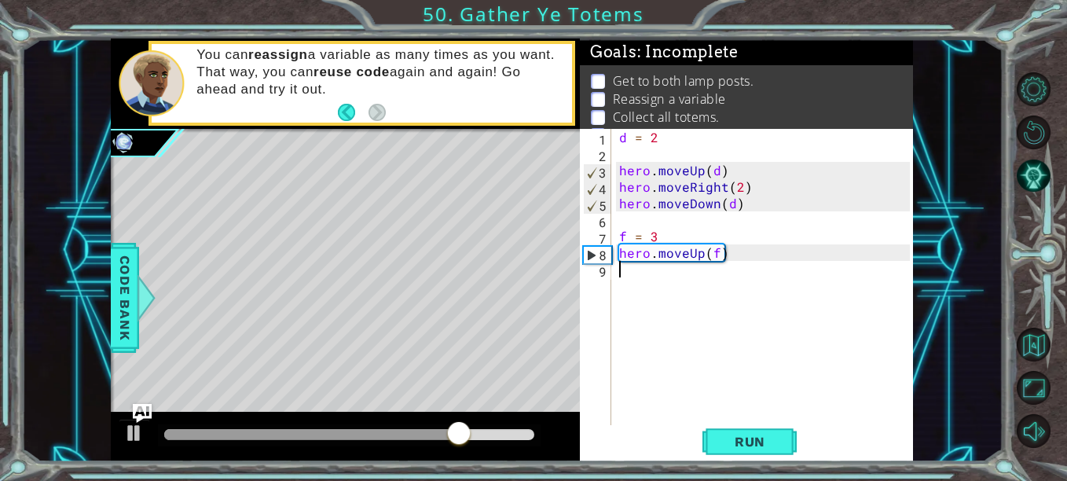
scroll to position [0, 0]
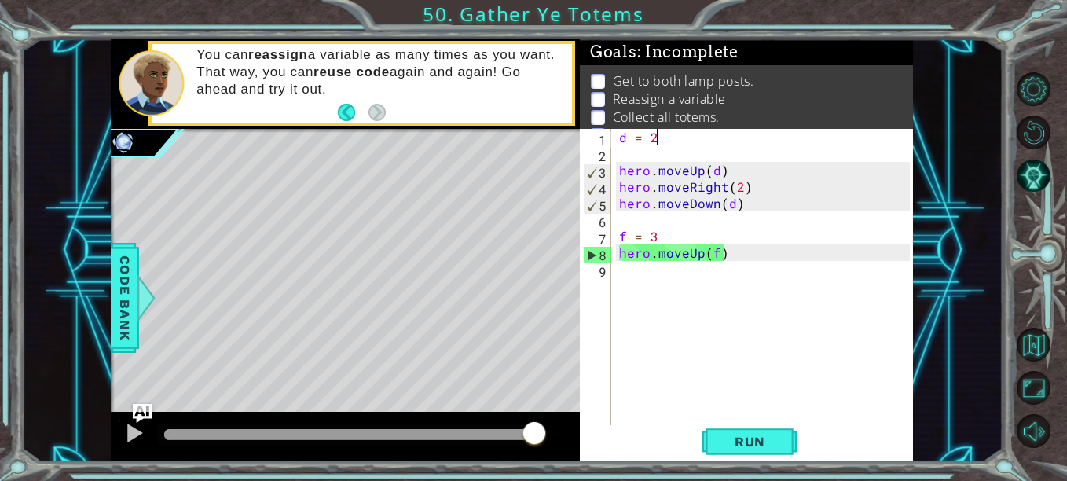
click at [674, 138] on div "d = 2 hero . moveUp ( d ) hero . moveRight ( 2 ) hero . moveDown ( d ) f = 3 he…" at bounding box center [767, 294] width 302 height 330
type textarea "d = 2"
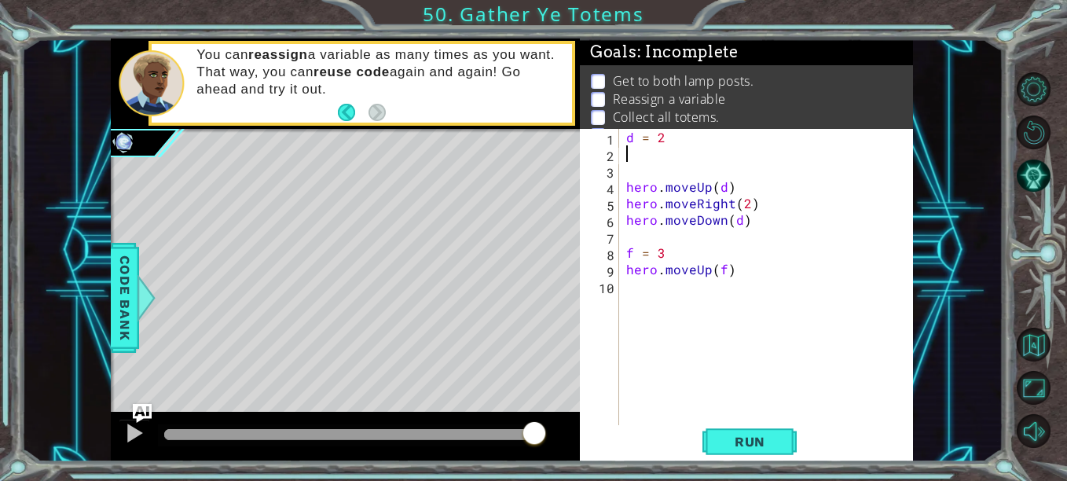
type textarea "d = 2"
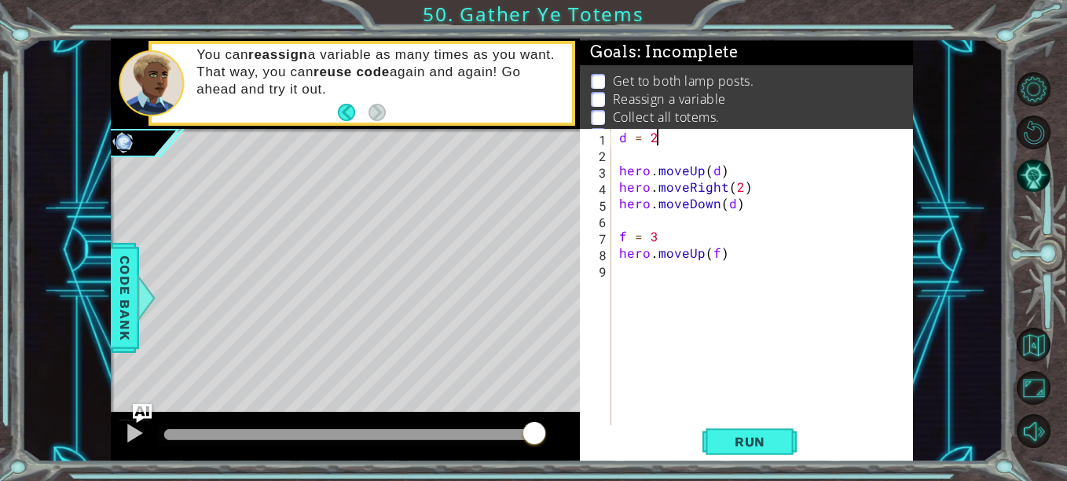
click at [632, 285] on div "d = 2 hero . moveUp ( d ) hero . moveRight ( 2 ) hero . moveDown ( d ) f = 3 he…" at bounding box center [767, 294] width 302 height 330
type textarea "h"
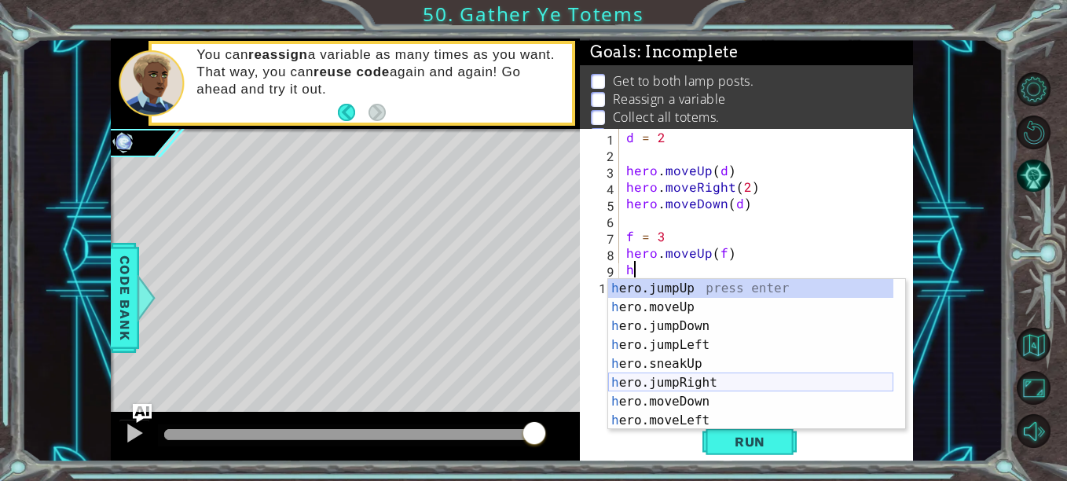
click at [709, 379] on div "h ero.jumpUp press enter h ero.moveUp press enter h ero.jumpDown press enter h …" at bounding box center [750, 373] width 285 height 189
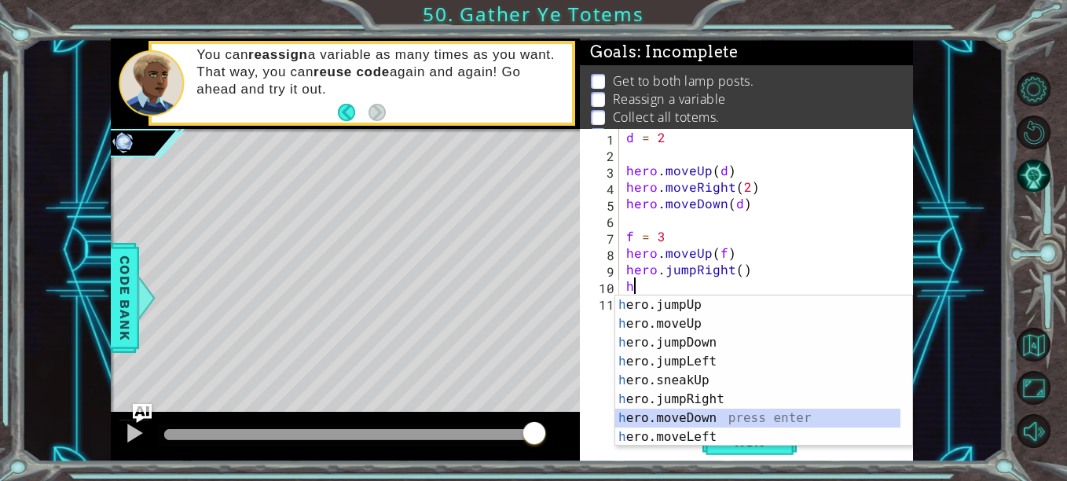
click at [687, 416] on div "h ero.jumpUp press enter h ero.moveUp press enter h ero.jumpDown press enter h …" at bounding box center [757, 389] width 285 height 189
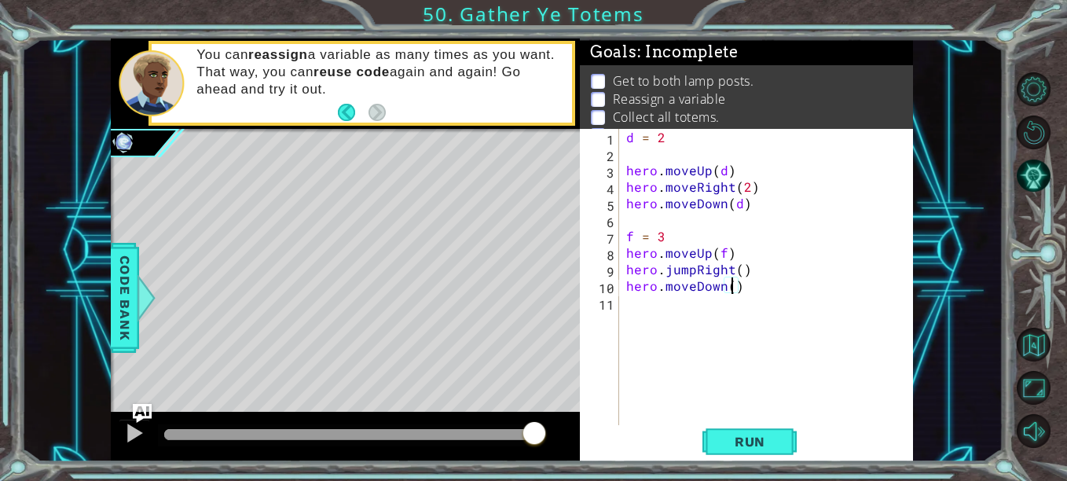
type textarea "hero.moveDown(f)"
click at [684, 310] on div "d = 2 hero . moveUp ( d ) hero . moveRight ( 2 ) hero . moveDown ( d ) f = 3 he…" at bounding box center [770, 294] width 295 height 330
click at [692, 304] on div "d = 2 hero . moveUp ( d ) hero . moveRight ( 2 ) hero . moveDown ( d ) f = 3 he…" at bounding box center [770, 294] width 295 height 330
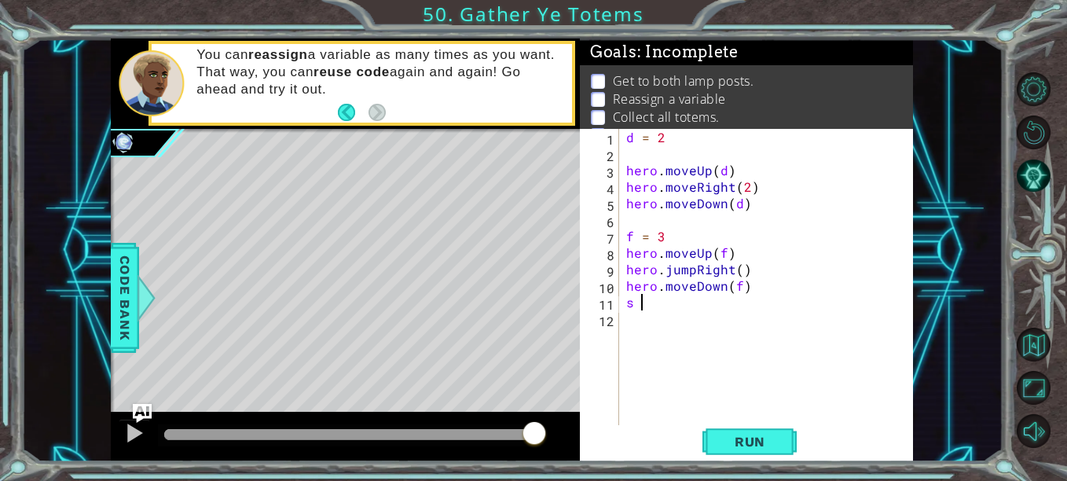
scroll to position [0, 1]
type textarea "s = 4"
click at [665, 325] on div "d = 2 hero . moveUp ( d ) hero . moveRight ( 2 ) hero . moveDown ( d ) f = 3 he…" at bounding box center [770, 294] width 295 height 330
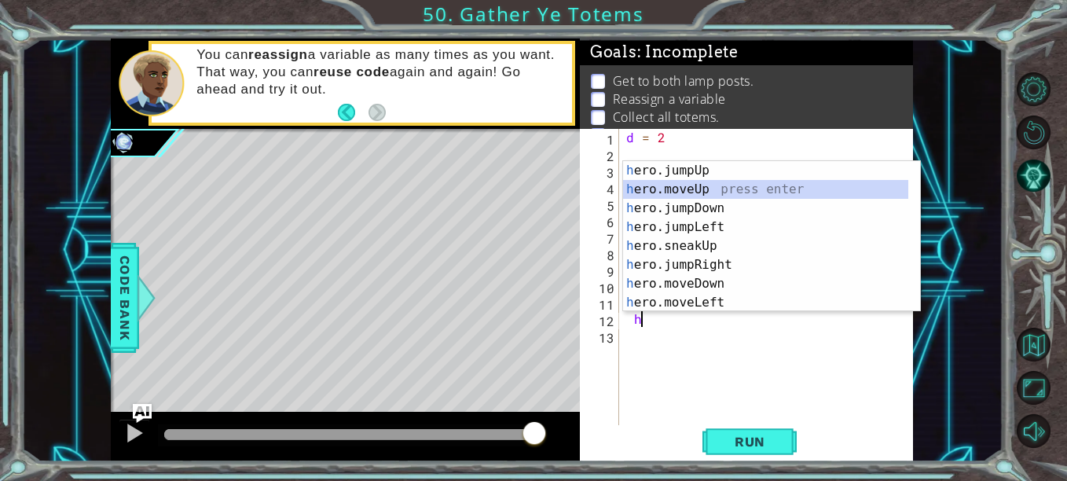
click at [712, 189] on div "h ero.jumpUp press enter h ero.moveUp press enter h ero.jumpDown press enter h …" at bounding box center [765, 255] width 285 height 189
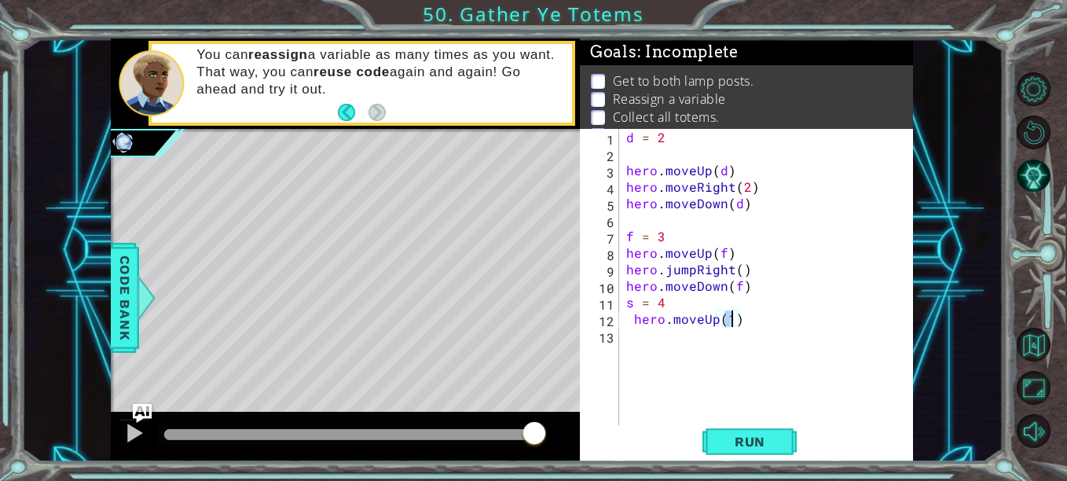
type textarea "hero.moveUp(s)"
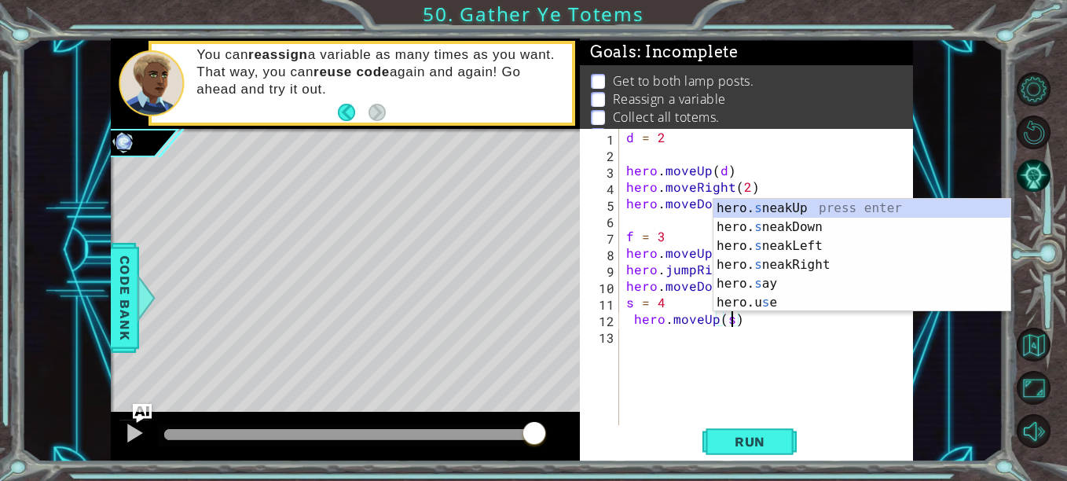
click at [654, 341] on div "d = 2 hero . moveUp ( d ) hero . moveRight ( 2 ) hero . moveDown ( d ) f = 3 he…" at bounding box center [770, 294] width 295 height 330
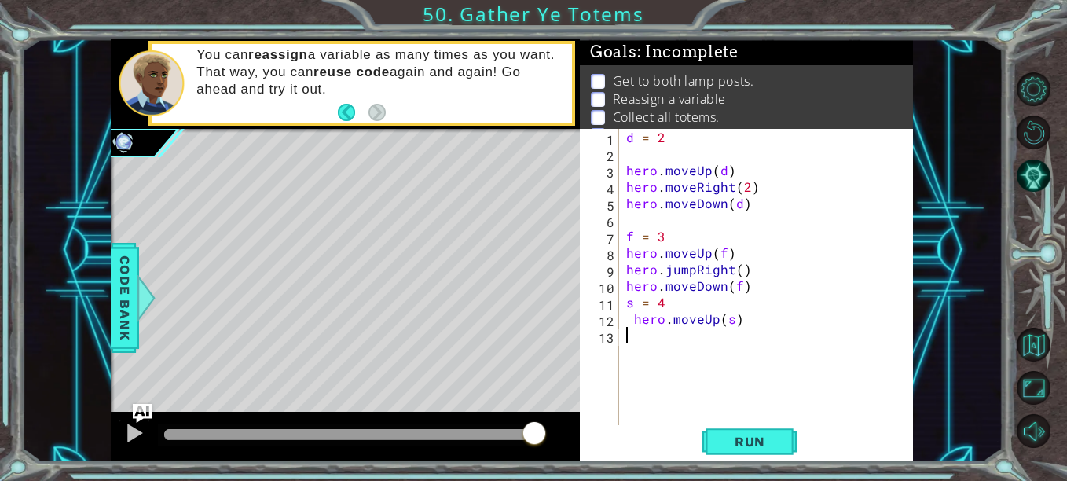
type textarea "h"
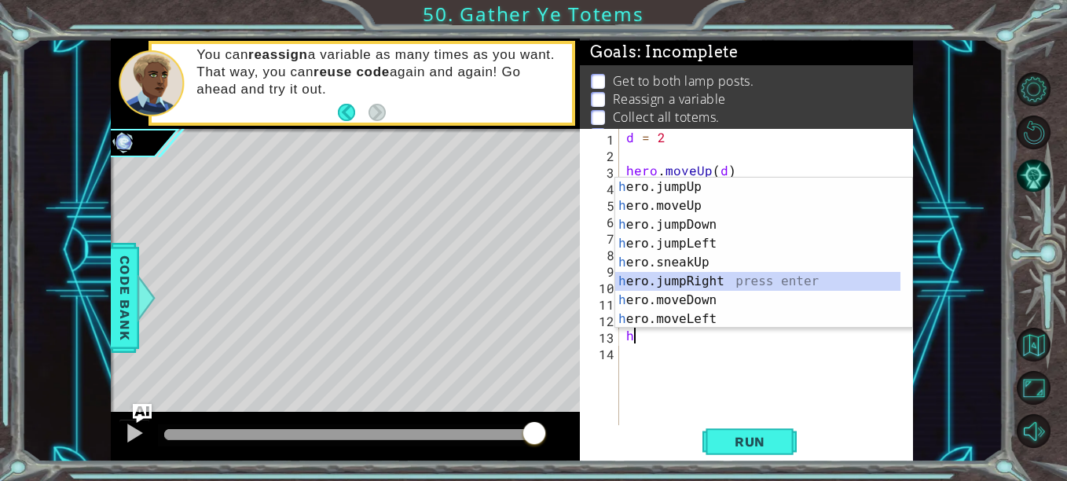
click at [713, 280] on div "h ero.jumpUp press enter h ero.moveUp press enter h ero.jumpDown press enter h …" at bounding box center [757, 272] width 285 height 189
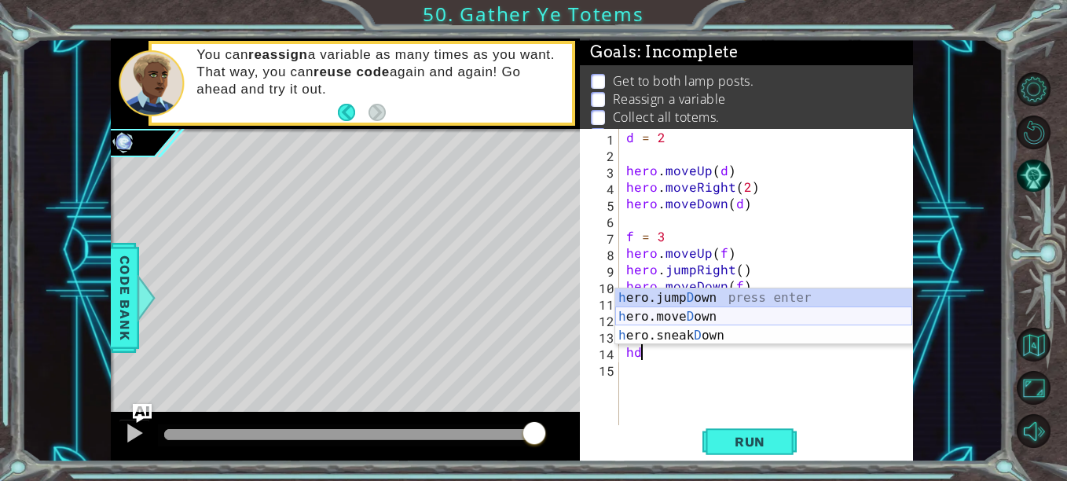
click at [707, 316] on div "h ero.jump D own press enter h ero.[PERSON_NAME] own press enter h ero.sneak D …" at bounding box center [763, 335] width 297 height 94
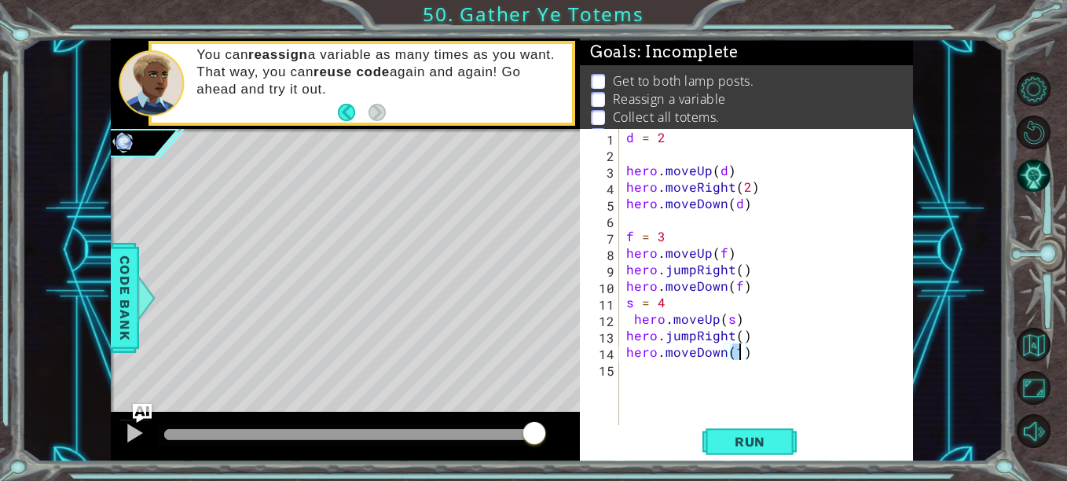
scroll to position [0, 7]
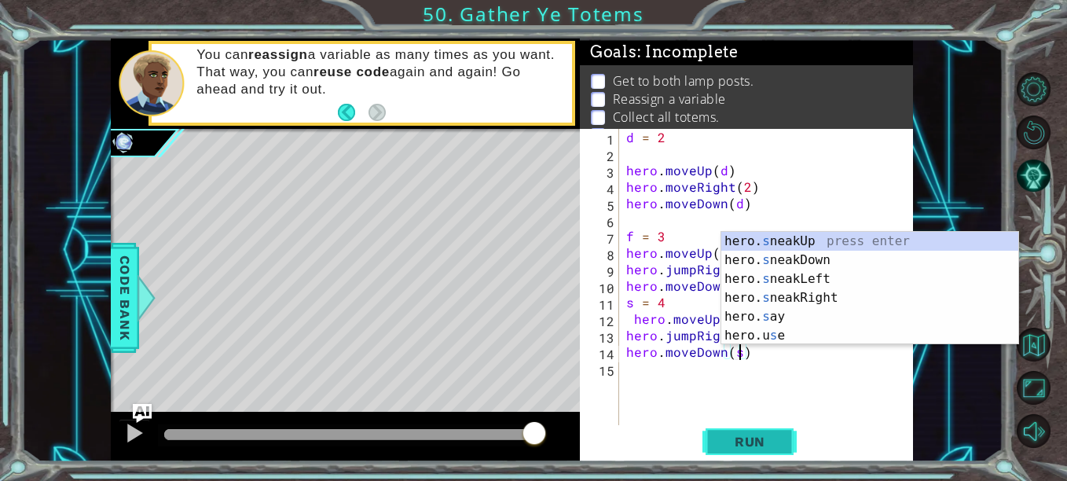
click at [776, 438] on span "Run" at bounding box center [750, 442] width 62 height 16
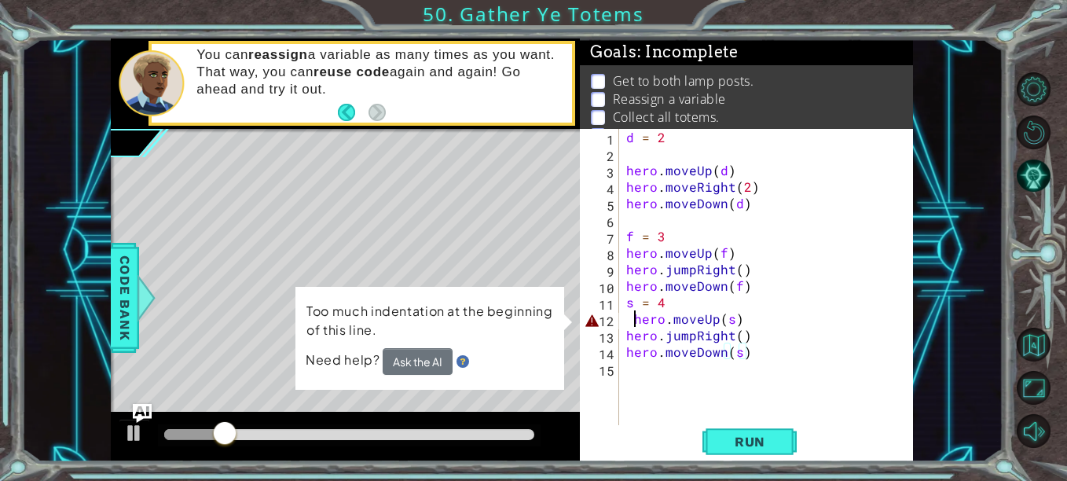
click at [631, 313] on div "d = 2 hero . moveUp ( d ) hero . moveRight ( 2 ) hero . moveDown ( d ) f = 3 he…" at bounding box center [770, 294] width 295 height 330
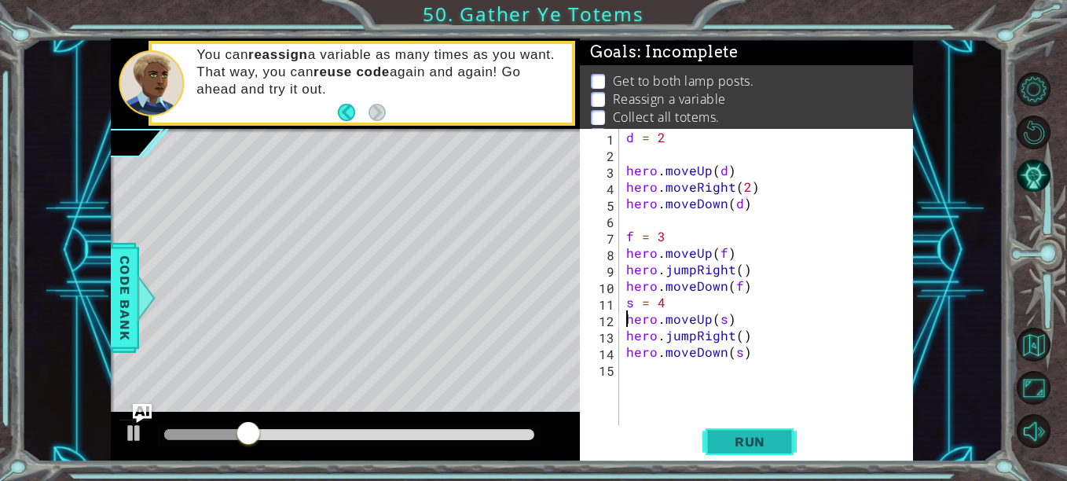
click at [763, 436] on span "Run" at bounding box center [750, 442] width 62 height 16
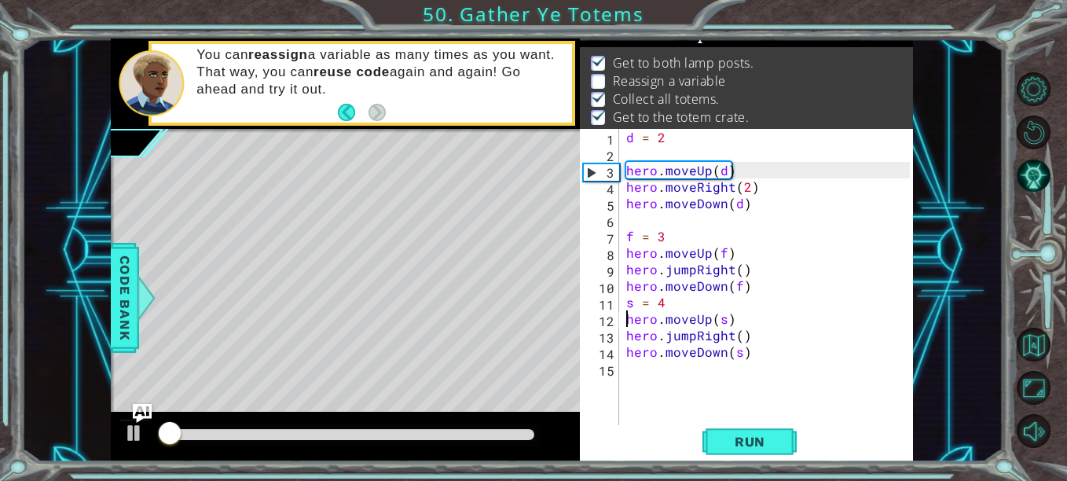
scroll to position [22, 0]
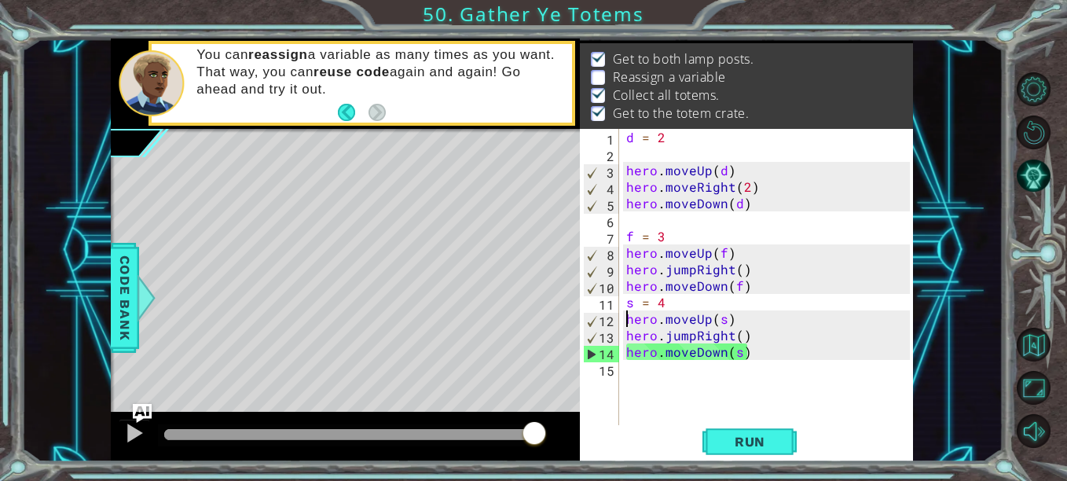
click at [685, 230] on div "d = 2 hero . moveUp ( d ) hero . moveRight ( 2 ) hero . moveDown ( d ) f = 3 he…" at bounding box center [770, 294] width 295 height 330
click at [701, 301] on div "d = 2 hero . moveUp ( d ) hero . moveRight ( 2 ) hero . moveDown ( d ) f = 3 he…" at bounding box center [770, 294] width 295 height 330
type textarea "s = 4"
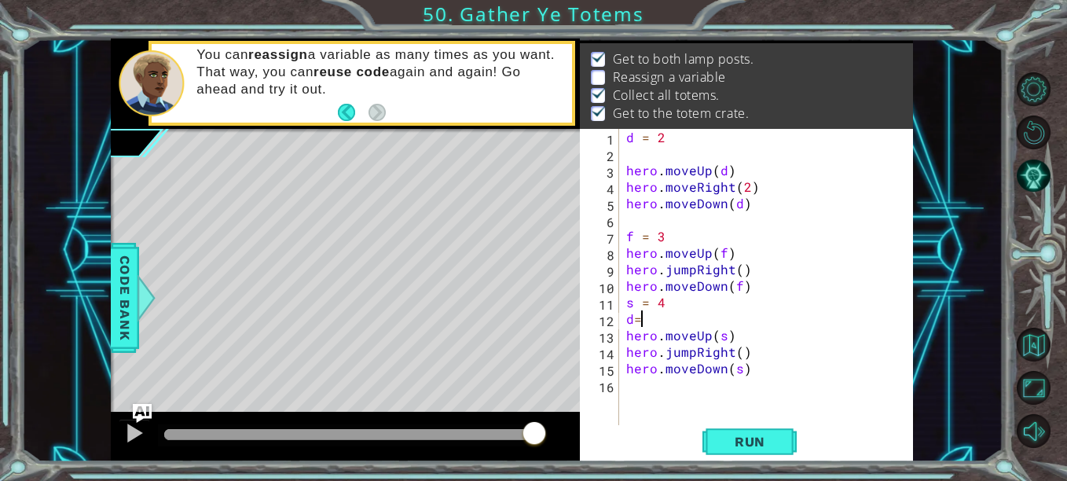
scroll to position [0, 1]
click at [753, 431] on button "Run" at bounding box center [749, 441] width 94 height 33
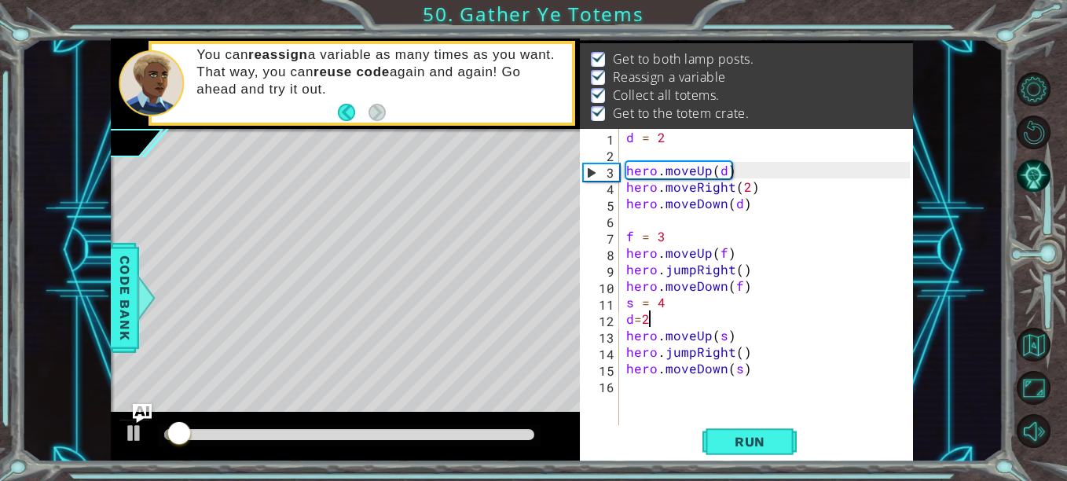
click at [673, 300] on div "d = 2 hero . moveUp ( d ) hero . moveRight ( 2 ) hero . moveDown ( d ) f = 3 he…" at bounding box center [770, 294] width 295 height 330
type textarea "s = 4"
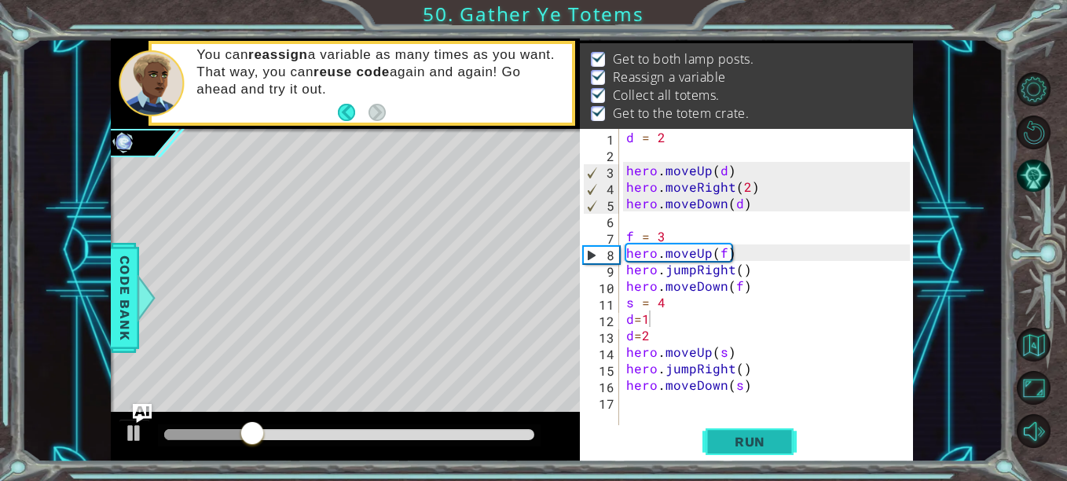
click at [722, 445] on span "Run" at bounding box center [750, 442] width 62 height 16
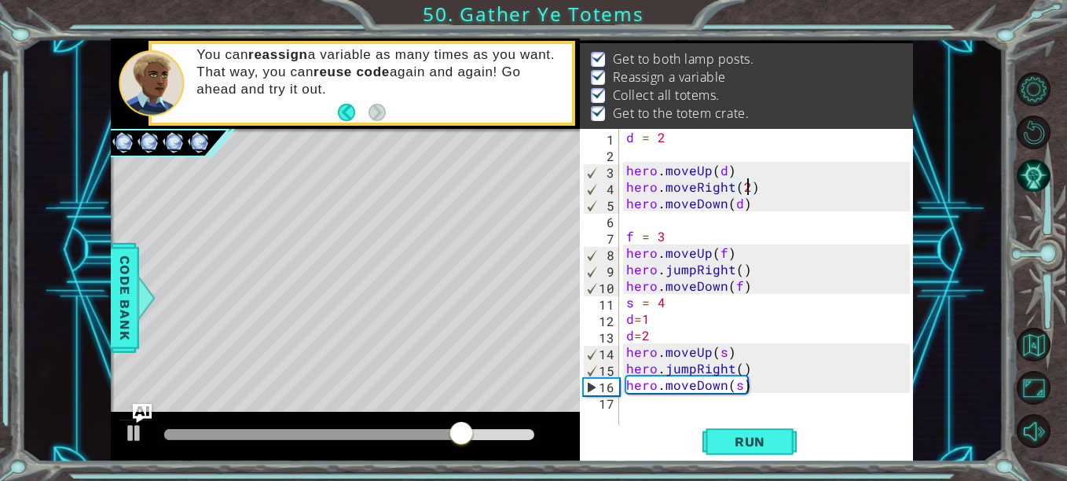
click at [746, 189] on div "d = 2 hero . moveUp ( d ) hero . moveRight ( 2 ) hero . moveDown ( d ) f = 3 he…" at bounding box center [770, 294] width 295 height 330
type textarea "hero.moveRight(2)"
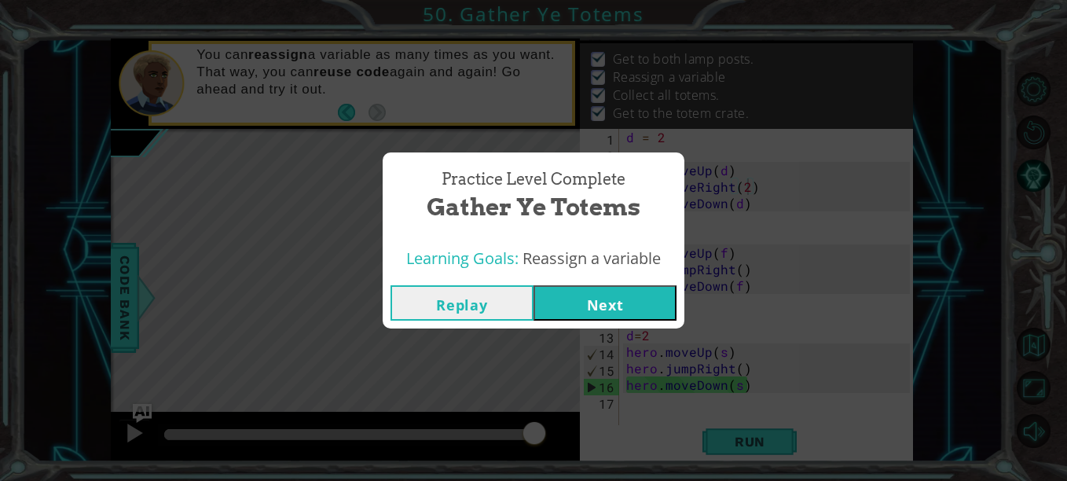
click at [591, 313] on button "Next" at bounding box center [604, 302] width 143 height 35
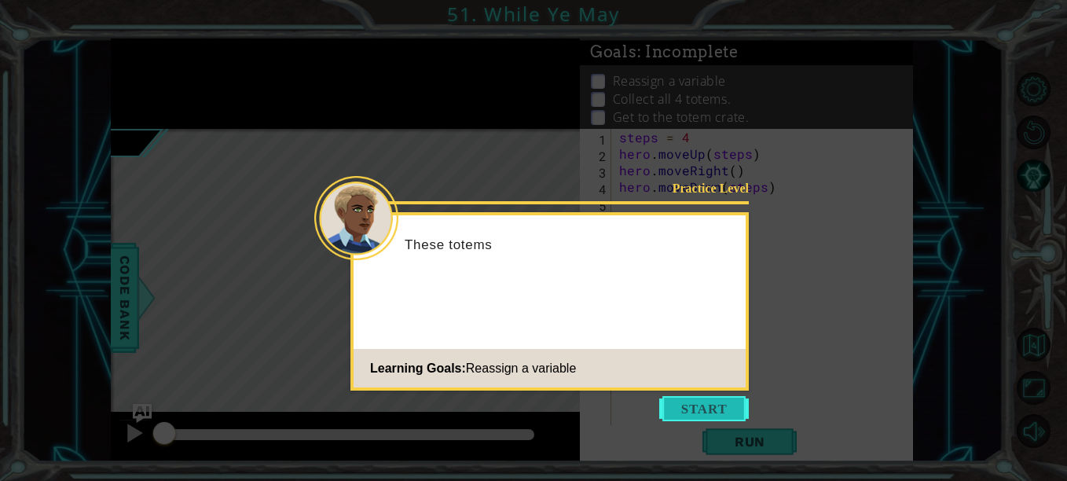
click at [691, 412] on button "Start" at bounding box center [704, 408] width 90 height 25
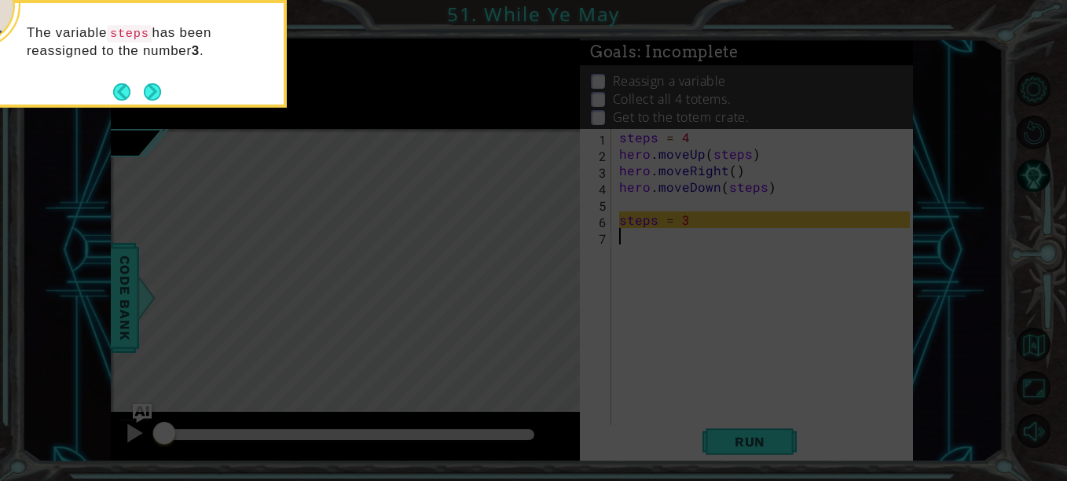
click at [150, 80] on footer at bounding box center [137, 92] width 48 height 24
click at [155, 90] on button "Next" at bounding box center [151, 91] width 21 height 21
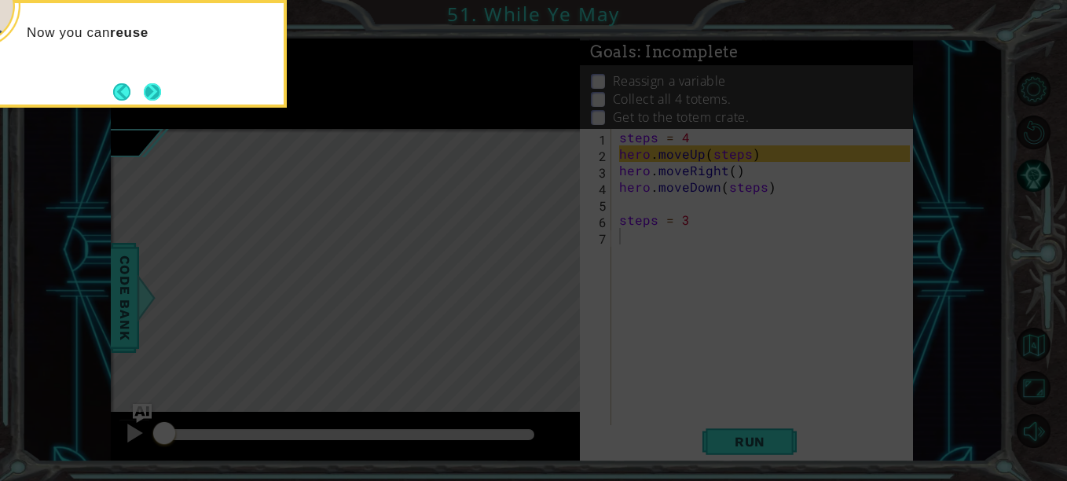
click at [156, 93] on button "Next" at bounding box center [153, 91] width 18 height 18
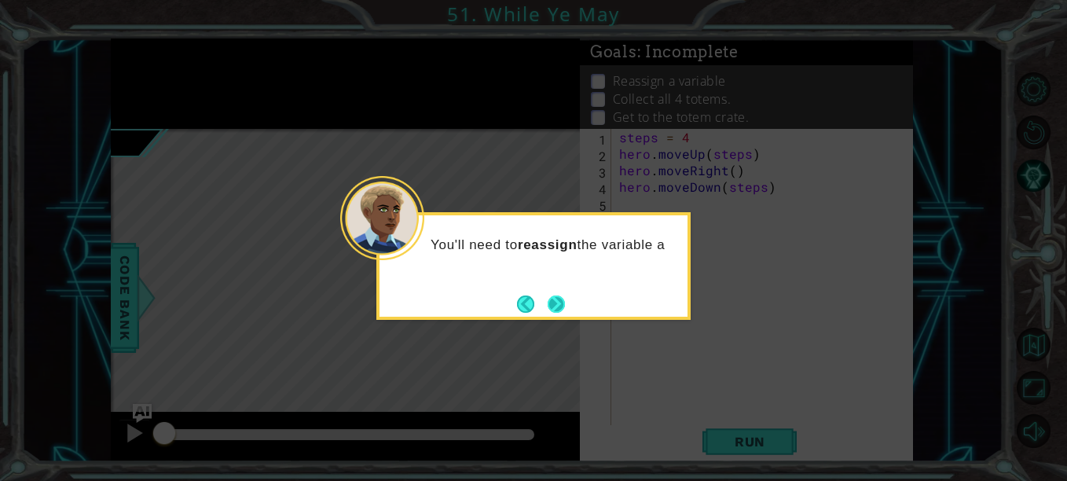
click at [559, 299] on button "Next" at bounding box center [556, 303] width 17 height 17
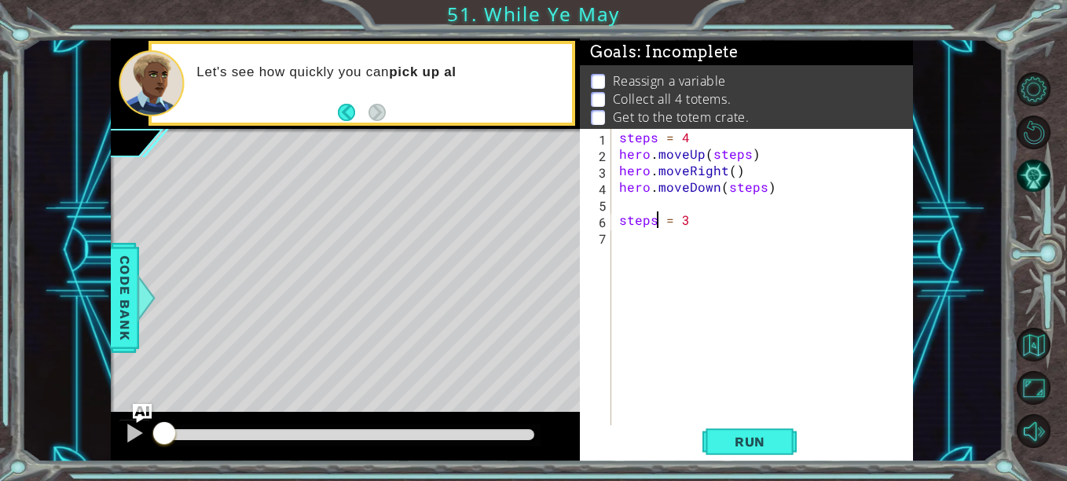
click at [654, 223] on div "steps = 4 hero . moveUp ( steps ) hero . moveRight ( ) hero . moveDown ( steps …" at bounding box center [767, 294] width 302 height 330
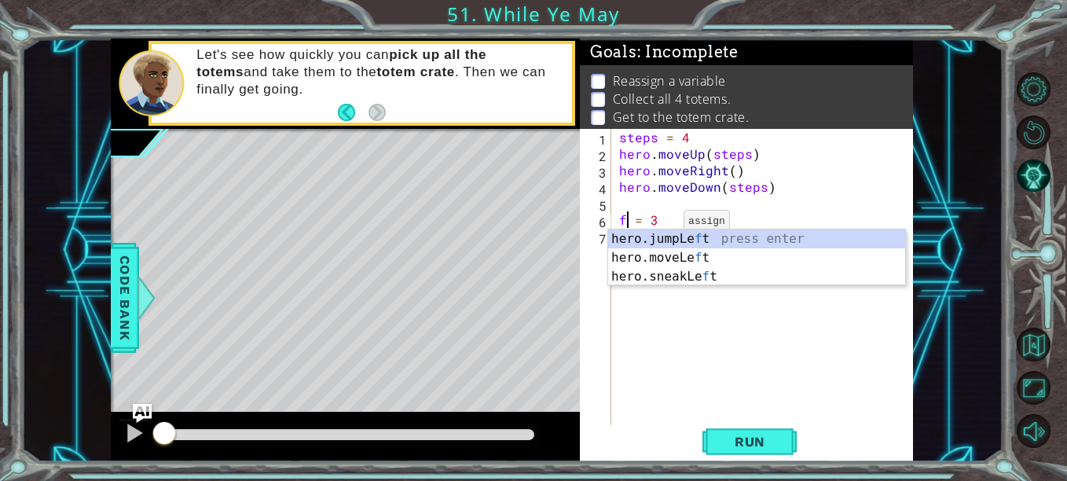
scroll to position [0, 1]
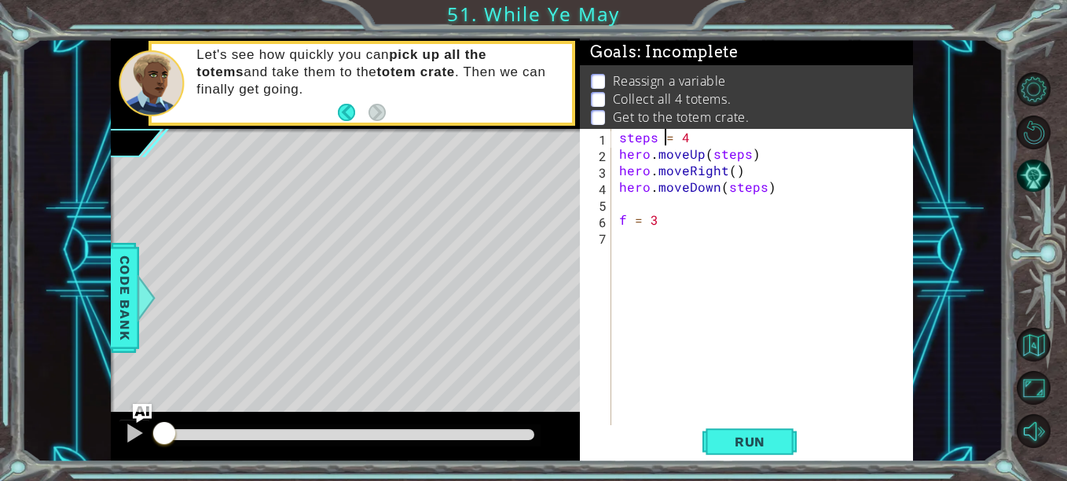
click at [662, 137] on div "steps = 4 hero . moveUp ( steps ) hero . moveRight ( ) hero . moveDown ( steps …" at bounding box center [767, 294] width 302 height 330
type textarea "f = 4"
click at [723, 256] on div "f = 4 hero . moveUp ( steps ) hero . moveRight ( ) hero . moveDown ( steps ) f …" at bounding box center [767, 294] width 302 height 330
click at [761, 189] on div "f = 4 hero . moveUp ( steps ) hero . moveRight ( ) hero . moveDown ( steps ) f …" at bounding box center [767, 294] width 302 height 330
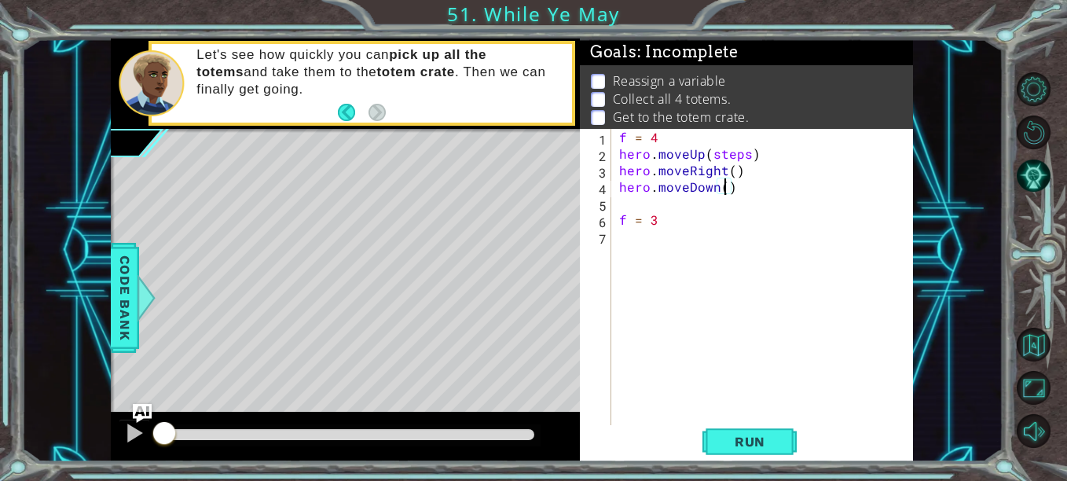
scroll to position [0, 7]
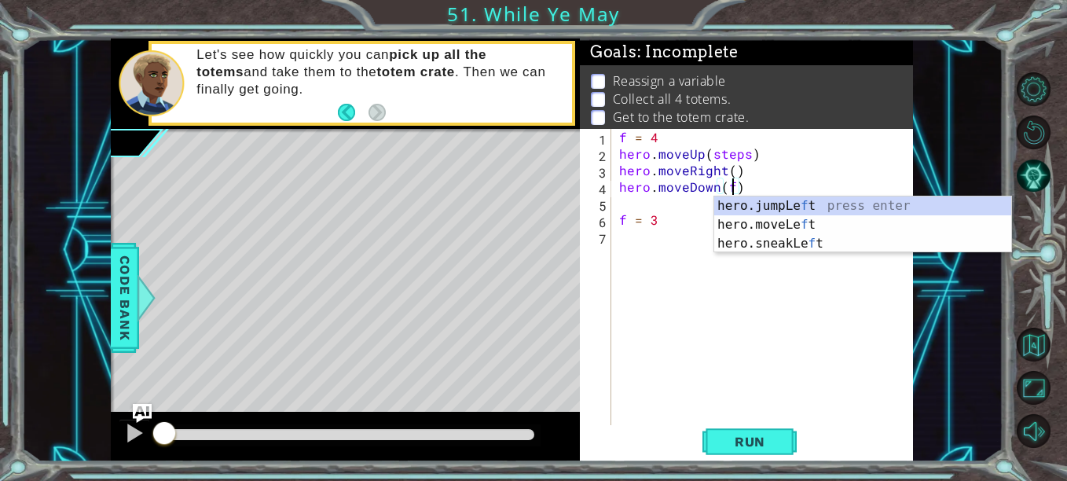
click at [745, 152] on div "f = 4 hero . moveUp ( steps ) hero . moveRight ( ) hero . moveDown ( f ) f = 3" at bounding box center [767, 294] width 302 height 330
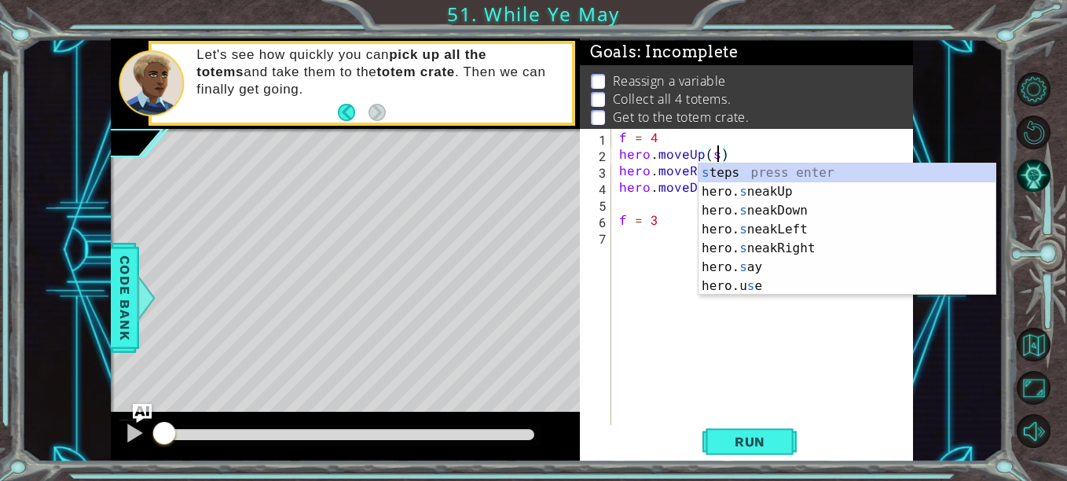
scroll to position [0, 5]
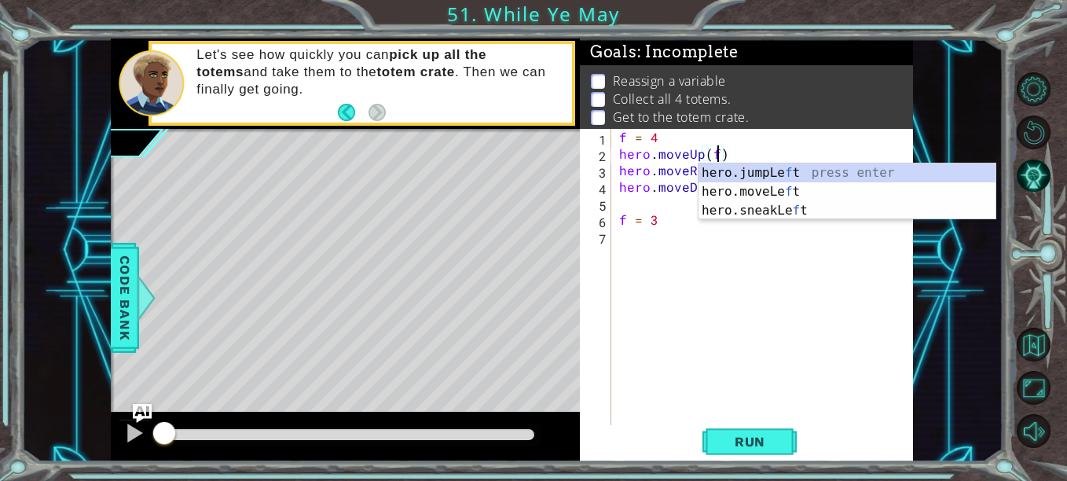
click at [708, 225] on div "f = 4 hero . moveUp ( f ) hero . moveRight ( ) hero . moveDown ( f ) f = 3" at bounding box center [767, 294] width 302 height 330
type textarea "f = 3"
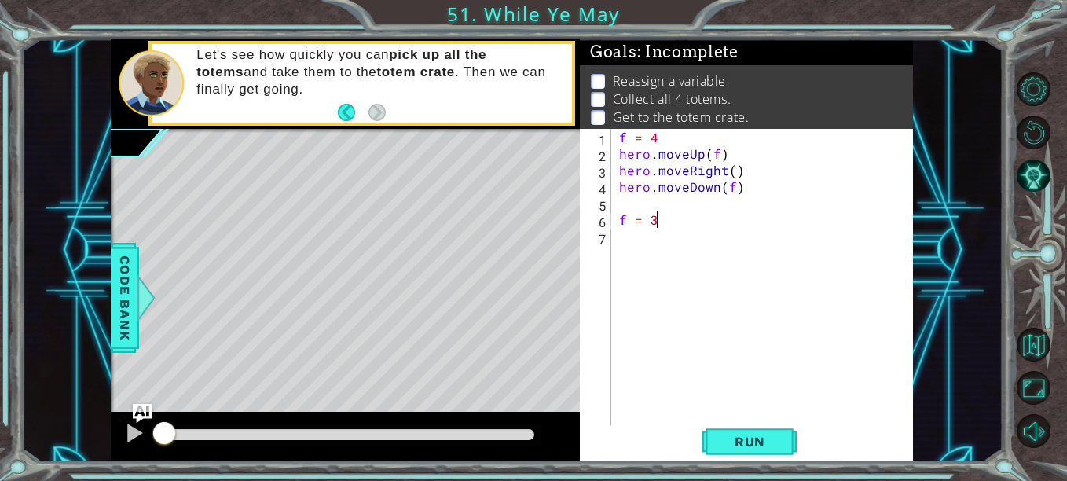
click at [676, 245] on div "f = 4 hero . moveUp ( f ) hero . moveRight ( ) hero . moveDown ( f ) f = 3" at bounding box center [767, 294] width 302 height 330
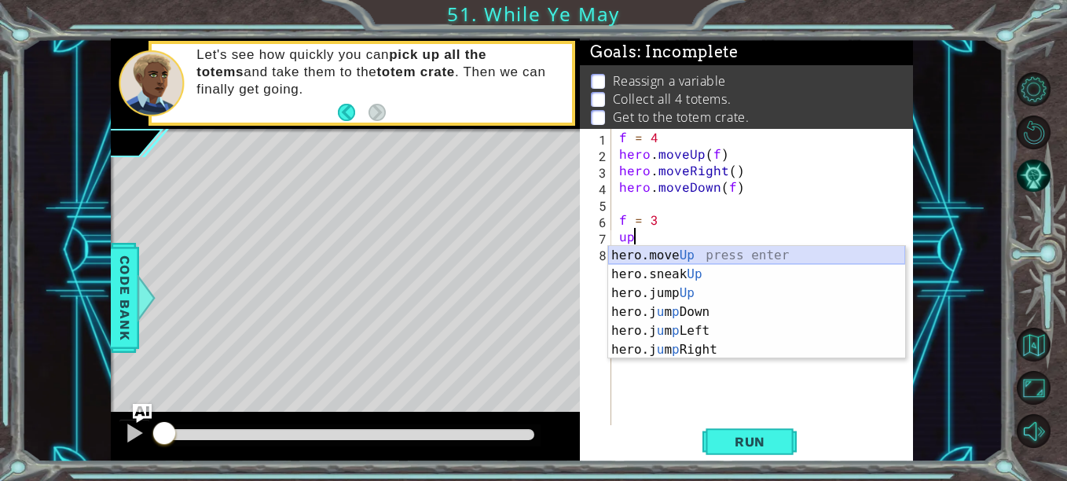
click at [687, 249] on div "hero.move Up press enter hero.sneak Up press enter hero.jump Up press enter her…" at bounding box center [756, 321] width 297 height 151
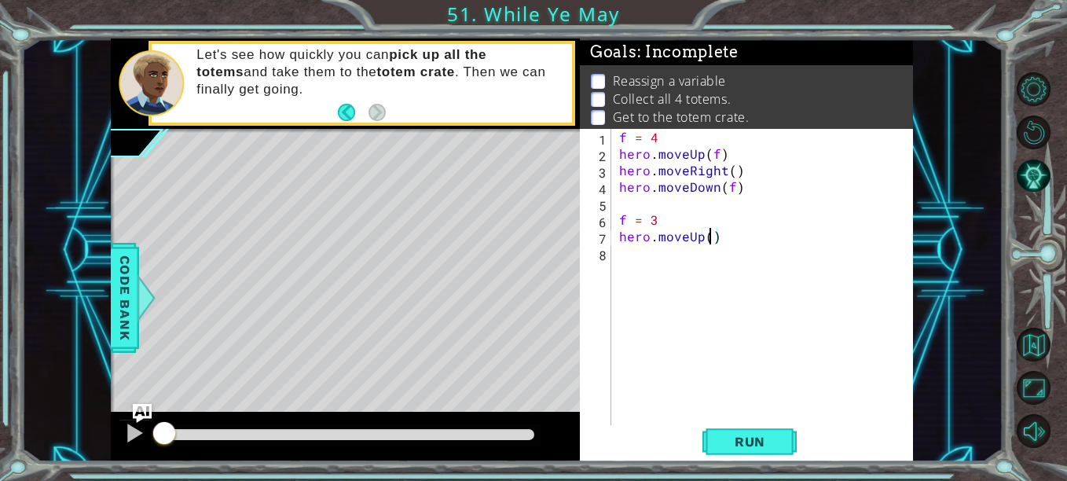
type textarea "hero.moveUp(f)"
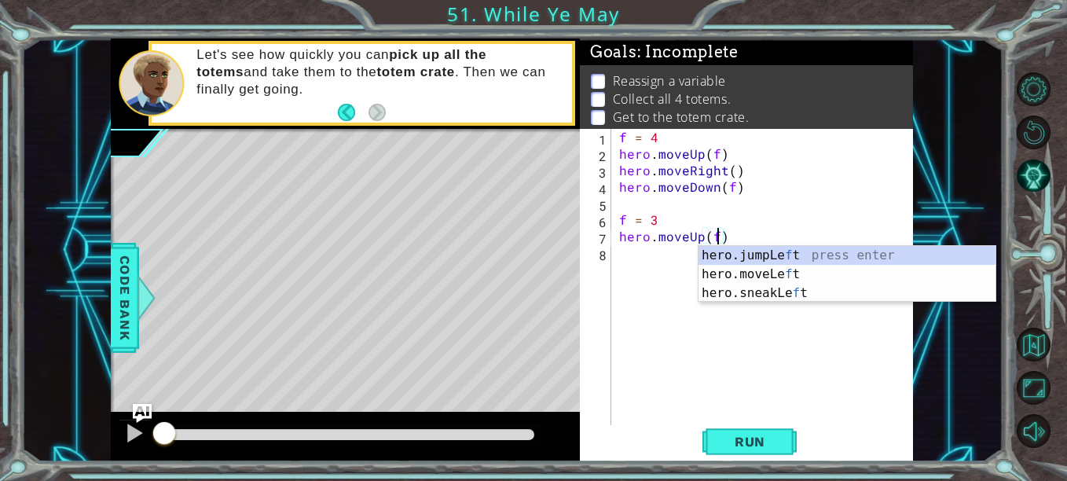
scroll to position [0, 5]
click at [648, 256] on div "f = 4 hero . moveUp ( f ) hero . moveRight ( ) hero . moveDown ( f ) f = 3 hero…" at bounding box center [767, 294] width 302 height 330
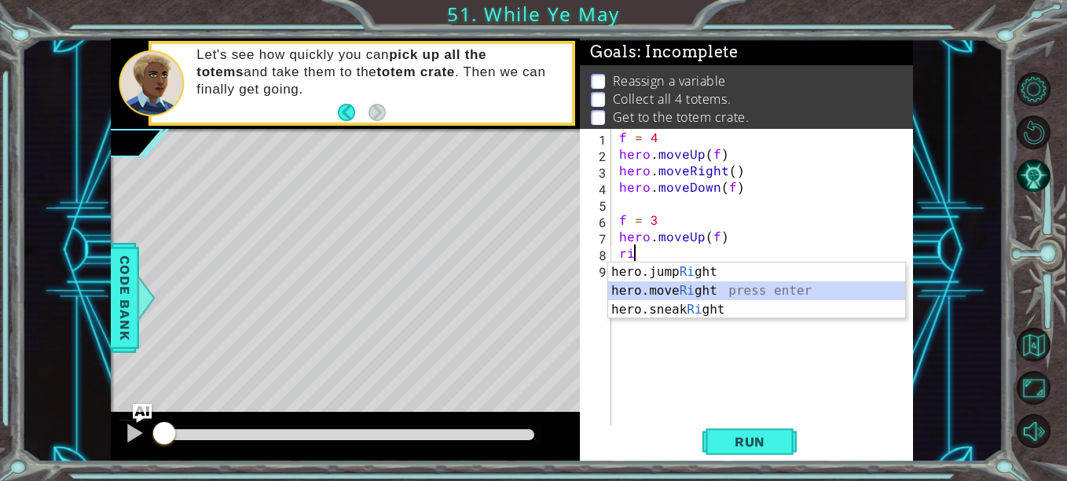
click at [669, 286] on div "hero.jump Ri ght press enter hero.move Ri ght press enter hero.sneak Ri ght pre…" at bounding box center [756, 309] width 297 height 94
type textarea "hero.moveRight(1)"
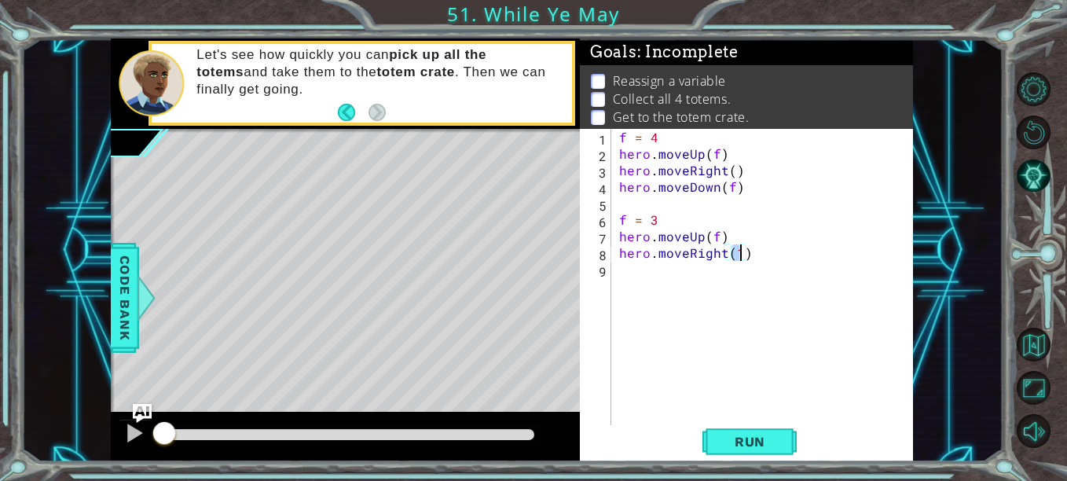
click at [680, 271] on div "f = 4 hero . moveUp ( f ) hero . moveRight ( ) hero . moveDown ( f ) f = 3 hero…" at bounding box center [767, 294] width 302 height 330
click at [672, 280] on div "f = 4 hero . moveUp ( f ) hero . moveRight ( ) hero . moveDown ( f ) f = 3 hero…" at bounding box center [767, 294] width 302 height 330
type textarea "h"
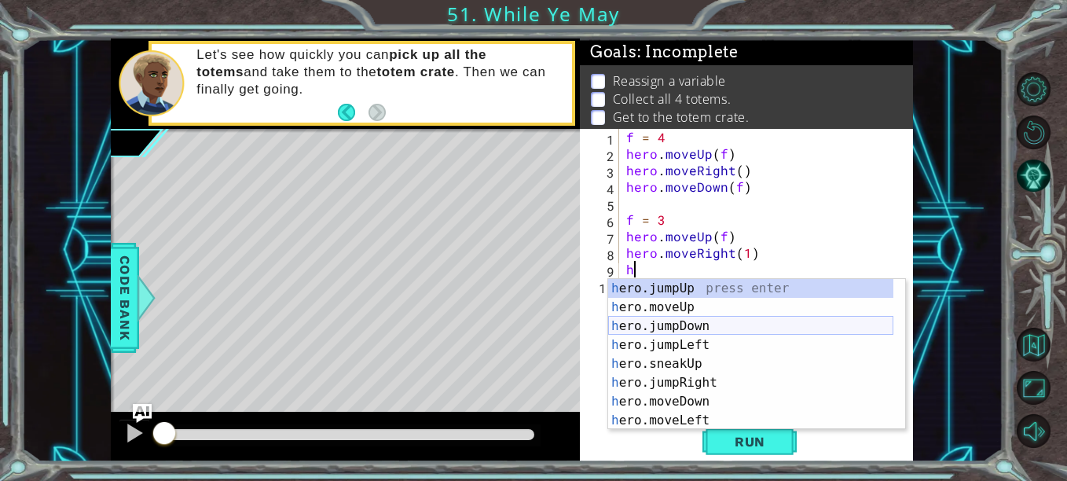
click at [689, 328] on div "h ero.jumpUp press enter h ero.moveUp press enter h ero.jumpDown press enter h …" at bounding box center [750, 373] width 285 height 189
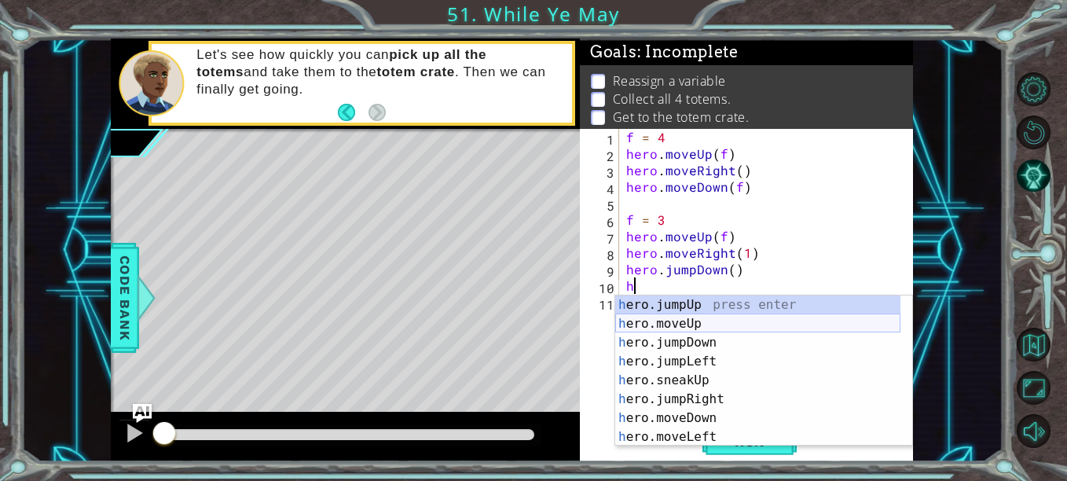
click at [709, 321] on div "h ero.jumpUp press enter h ero.moveUp press enter h ero.jumpDown press enter h …" at bounding box center [757, 389] width 285 height 189
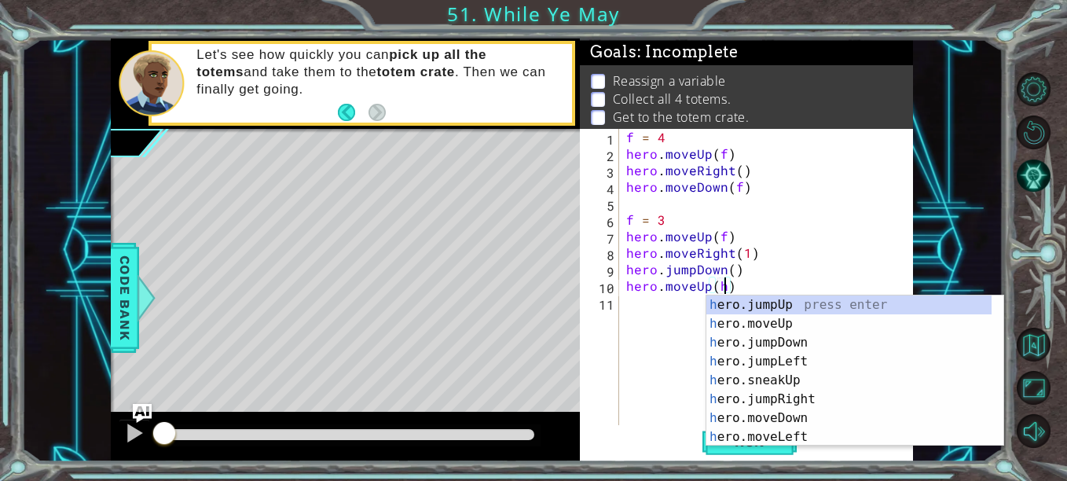
scroll to position [0, 5]
type textarea "hero.moveUp()"
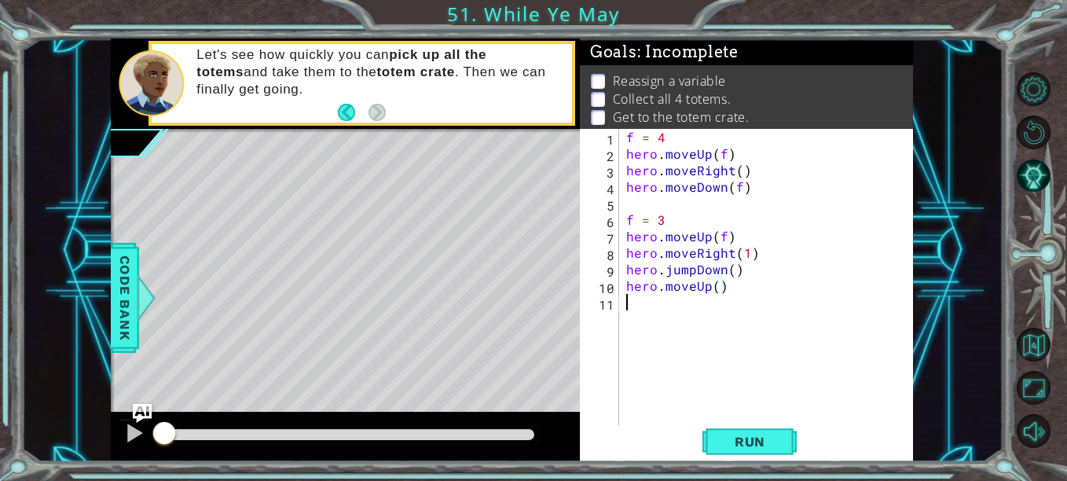
click at [689, 306] on div "f = 4 hero . moveUp ( f ) hero . moveRight ( ) hero . moveDown ( f ) f = 3 hero…" at bounding box center [770, 294] width 295 height 330
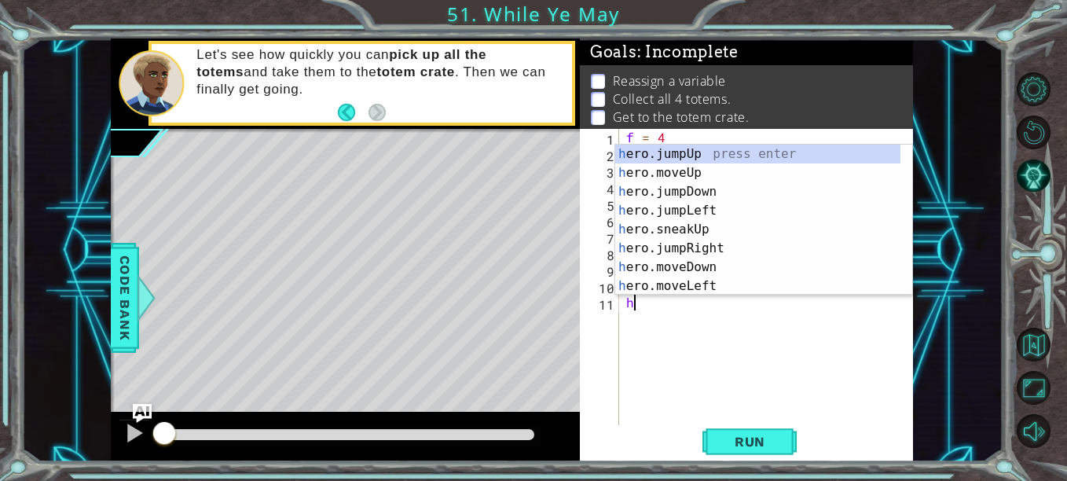
type textarea "h"
click at [720, 250] on div "h ero.jumpUp press enter h ero.moveUp press enter h ero.jumpDown press enter h …" at bounding box center [757, 239] width 285 height 189
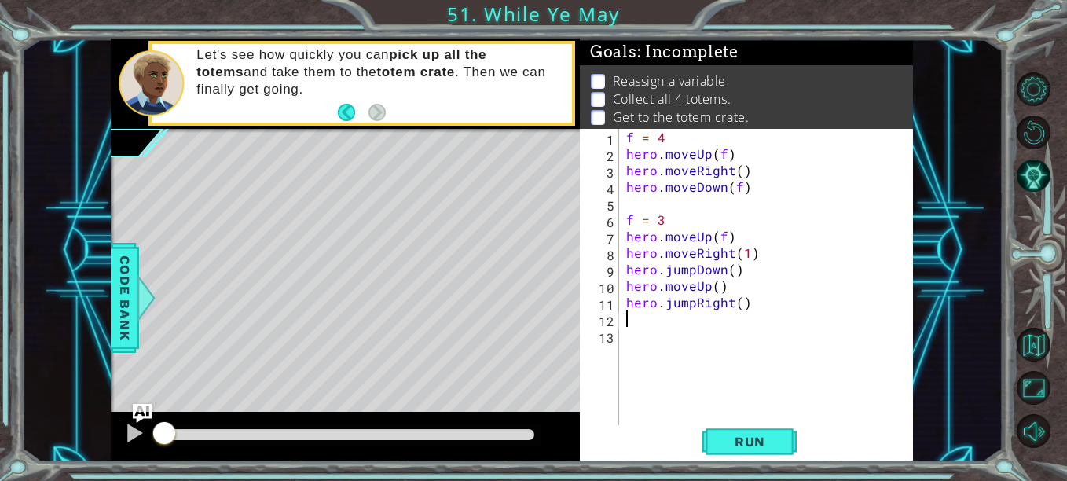
click at [693, 300] on div "f = 4 hero . moveUp ( f ) hero . moveRight ( ) hero . moveDown ( f ) f = 3 hero…" at bounding box center [770, 294] width 295 height 330
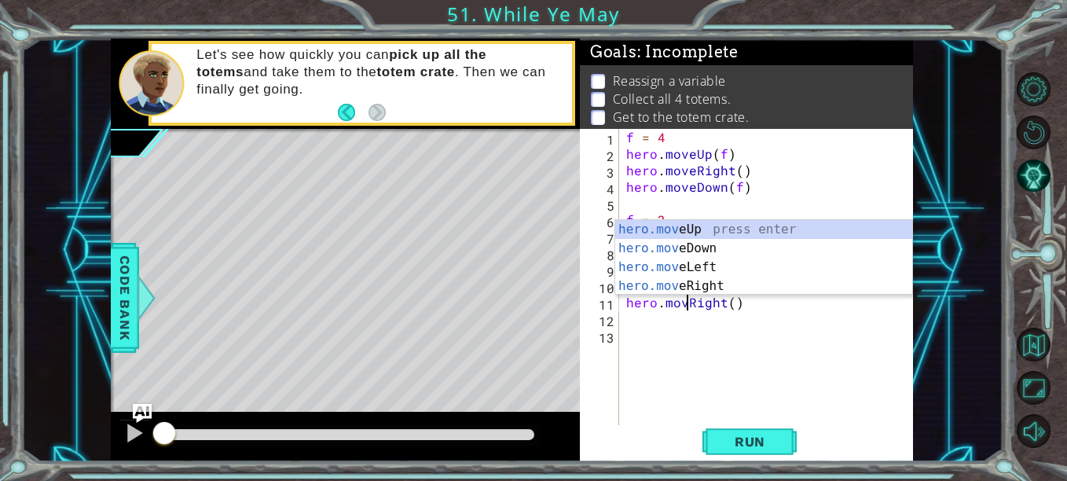
type textarea "hero.moveRight()"
click at [663, 325] on div "f = 4 hero . moveUp ( f ) hero . moveRight ( ) hero . moveDown ( f ) f = 3 hero…" at bounding box center [770, 294] width 295 height 330
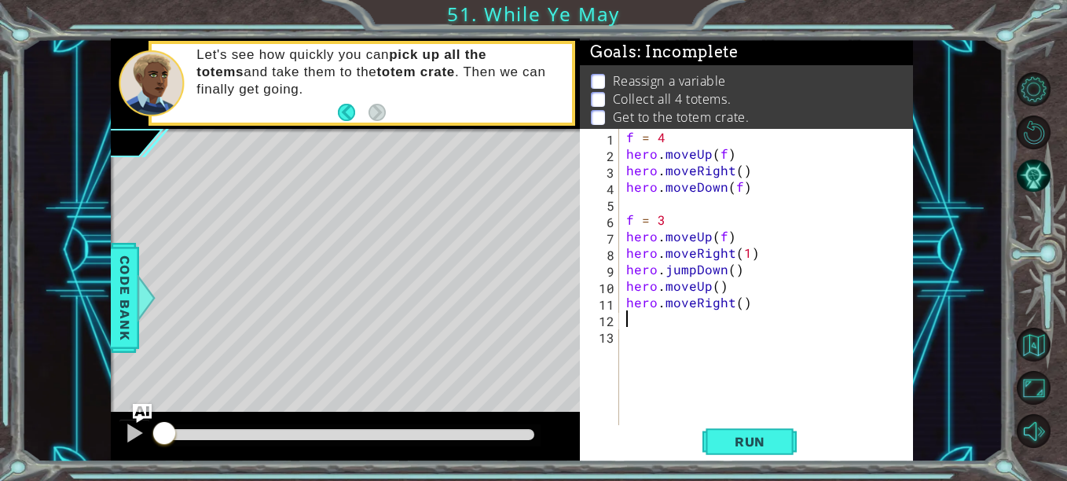
scroll to position [0, 0]
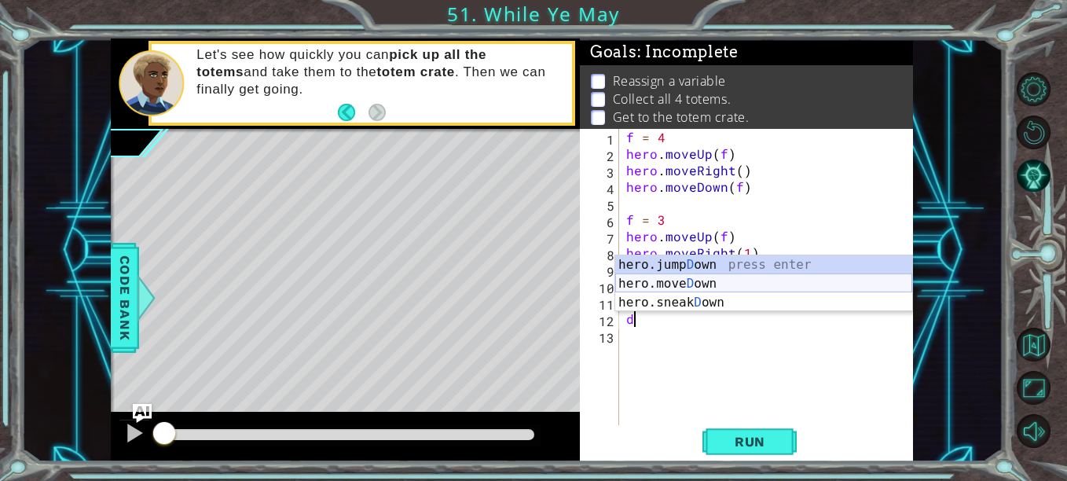
click at [715, 280] on div "hero.jump D own press enter hero.[PERSON_NAME] own press enter hero.sneak D own…" at bounding box center [763, 302] width 297 height 94
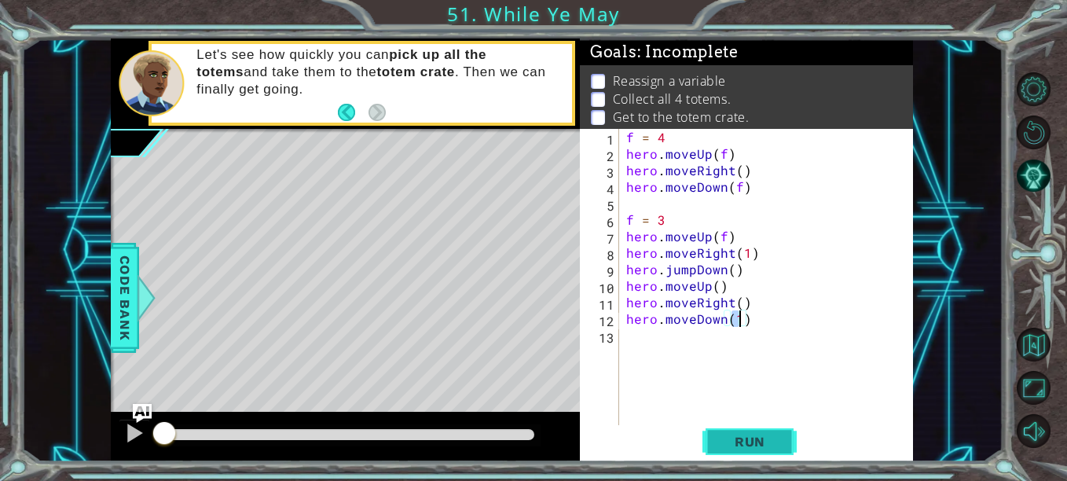
click at [744, 432] on button "Run" at bounding box center [749, 441] width 94 height 33
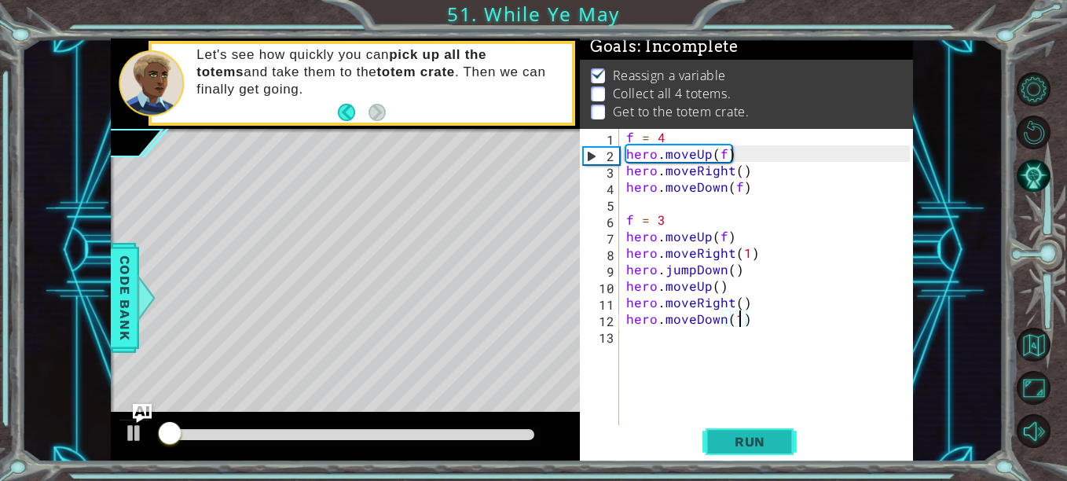
scroll to position [13, 0]
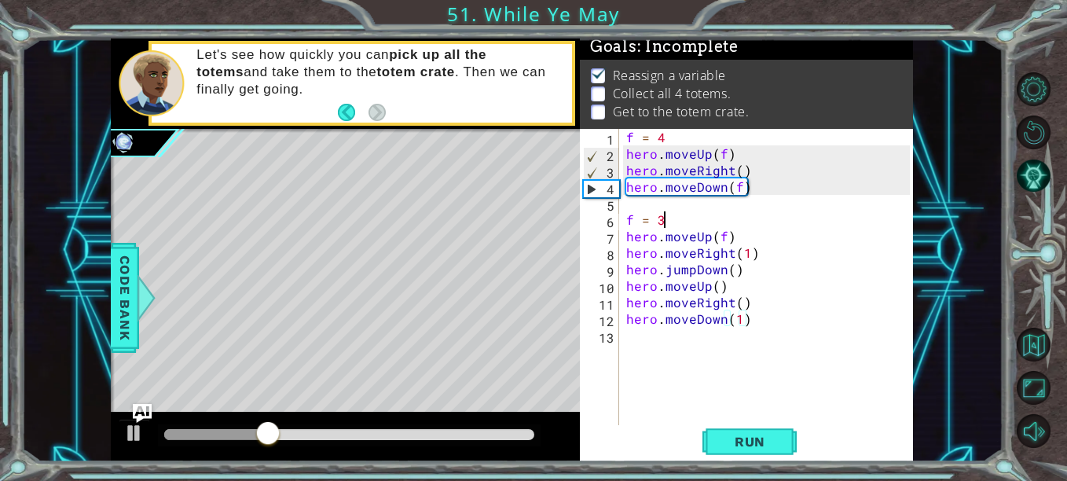
click at [675, 218] on div "f = 4 hero . moveUp ( f ) hero . moveRight ( ) hero . moveDown ( f ) f = 3 hero…" at bounding box center [770, 294] width 295 height 330
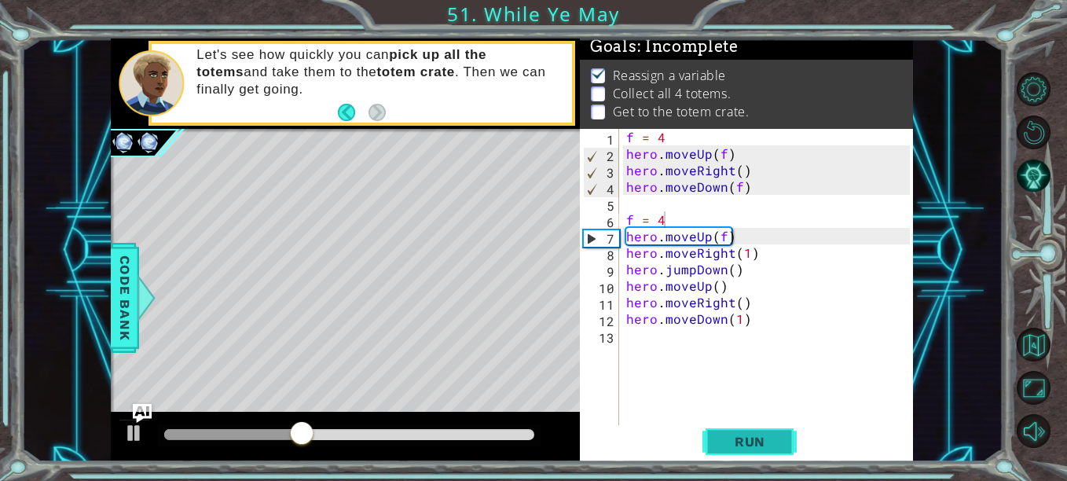
click at [741, 438] on span "Run" at bounding box center [750, 442] width 62 height 16
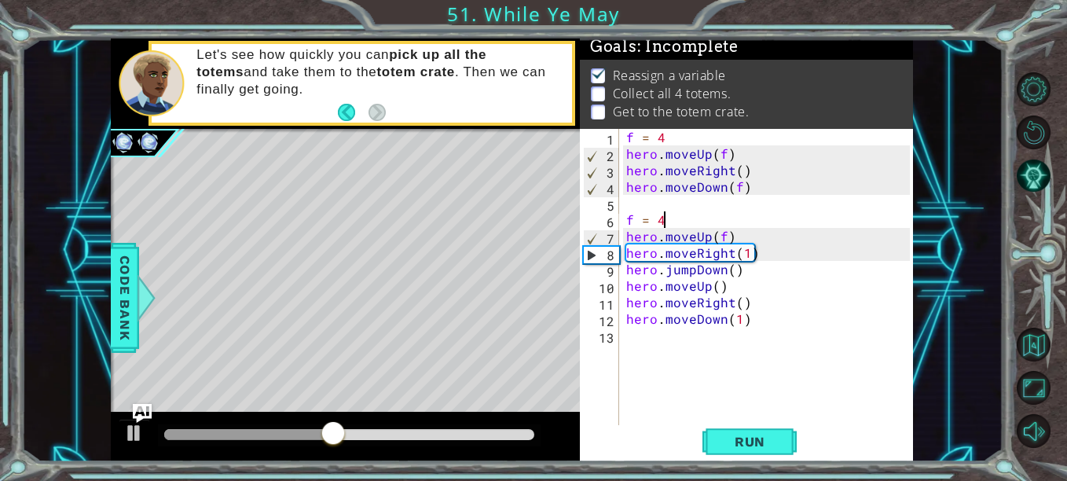
click at [629, 219] on div "f = 4 hero . moveUp ( f ) hero . moveRight ( ) hero . moveDown ( f ) f = 4 hero…" at bounding box center [770, 294] width 295 height 330
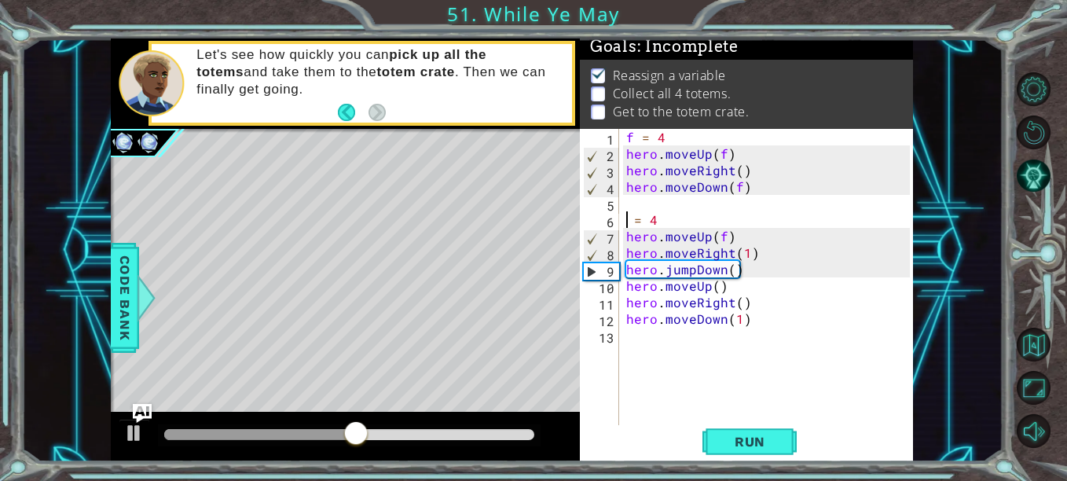
scroll to position [0, 1]
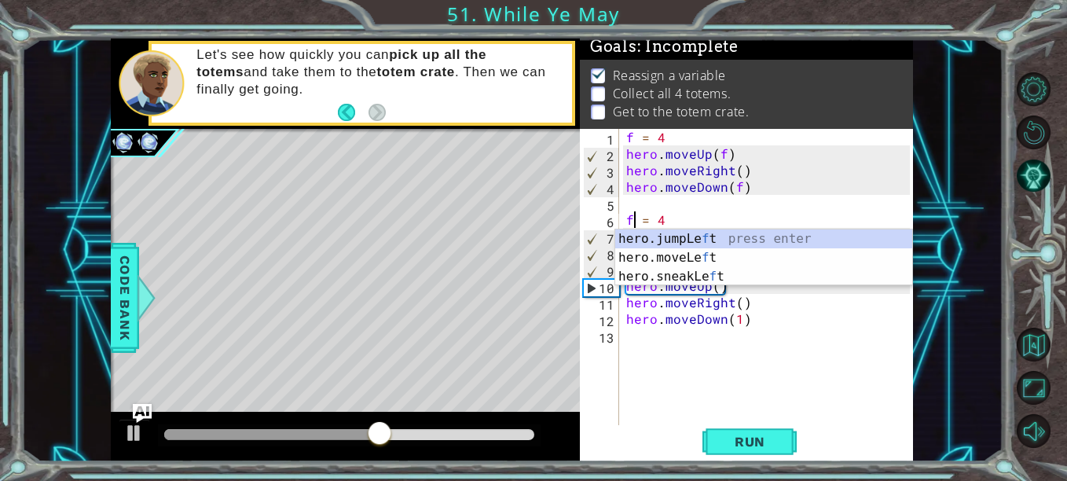
click at [686, 216] on div "f = 4 hero . moveUp ( f ) hero . moveRight ( ) hero . moveDown ( f ) f = 4 hero…" at bounding box center [770, 294] width 295 height 330
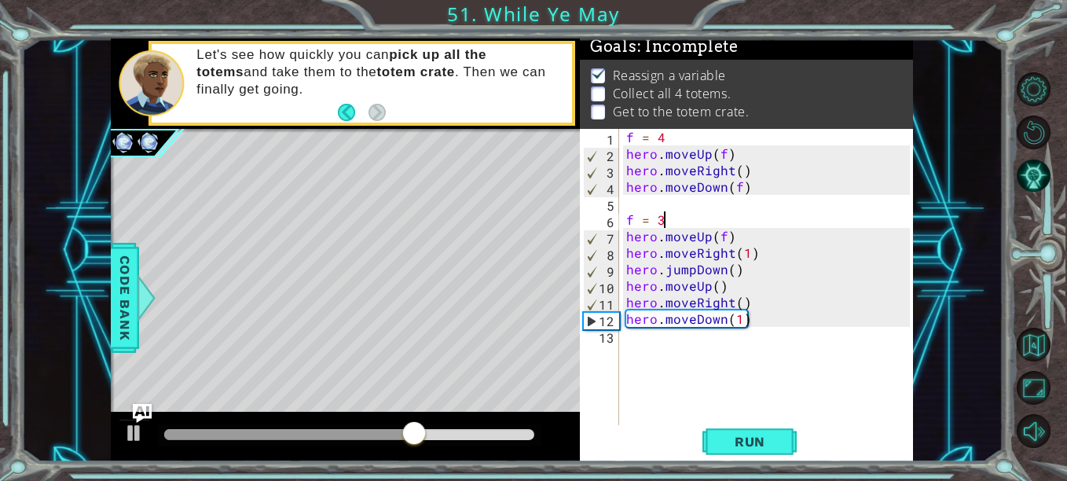
scroll to position [0, 2]
click at [746, 441] on span "Run" at bounding box center [750, 442] width 62 height 16
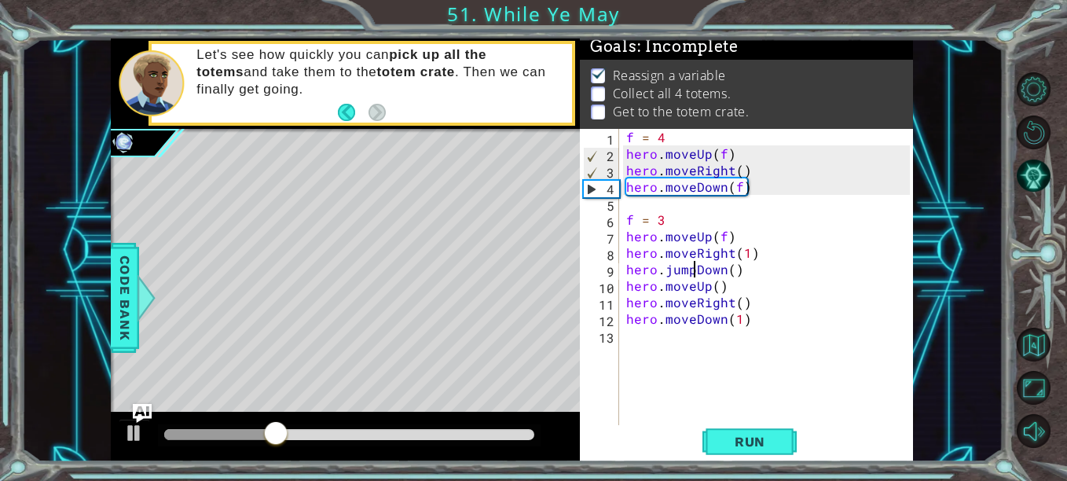
click at [696, 270] on div "f = 4 hero . moveUp ( f ) hero . moveRight ( ) hero . moveDown ( f ) f = 3 hero…" at bounding box center [770, 294] width 295 height 330
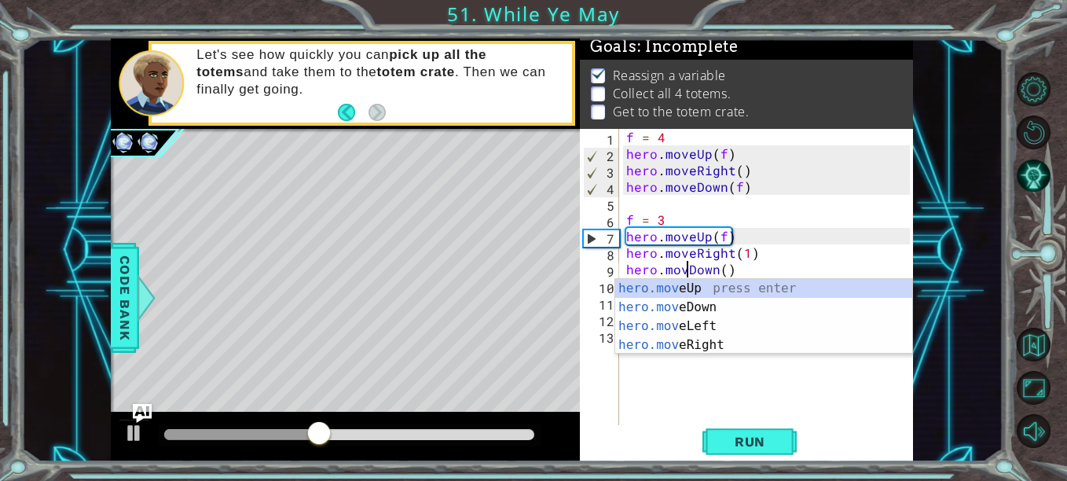
scroll to position [0, 5]
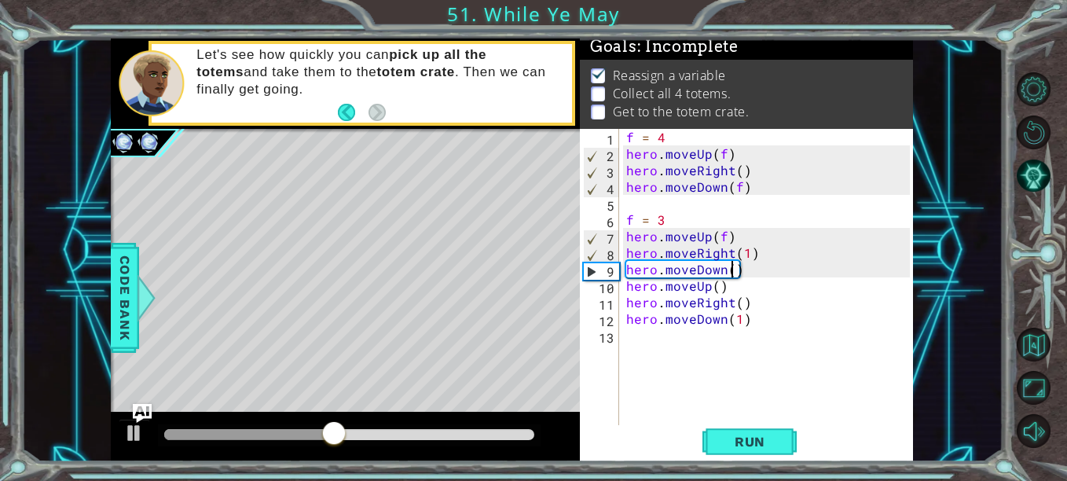
click at [733, 272] on div "f = 4 hero . moveUp ( f ) hero . moveRight ( ) hero . moveDown ( f ) f = 3 hero…" at bounding box center [770, 294] width 295 height 330
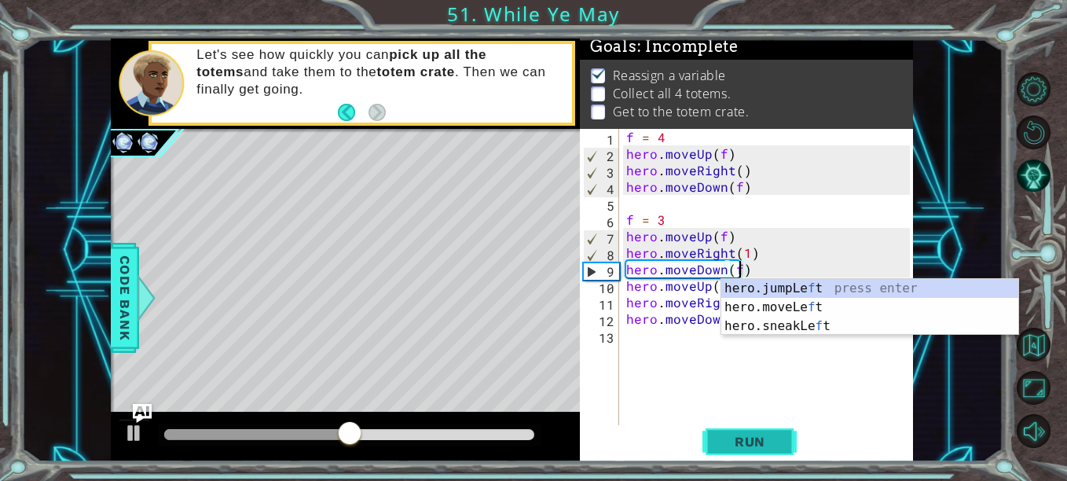
click at [767, 439] on span "Run" at bounding box center [750, 442] width 62 height 16
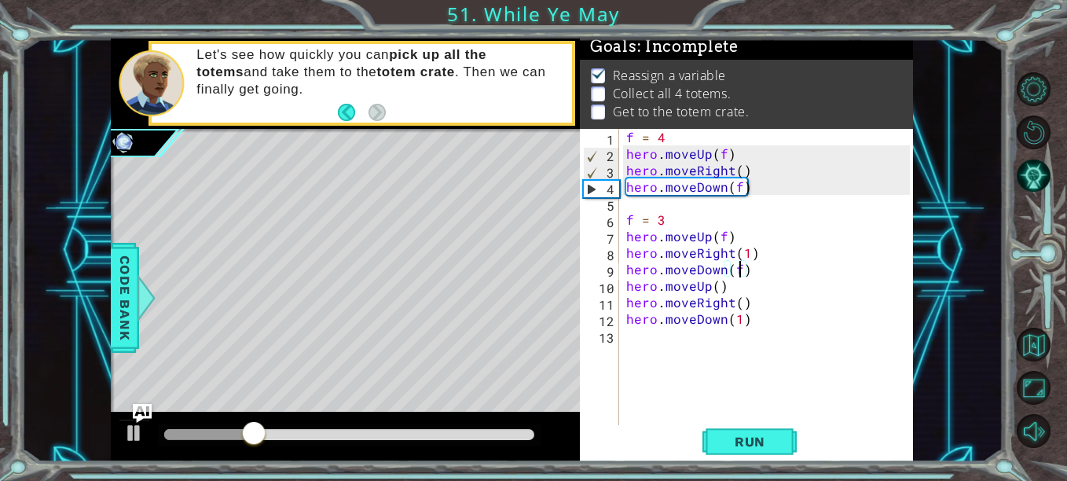
click at [720, 289] on div "f = 4 hero . moveUp ( f ) hero . moveRight ( ) hero . moveDown ( f ) f = 3 hero…" at bounding box center [770, 294] width 295 height 330
click at [692, 287] on div "f = 4 hero . moveUp ( f ) hero . moveRight ( ) hero . moveDown ( f ) f = 3 hero…" at bounding box center [770, 294] width 295 height 330
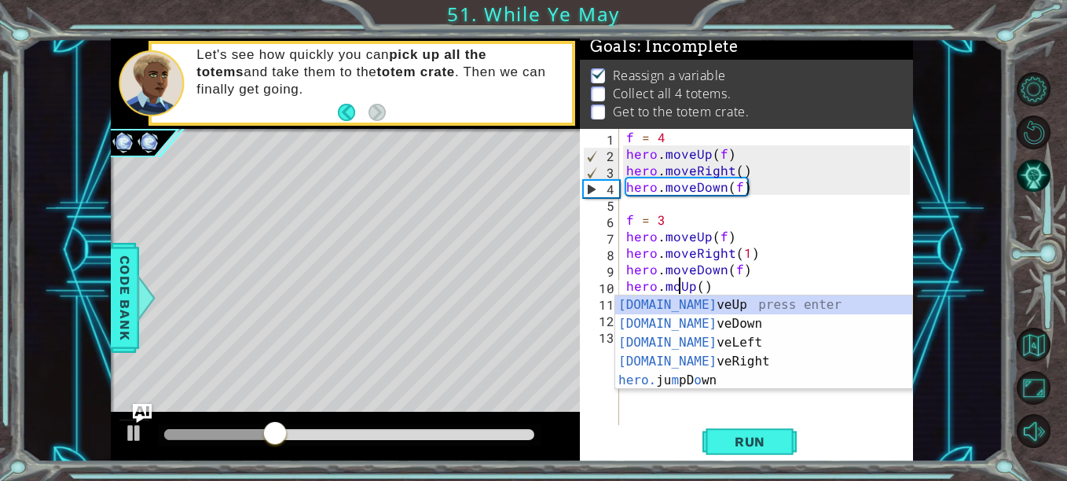
scroll to position [0, 4]
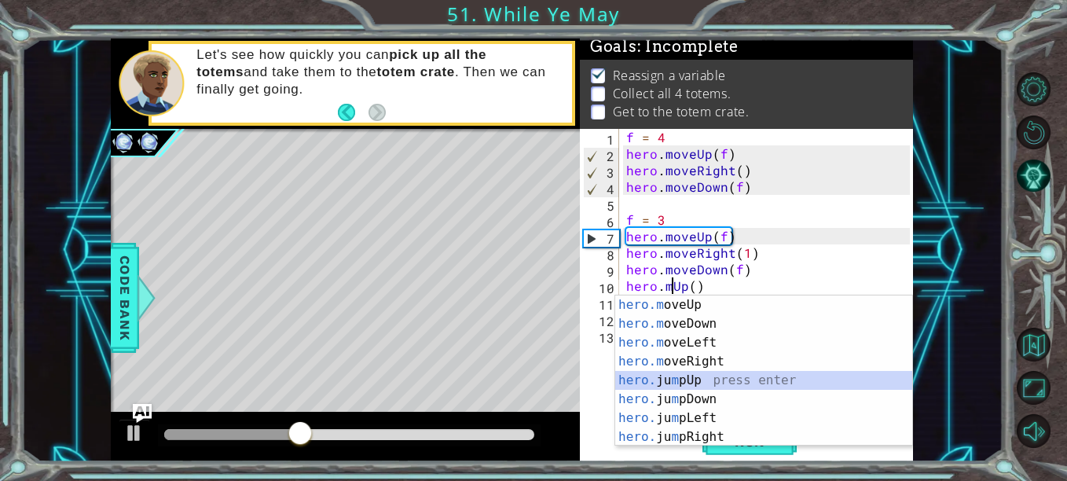
click at [713, 379] on div "hero.m oveUp press enter hero.m oveDown press enter hero.m oveLeft press enter …" at bounding box center [763, 389] width 297 height 189
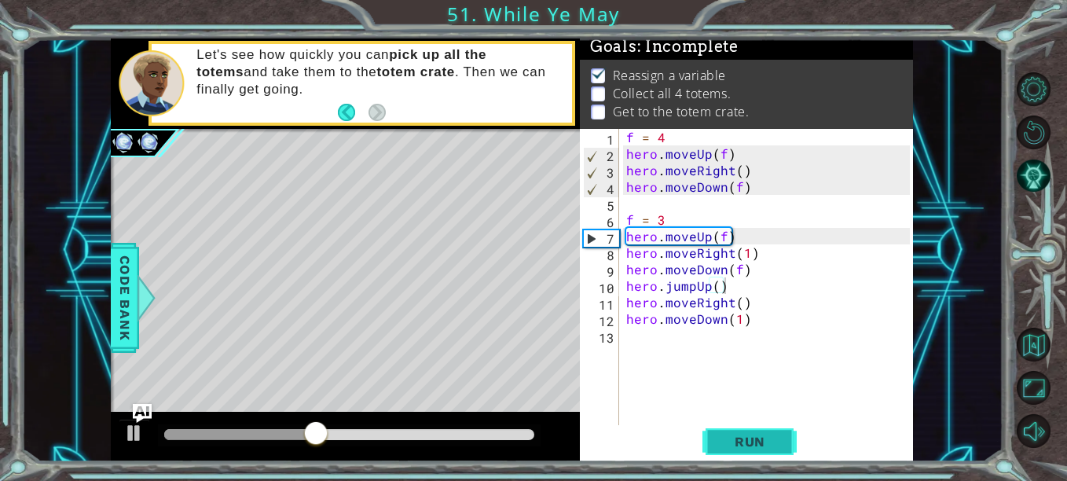
click at [757, 455] on button "Run" at bounding box center [749, 441] width 94 height 33
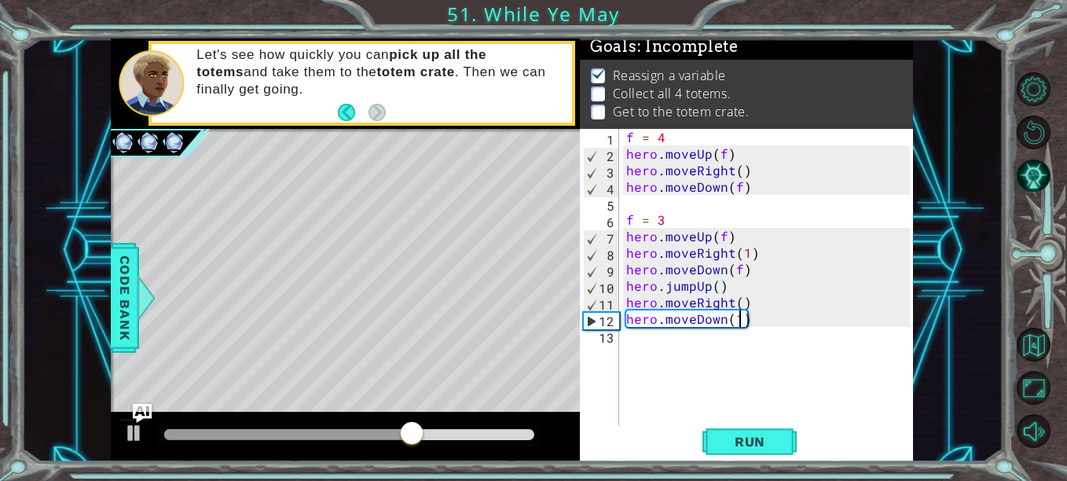
click at [739, 319] on div "f = 4 hero . moveUp ( f ) hero . moveRight ( ) hero . moveDown ( f ) f = 3 hero…" at bounding box center [770, 294] width 295 height 330
type textarea "hero.moveDown(2)"
click at [666, 350] on div "f = 4 hero . moveUp ( f ) hero . moveRight ( ) hero . moveDown ( f ) f = 3 hero…" at bounding box center [770, 294] width 295 height 330
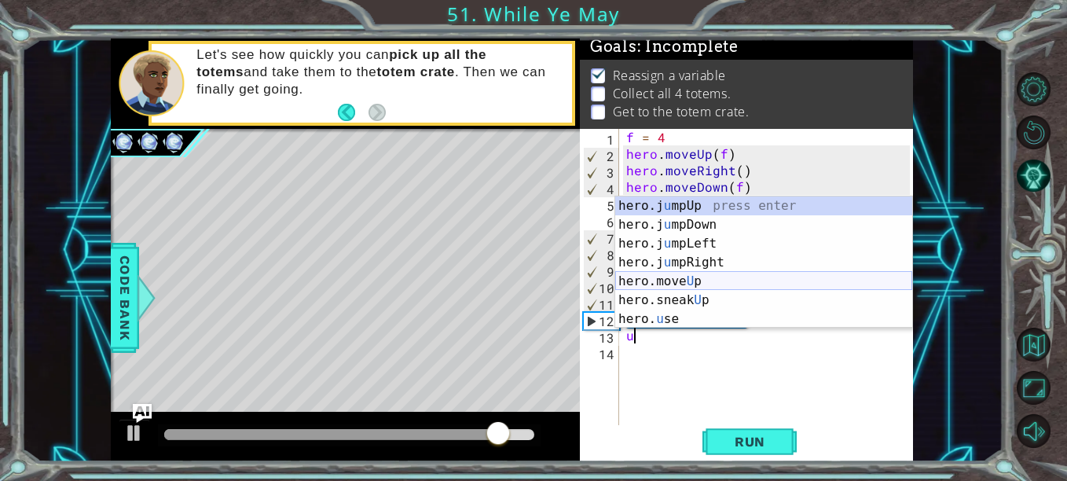
click at [704, 281] on div "hero.j u mpUp press enter hero.j u mpDown press enter hero.j u mpLeft press ent…" at bounding box center [763, 281] width 297 height 170
type textarea "hero.moveUp(1)"
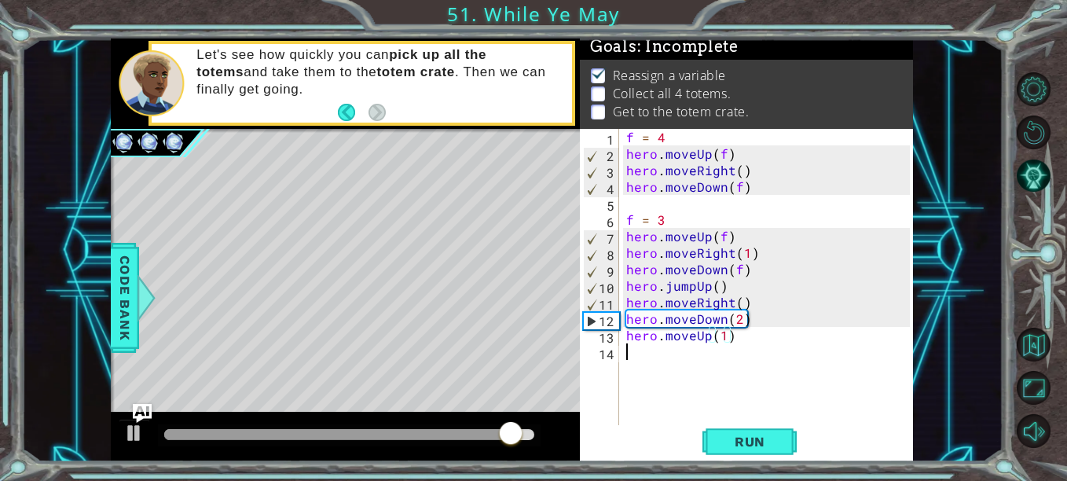
click at [707, 358] on div "f = 4 hero . moveUp ( f ) hero . moveRight ( ) hero . moveDown ( f ) f = 3 hero…" at bounding box center [770, 294] width 295 height 330
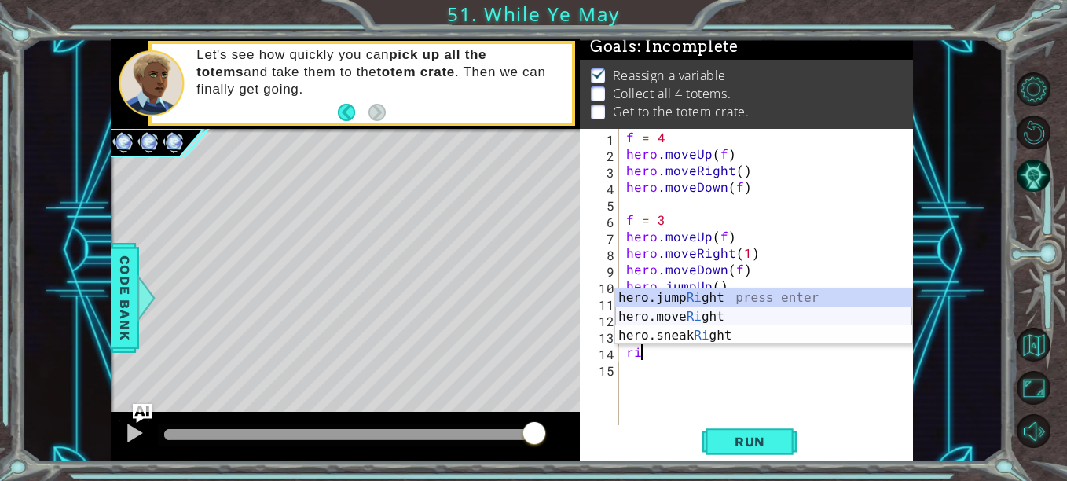
click at [722, 317] on div "hero.jump Ri ght press enter hero.move Ri ght press enter hero.sneak Ri ght pre…" at bounding box center [763, 335] width 297 height 94
type textarea "hero.moveRight(1)"
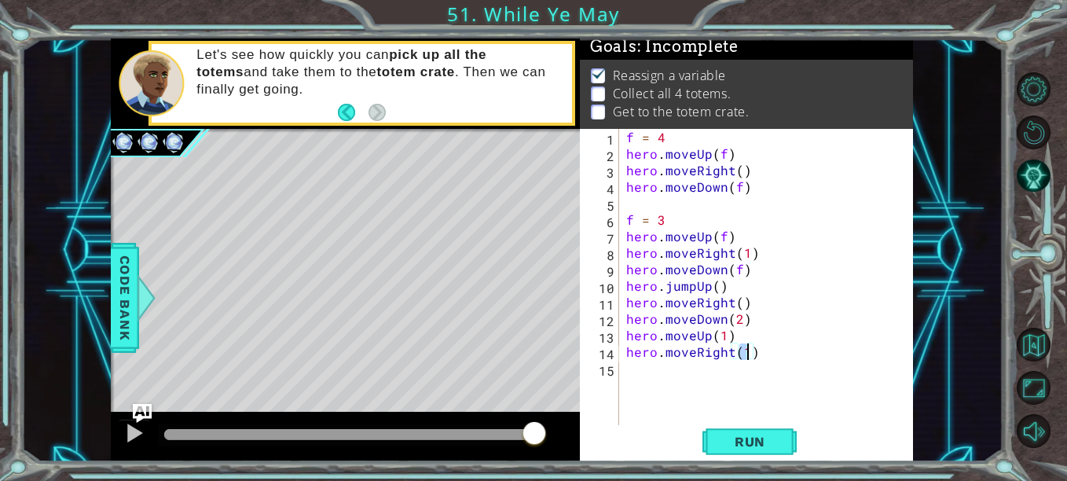
click at [683, 372] on div "f = 4 hero . moveUp ( f ) hero . moveRight ( ) hero . moveDown ( f ) f = 3 hero…" at bounding box center [770, 294] width 295 height 330
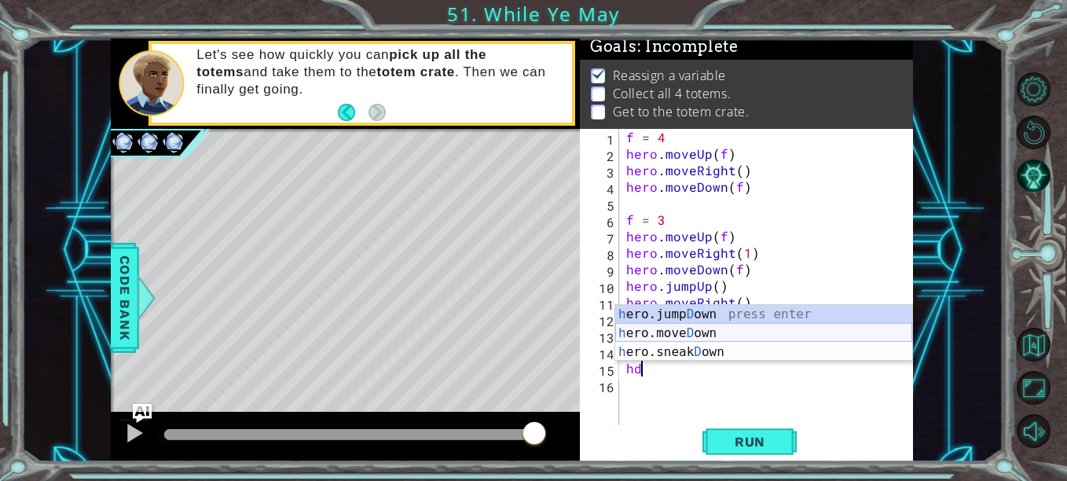
click at [717, 335] on div "h ero.jump D own press enter h ero.[PERSON_NAME] own press enter h ero.sneak D …" at bounding box center [763, 352] width 297 height 94
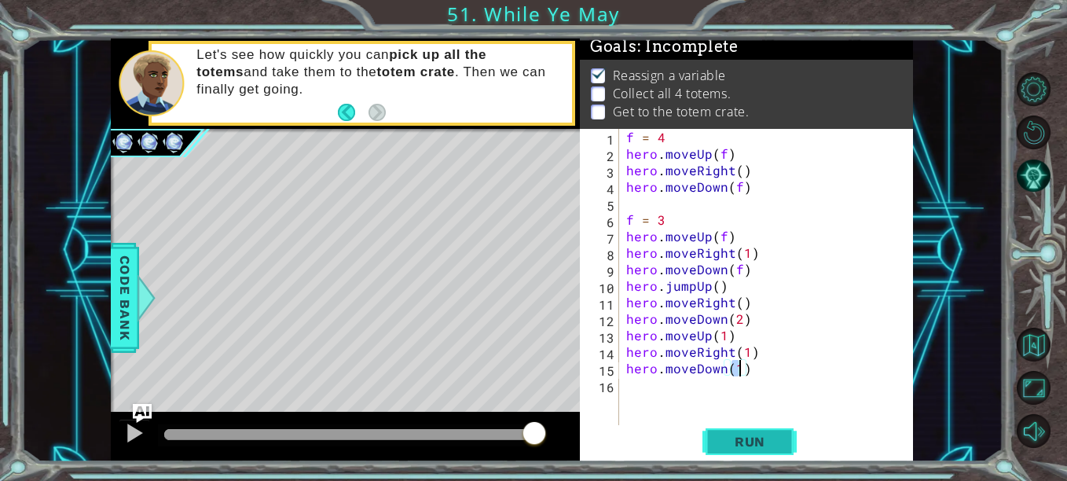
type textarea "hero.moveDown(1)"
click at [731, 441] on span "Run" at bounding box center [750, 442] width 62 height 16
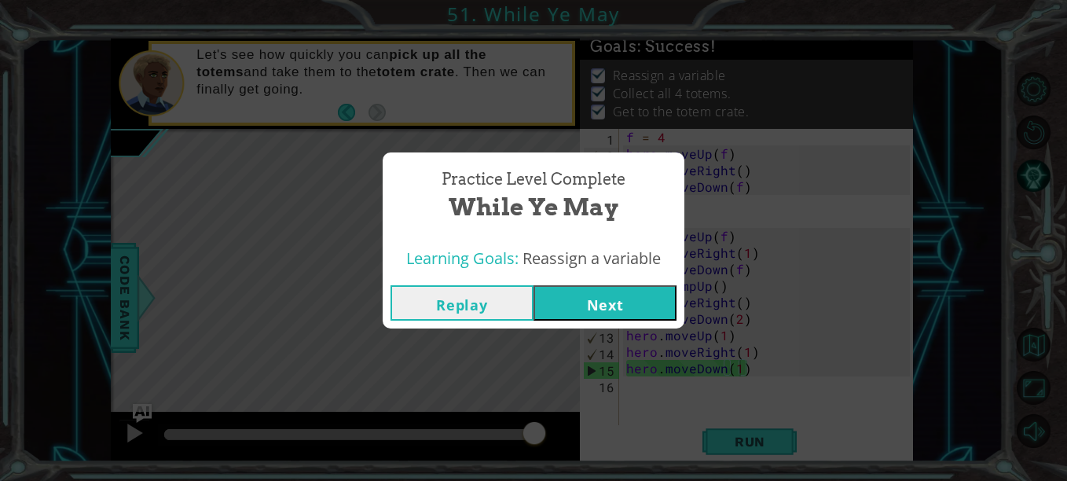
click at [653, 296] on button "Next" at bounding box center [604, 302] width 143 height 35
